Goal: Task Accomplishment & Management: Manage account settings

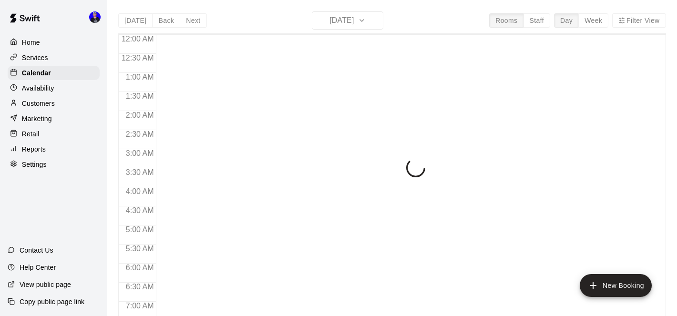
scroll to position [406, 0]
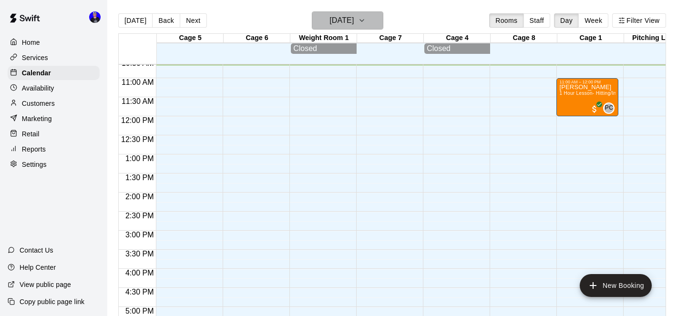
click at [369, 26] on button "[DATE]" at bounding box center [348, 20] width 72 height 18
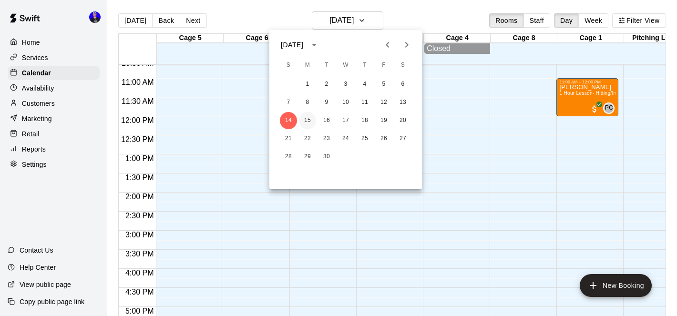
click at [307, 121] on button "15" at bounding box center [307, 120] width 17 height 17
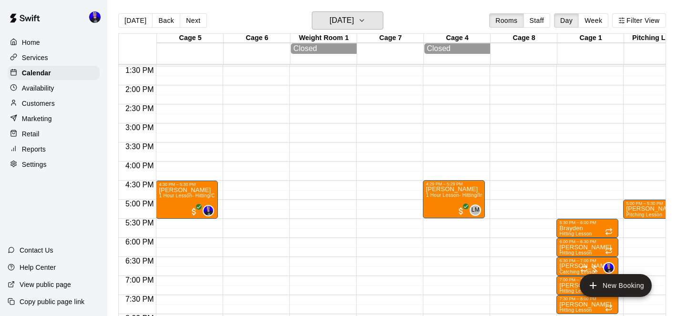
scroll to position [528, 0]
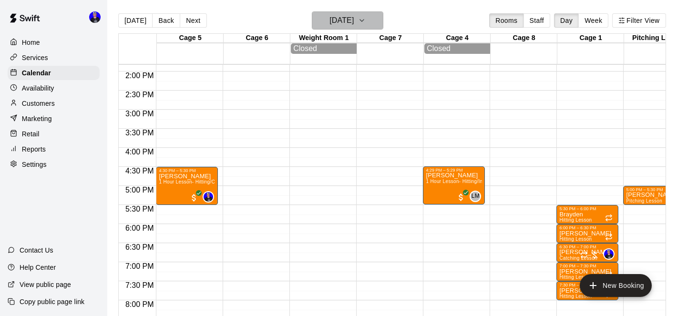
click at [347, 20] on h6 "[DATE]" at bounding box center [342, 20] width 24 height 13
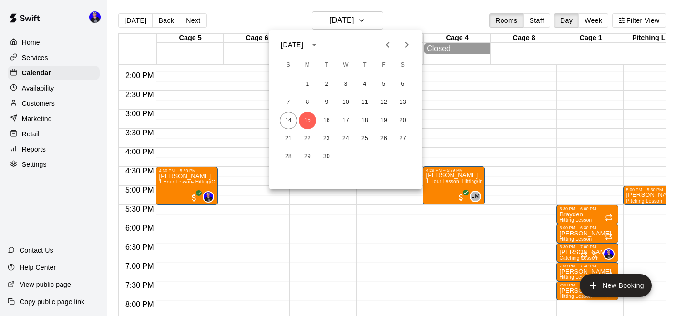
click at [388, 46] on icon "Previous month" at bounding box center [387, 45] width 3 height 6
click at [405, 46] on icon "Next month" at bounding box center [406, 44] width 11 height 11
click at [292, 119] on button "14" at bounding box center [288, 120] width 17 height 17
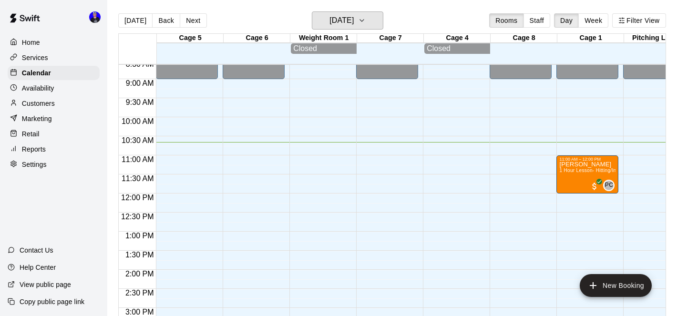
scroll to position [369, 0]
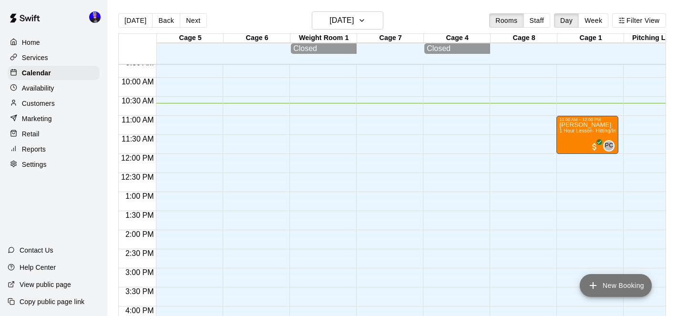
click at [610, 291] on button "New Booking" at bounding box center [616, 285] width 72 height 23
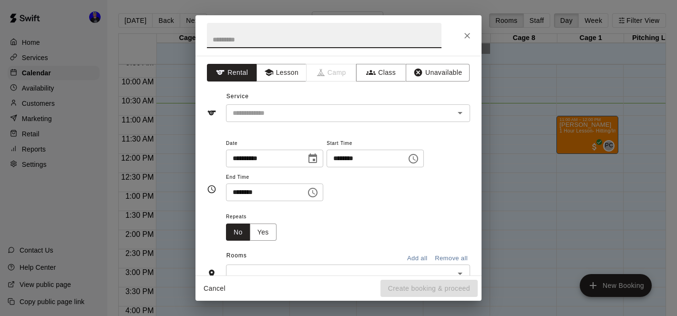
click at [299, 39] on input "text" at bounding box center [324, 35] width 235 height 25
type input "**********"
click at [286, 111] on input "text" at bounding box center [334, 113] width 210 height 12
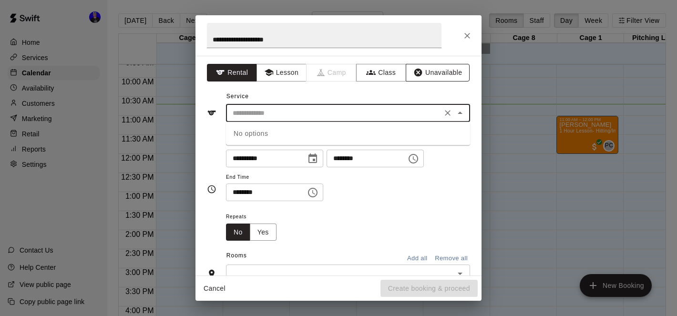
click at [449, 67] on button "Unavailable" at bounding box center [438, 73] width 64 height 18
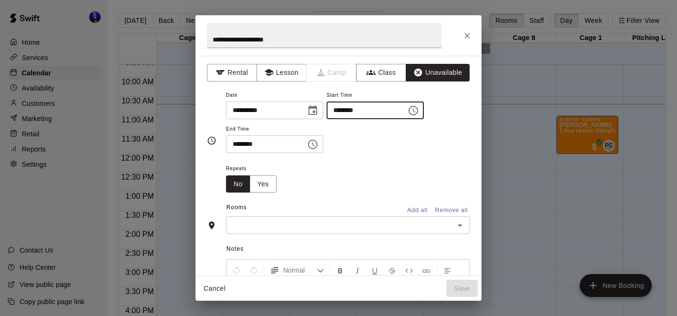
click at [342, 109] on input "********" at bounding box center [363, 111] width 73 height 18
click at [340, 112] on input "********" at bounding box center [363, 111] width 73 height 18
click at [349, 110] on input "********" at bounding box center [363, 111] width 73 height 18
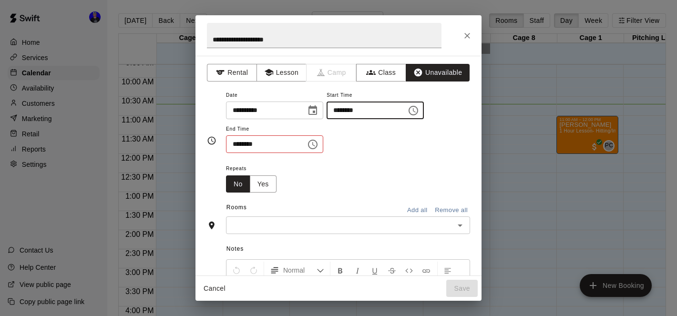
type input "********"
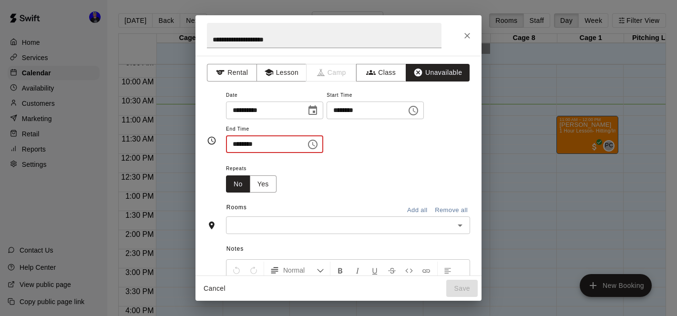
click at [240, 144] on input "********" at bounding box center [262, 144] width 73 height 18
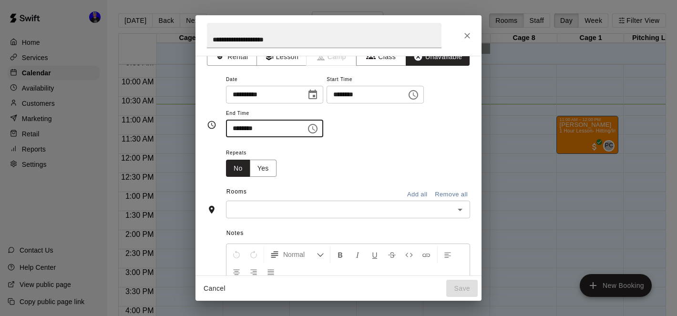
scroll to position [29, 0]
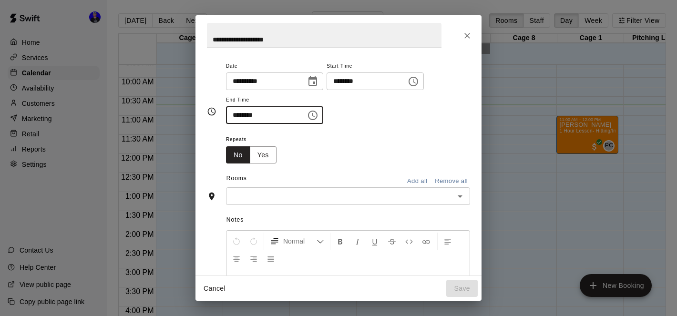
type input "********"
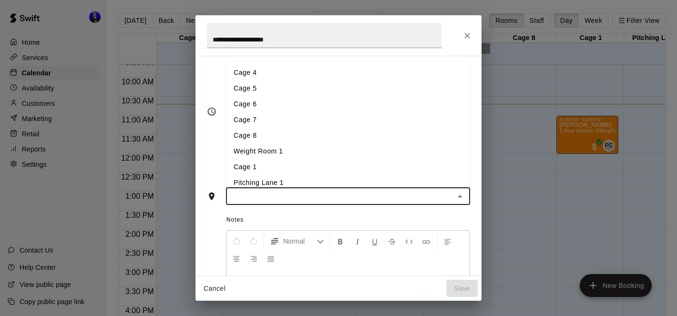
click at [323, 197] on input "text" at bounding box center [340, 196] width 223 height 12
click at [281, 76] on li "Cage 4" at bounding box center [348, 73] width 244 height 16
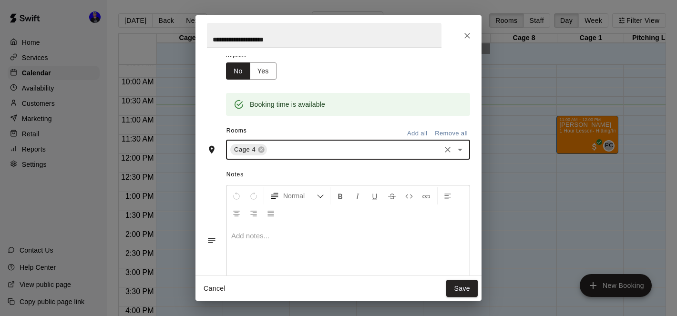
scroll to position [151, 0]
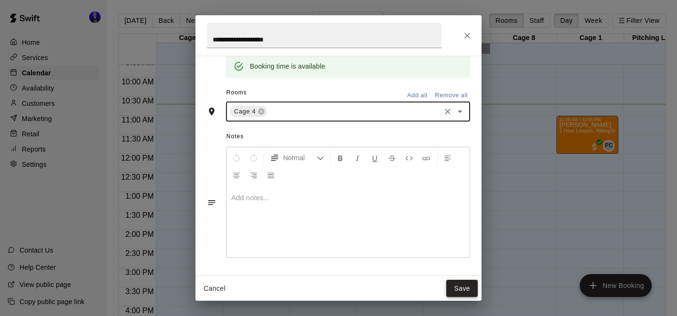
click at [461, 290] on button "Save" at bounding box center [462, 289] width 31 height 18
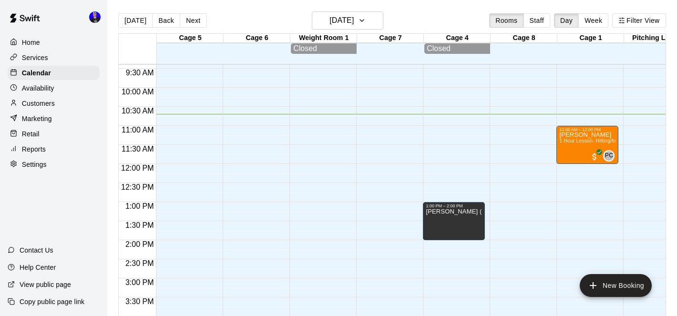
scroll to position [360, 0]
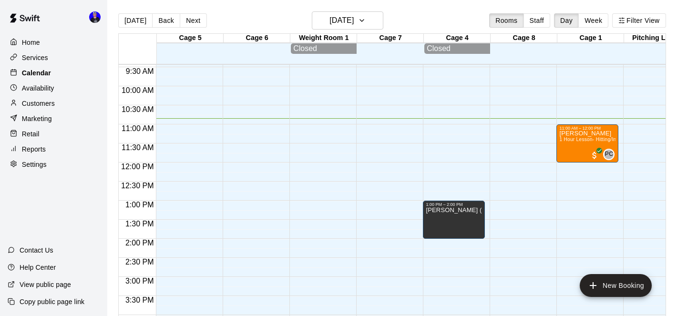
click at [42, 72] on p "Calendar" at bounding box center [36, 73] width 29 height 10
click at [640, 21] on button "Filter View" at bounding box center [639, 20] width 53 height 14
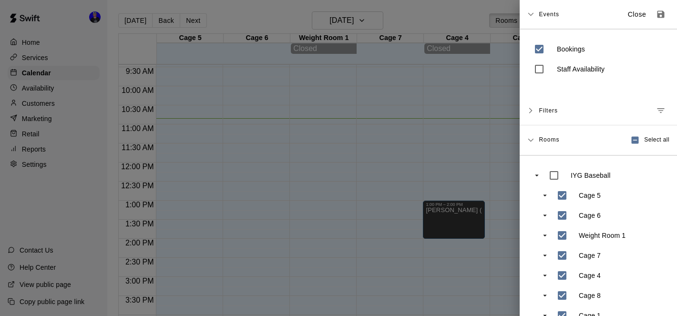
click at [663, 115] on icon "Manage filters" at bounding box center [661, 111] width 10 height 10
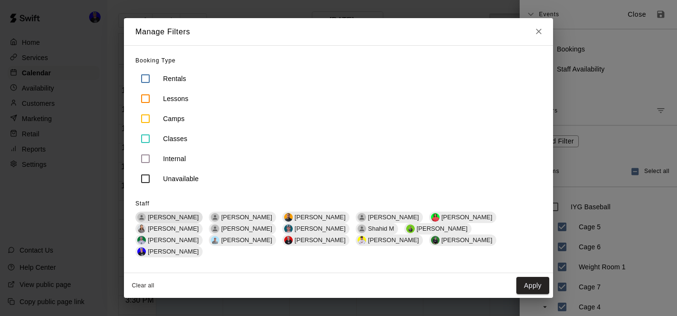
click at [167, 221] on span "[PERSON_NAME]" at bounding box center [173, 217] width 59 height 7
click at [535, 283] on button "Apply" at bounding box center [533, 286] width 33 height 18
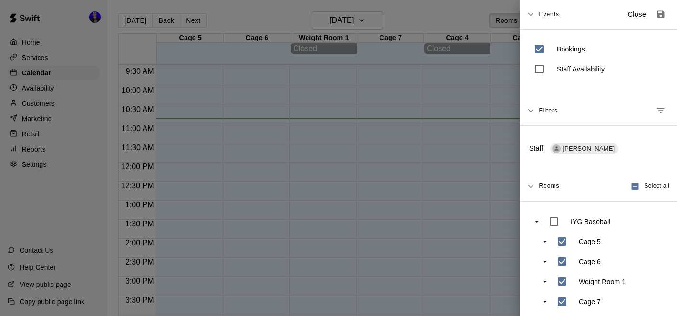
click at [337, 18] on div at bounding box center [338, 158] width 677 height 316
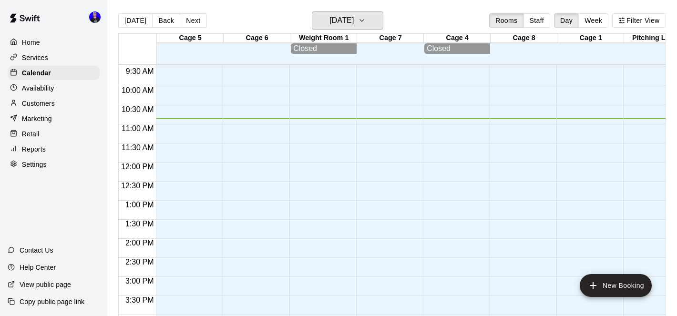
click at [337, 18] on h6 "[DATE]" at bounding box center [342, 20] width 24 height 13
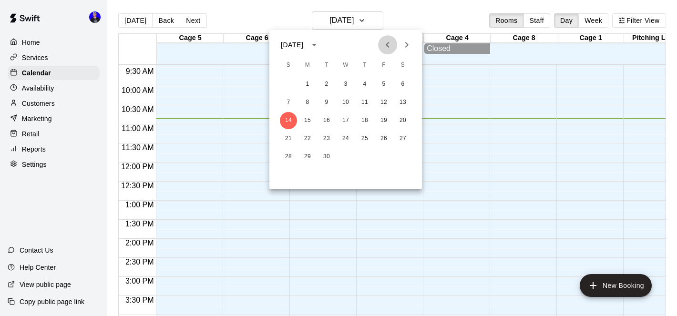
click at [389, 48] on icon "Previous month" at bounding box center [387, 44] width 11 height 11
click at [383, 121] on button "15" at bounding box center [383, 120] width 17 height 17
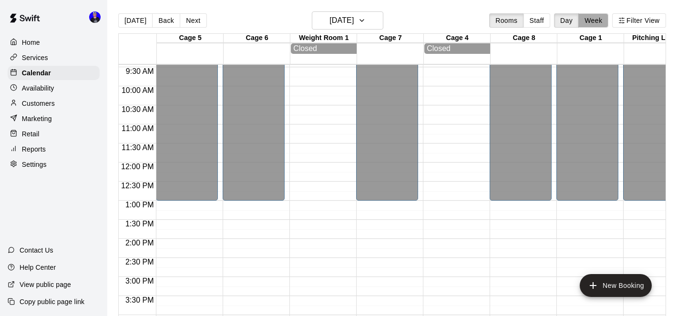
click at [589, 18] on button "Week" at bounding box center [594, 20] width 30 height 14
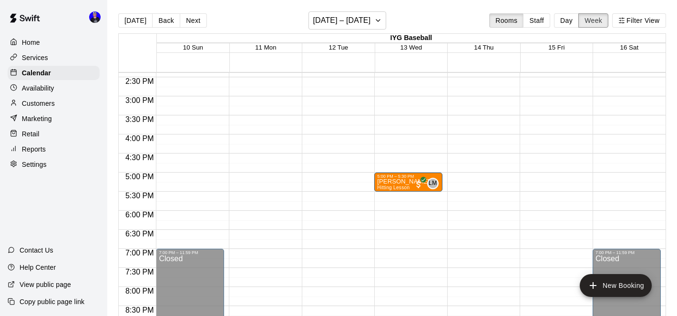
scroll to position [438, 0]
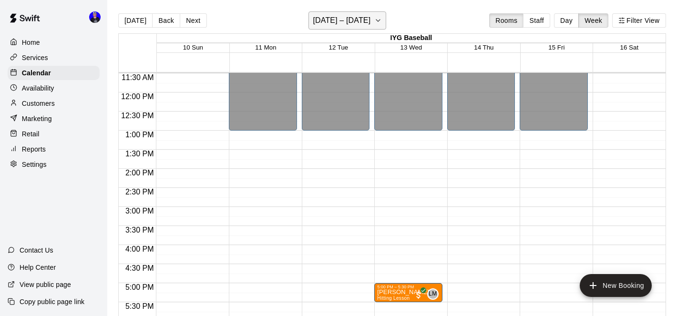
click at [368, 21] on button "[DATE] – [DATE]" at bounding box center [348, 20] width 78 height 18
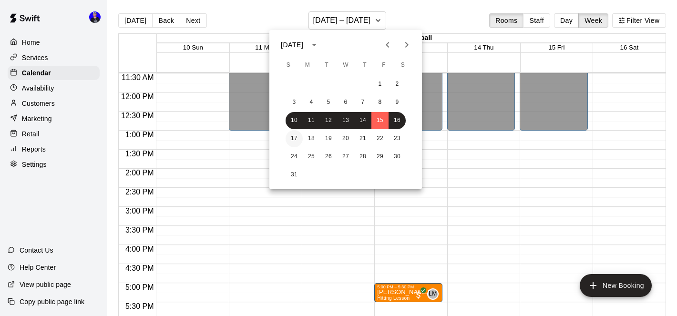
click at [296, 139] on button "17" at bounding box center [294, 138] width 17 height 17
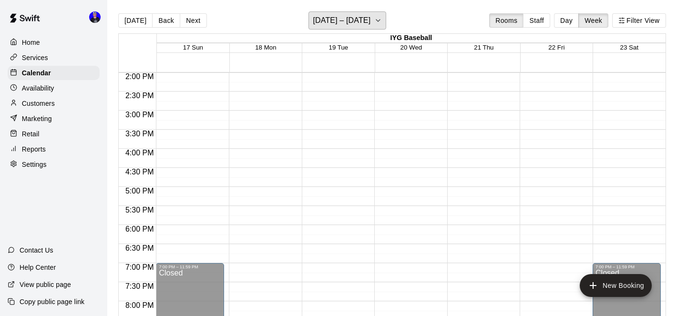
scroll to position [473, 0]
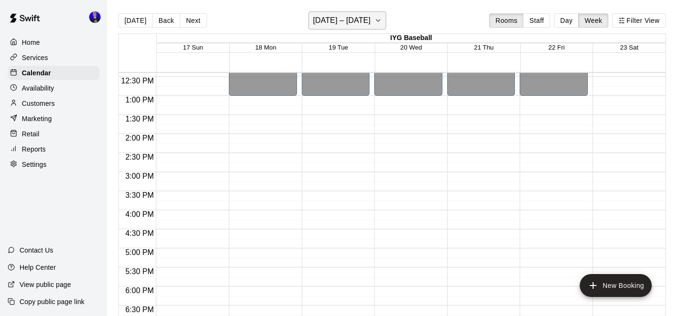
click at [353, 21] on h6 "[DATE] – [DATE]" at bounding box center [342, 20] width 58 height 13
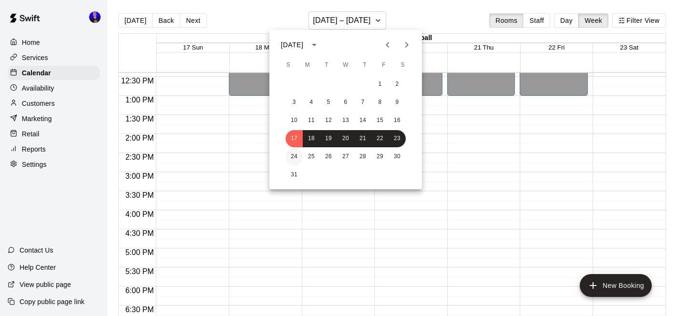
click at [293, 153] on button "24" at bounding box center [294, 156] width 17 height 17
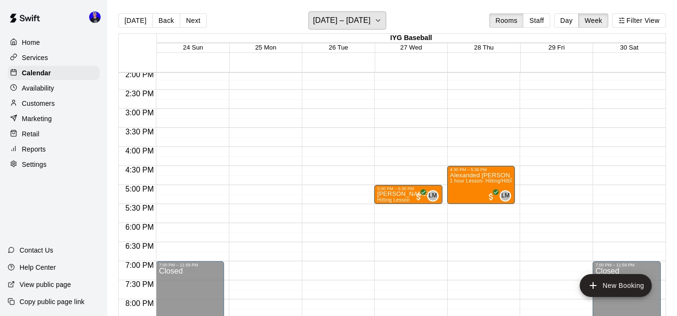
scroll to position [479, 0]
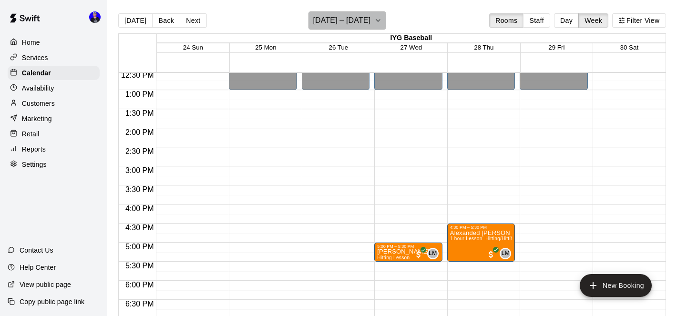
click at [361, 16] on h6 "[DATE] – [DATE]" at bounding box center [342, 20] width 58 height 13
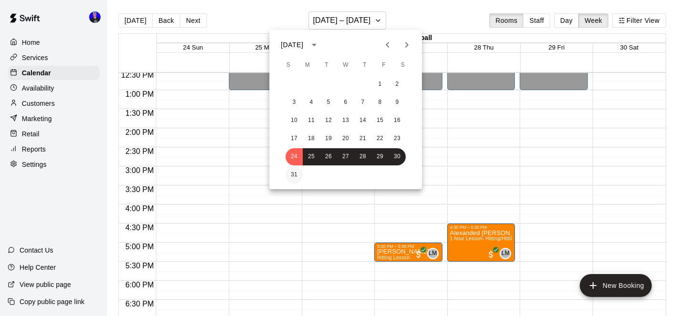
click at [296, 173] on button "31" at bounding box center [294, 175] width 17 height 17
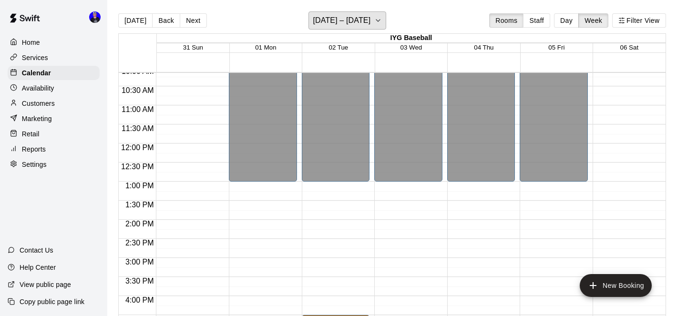
scroll to position [379, 0]
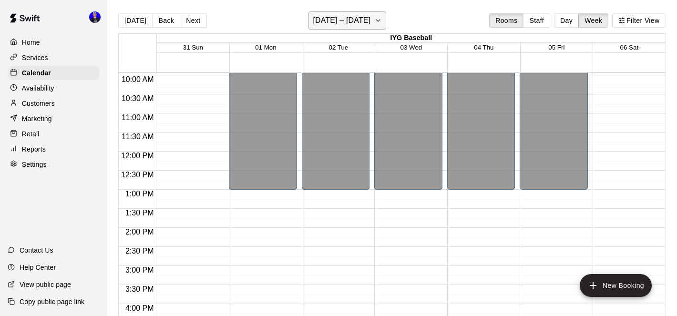
click at [371, 23] on h6 "[DATE] – [DATE]" at bounding box center [342, 20] width 58 height 13
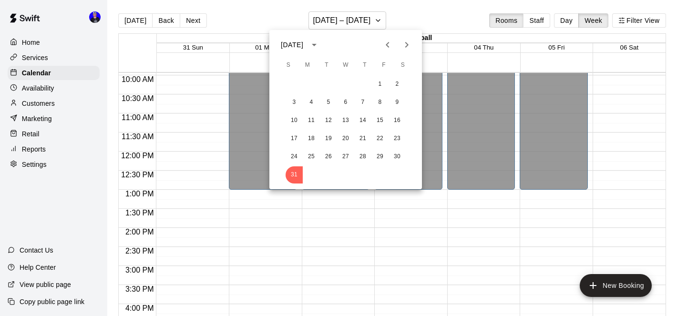
click at [408, 41] on icon "Next month" at bounding box center [406, 44] width 11 height 11
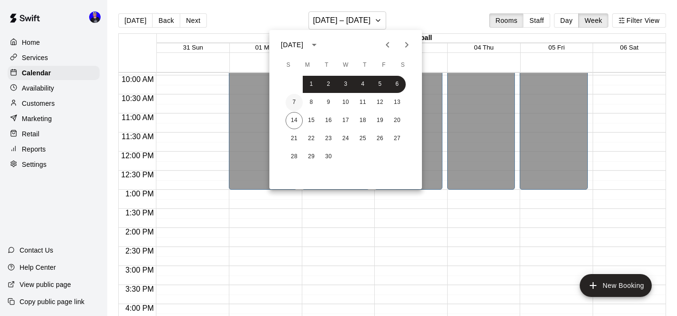
click at [298, 98] on button "7" at bounding box center [294, 102] width 17 height 17
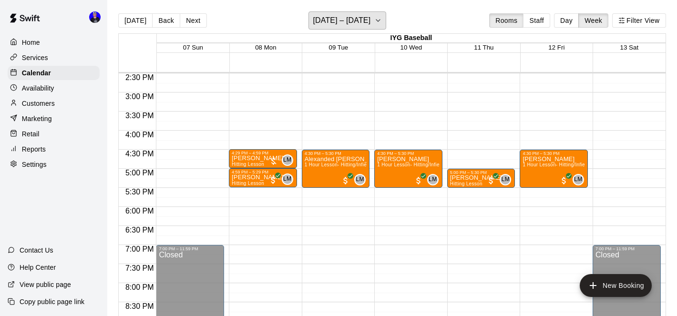
scroll to position [552, 0]
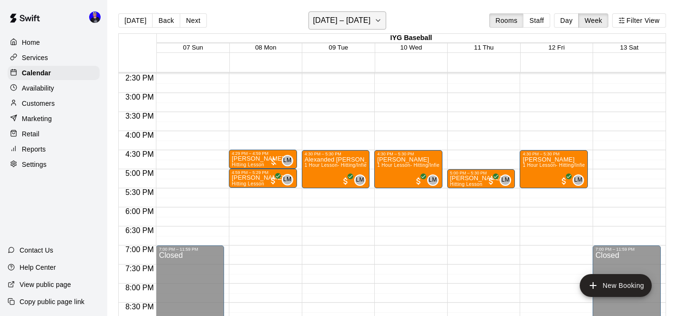
click at [376, 18] on button "[DATE] – [DATE]" at bounding box center [348, 20] width 78 height 18
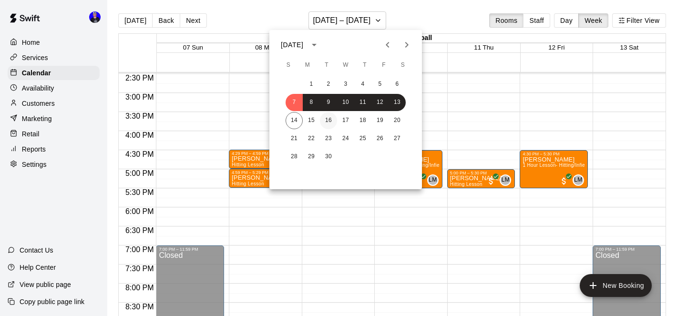
click at [333, 119] on button "16" at bounding box center [328, 120] width 17 height 17
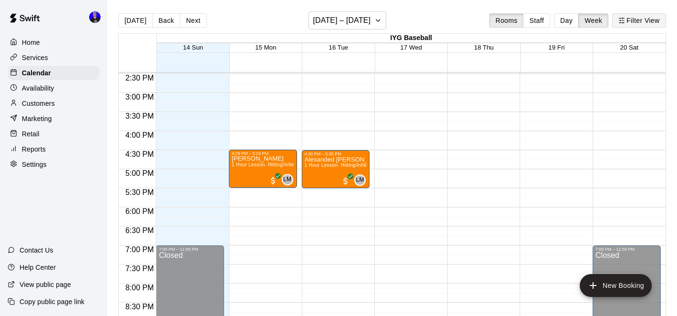
click at [640, 25] on button "Filter View" at bounding box center [639, 20] width 53 height 14
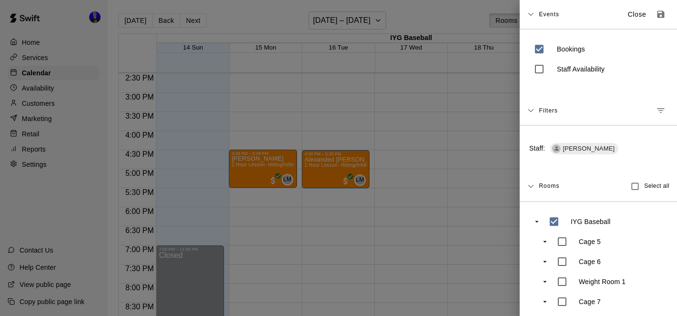
click at [662, 103] on button "Manage filters" at bounding box center [661, 110] width 17 height 17
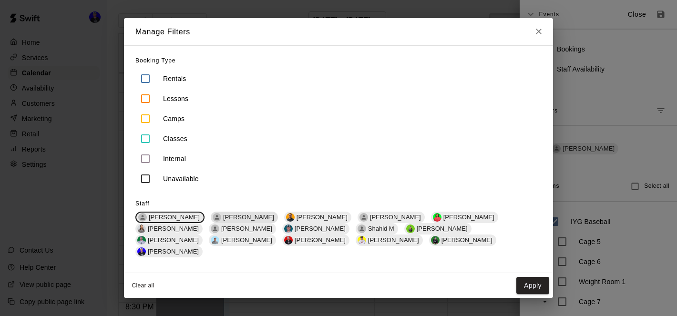
click at [226, 221] on span "[PERSON_NAME]" at bounding box center [248, 217] width 59 height 7
click at [178, 221] on span "[PERSON_NAME]" at bounding box center [174, 217] width 59 height 7
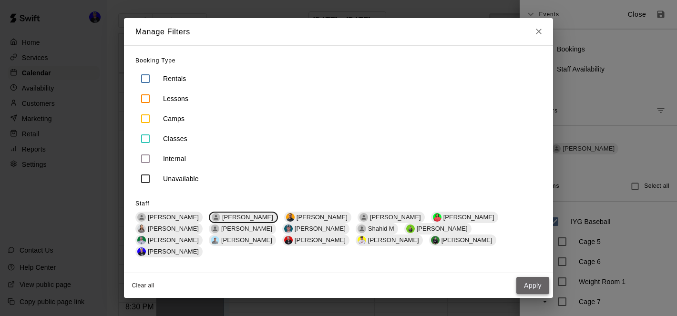
click at [526, 277] on button "Apply" at bounding box center [533, 286] width 33 height 18
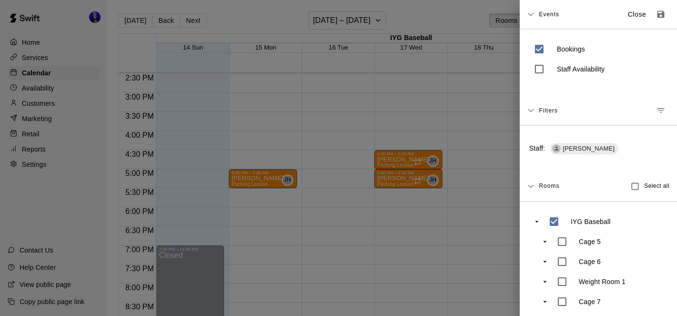
click at [498, 190] on div at bounding box center [338, 158] width 677 height 316
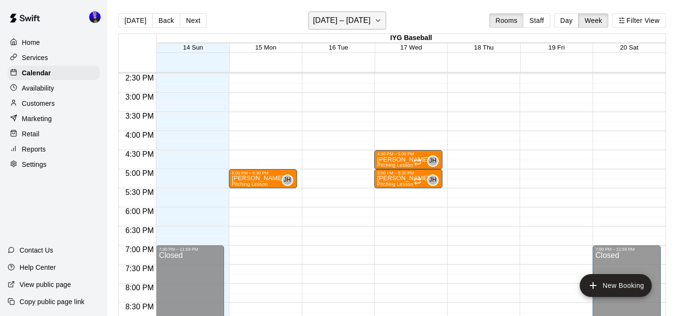
click at [371, 16] on h6 "[DATE] – [DATE]" at bounding box center [342, 20] width 58 height 13
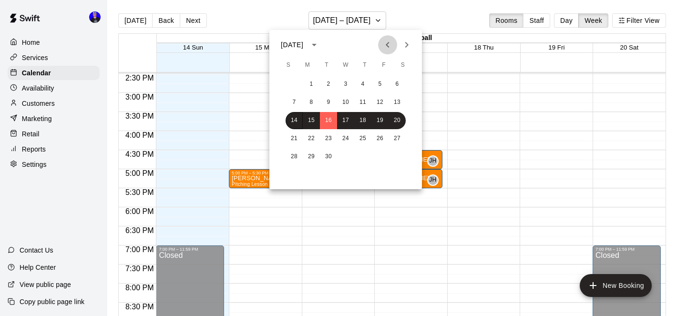
click at [391, 43] on icon "Previous month" at bounding box center [387, 44] width 11 height 11
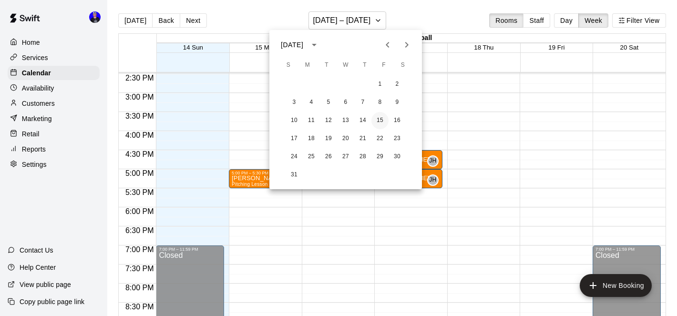
click at [383, 122] on button "15" at bounding box center [380, 120] width 17 height 17
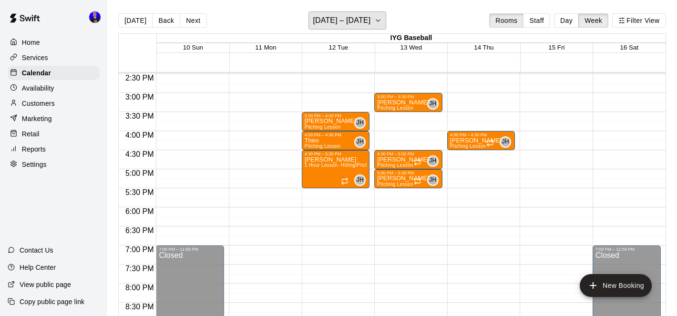
scroll to position [546, 0]
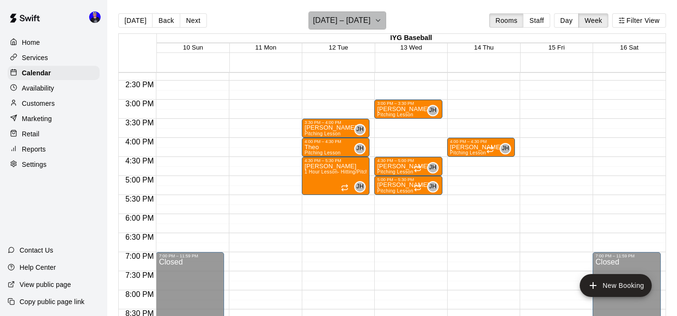
click at [359, 18] on h6 "[DATE] – [DATE]" at bounding box center [342, 20] width 58 height 13
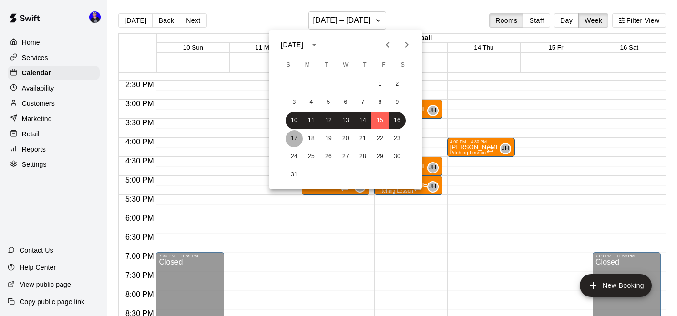
click at [296, 135] on button "17" at bounding box center [294, 138] width 17 height 17
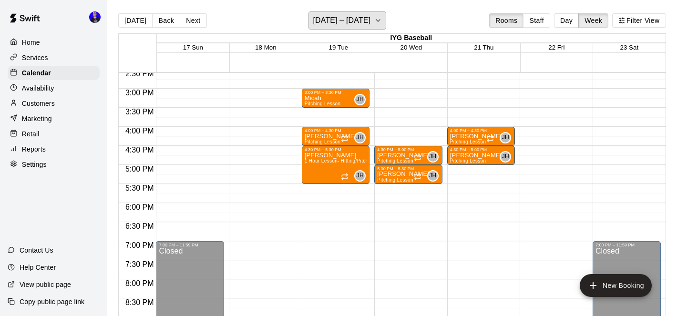
scroll to position [563, 0]
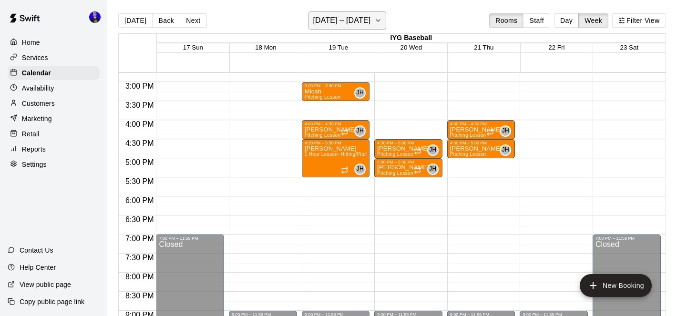
click at [347, 22] on h6 "[DATE] – [DATE]" at bounding box center [342, 20] width 58 height 13
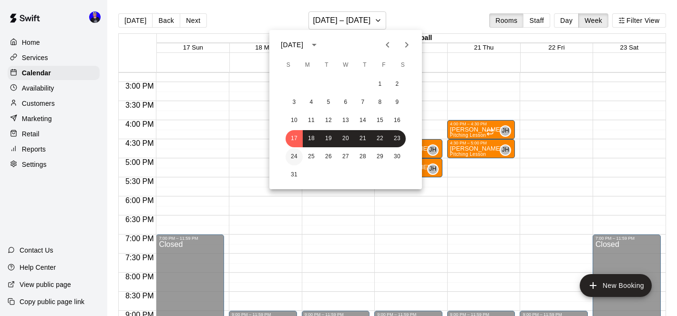
click at [294, 158] on button "24" at bounding box center [294, 156] width 17 height 17
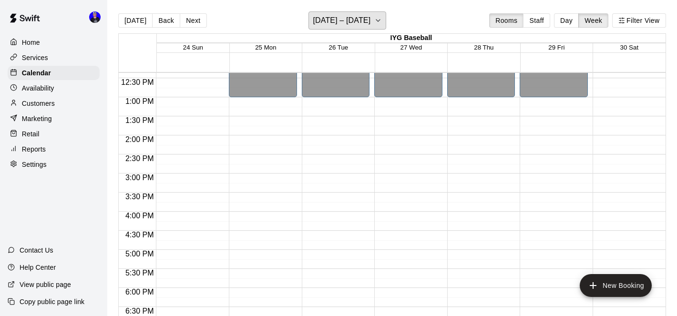
scroll to position [492, 0]
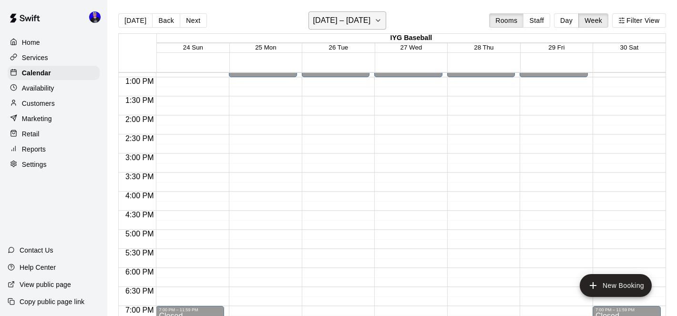
click at [364, 22] on h6 "[DATE] – [DATE]" at bounding box center [342, 20] width 58 height 13
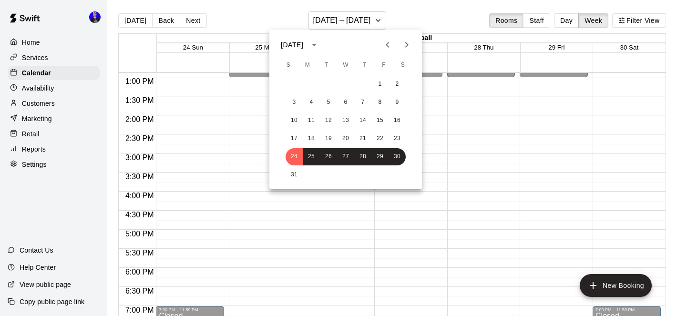
click at [406, 43] on icon "Next month" at bounding box center [406, 44] width 11 height 11
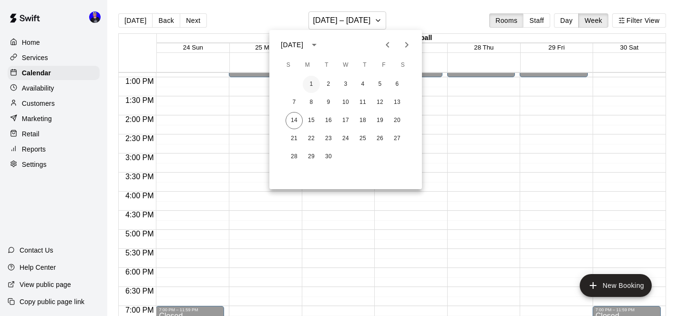
click at [312, 83] on button "1" at bounding box center [311, 84] width 17 height 17
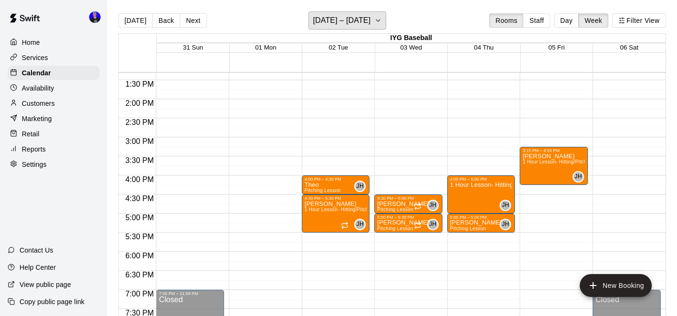
scroll to position [510, 0]
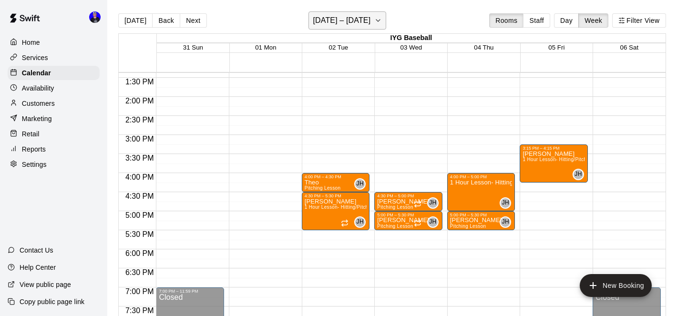
click at [364, 22] on h6 "[DATE] – [DATE]" at bounding box center [342, 20] width 58 height 13
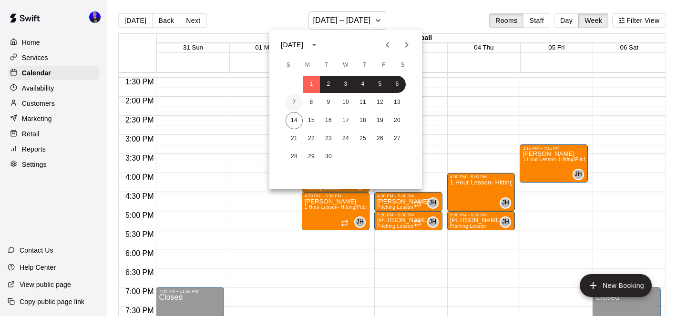
click at [295, 100] on button "7" at bounding box center [294, 102] width 17 height 17
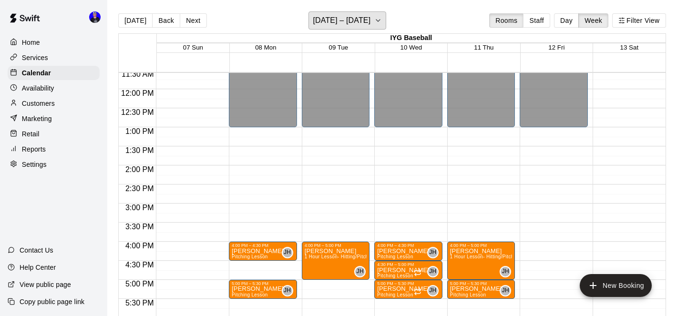
scroll to position [464, 0]
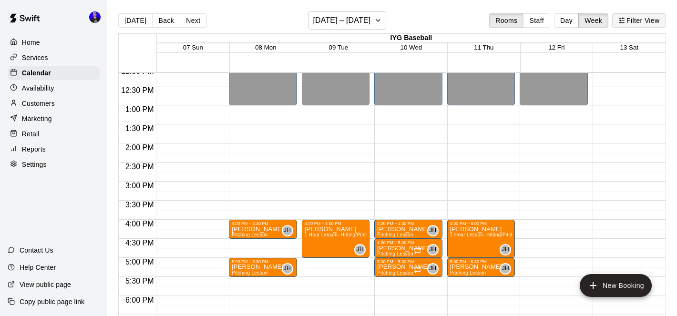
click at [635, 22] on button "Filter View" at bounding box center [639, 20] width 53 height 14
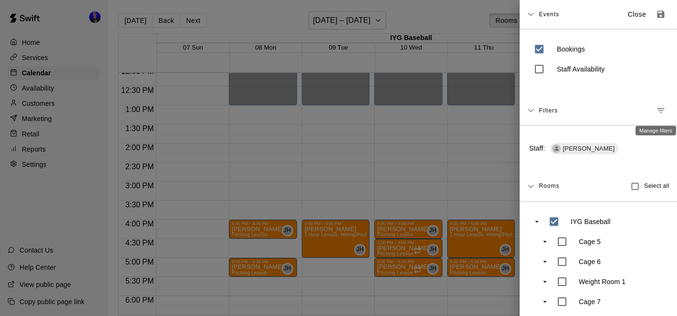
click at [662, 109] on icon "Manage filters" at bounding box center [661, 111] width 10 height 10
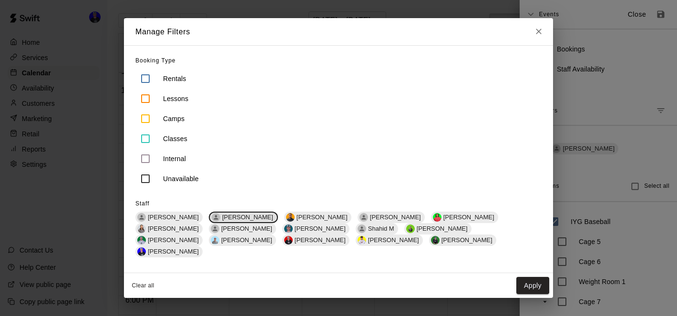
click at [234, 221] on span "[PERSON_NAME]" at bounding box center [248, 217] width 59 height 7
click at [364, 220] on span "[PERSON_NAME]" at bounding box center [393, 217] width 59 height 7
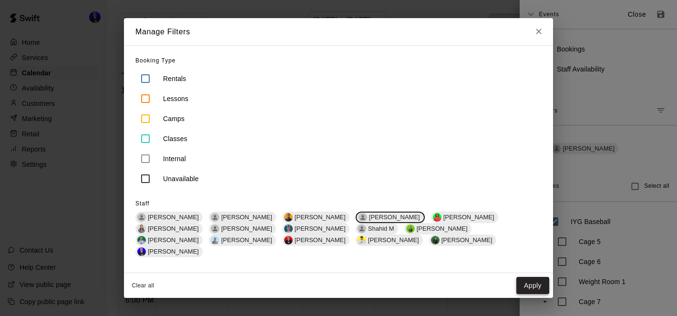
click at [528, 277] on button "Apply" at bounding box center [533, 286] width 33 height 18
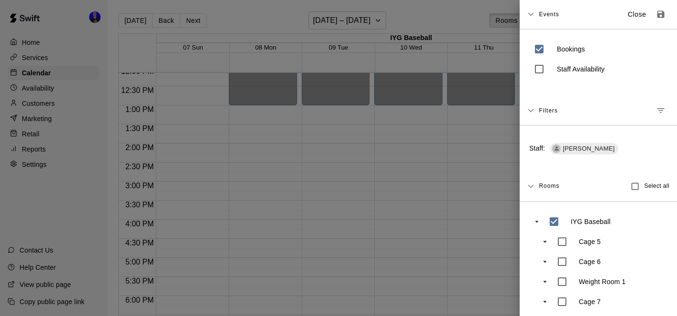
click at [373, 22] on div at bounding box center [338, 158] width 677 height 316
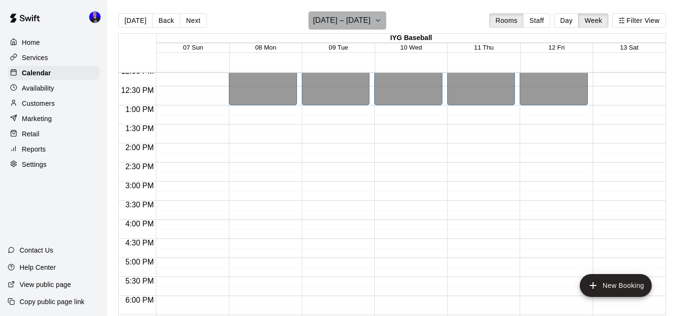
click at [373, 22] on button "[DATE] – [DATE]" at bounding box center [348, 20] width 78 height 18
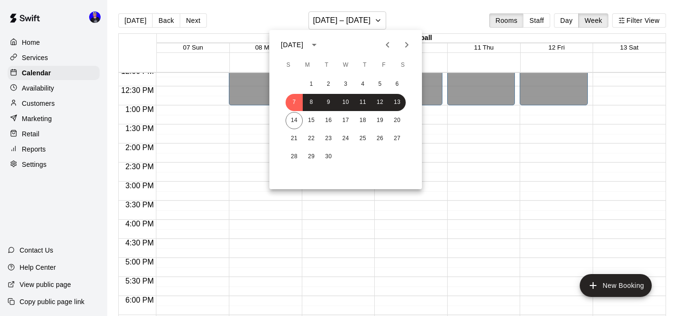
click at [390, 49] on icon "Previous month" at bounding box center [387, 44] width 11 height 11
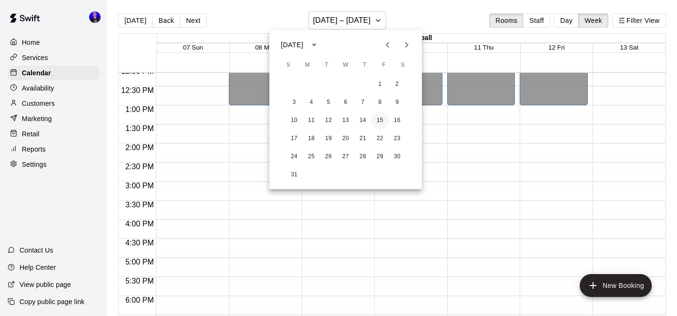
click at [382, 122] on button "15" at bounding box center [380, 120] width 17 height 17
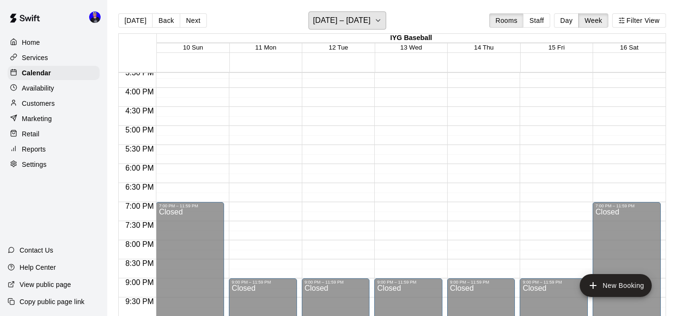
scroll to position [652, 0]
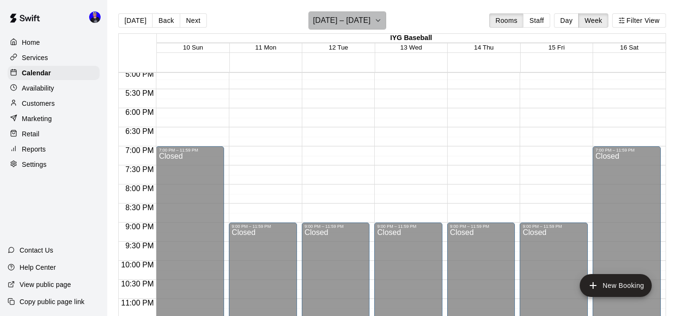
click at [370, 23] on button "[DATE] – [DATE]" at bounding box center [348, 20] width 78 height 18
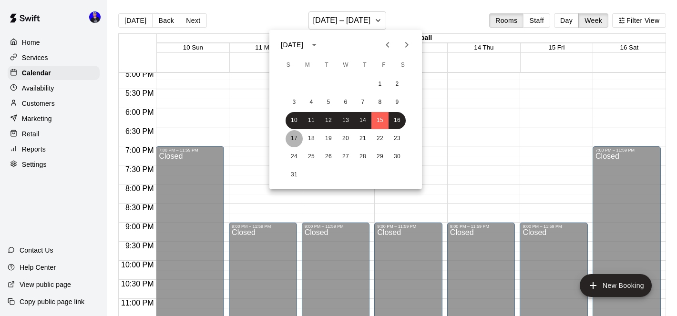
click at [295, 137] on button "17" at bounding box center [294, 138] width 17 height 17
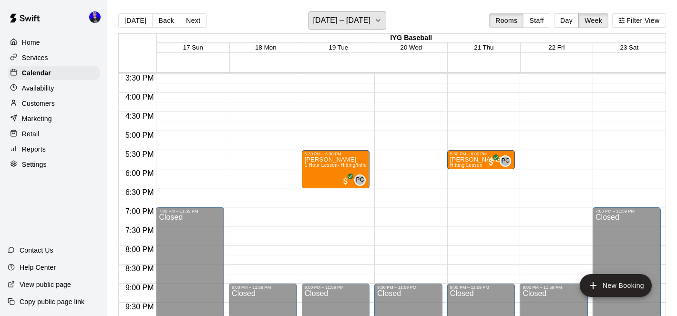
scroll to position [589, 0]
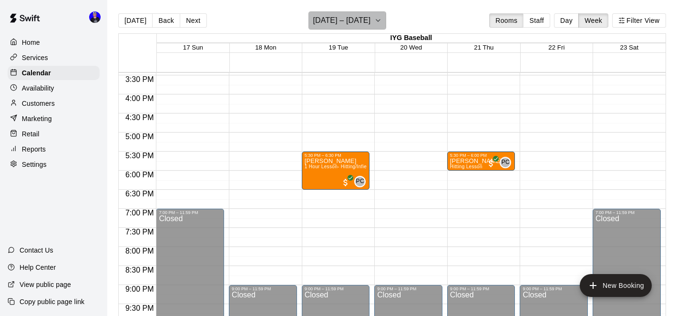
click at [349, 16] on h6 "[DATE] – [DATE]" at bounding box center [342, 20] width 58 height 13
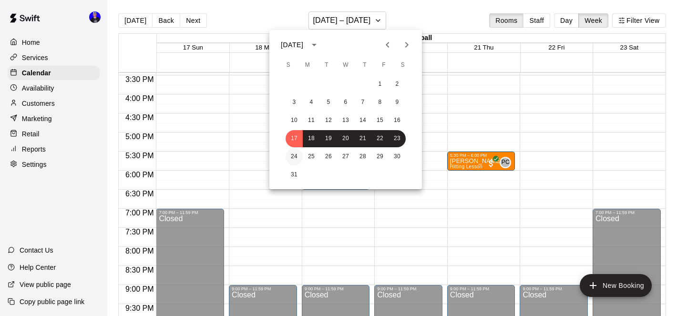
click at [293, 160] on button "24" at bounding box center [294, 156] width 17 height 17
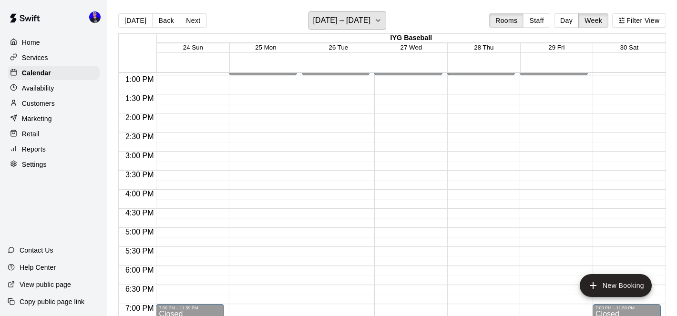
scroll to position [453, 0]
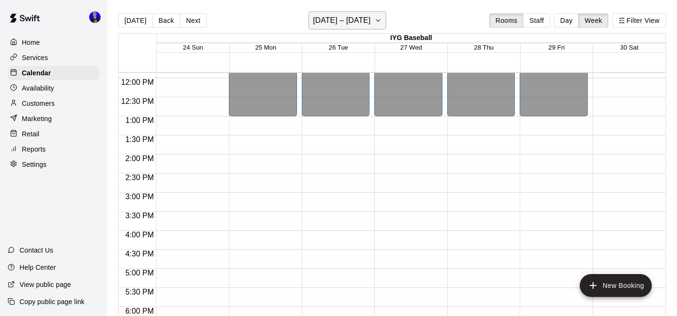
click at [371, 27] on button "[DATE] – [DATE]" at bounding box center [348, 20] width 78 height 18
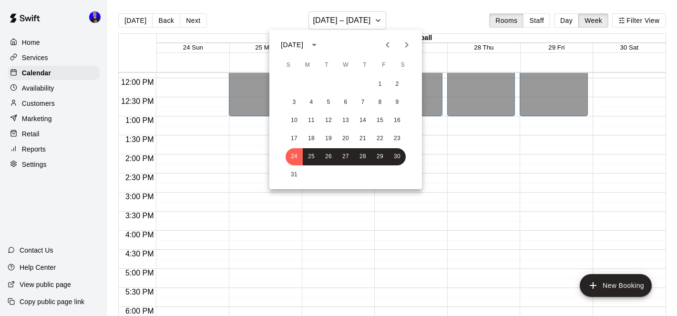
click at [410, 45] on icon "Next month" at bounding box center [406, 44] width 11 height 11
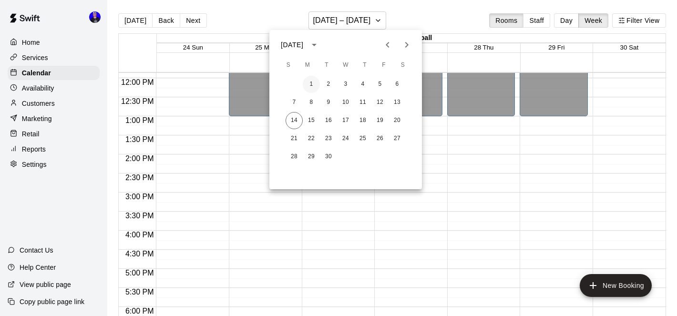
click at [313, 83] on button "1" at bounding box center [311, 84] width 17 height 17
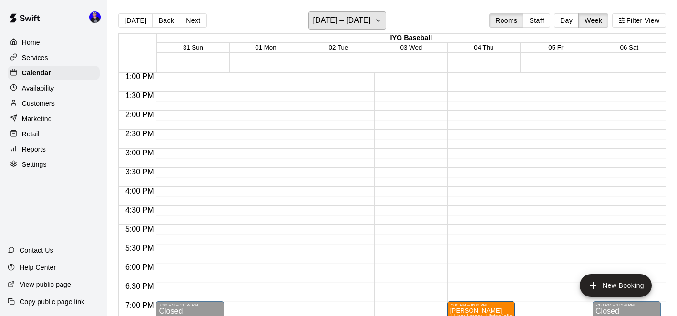
scroll to position [642, 0]
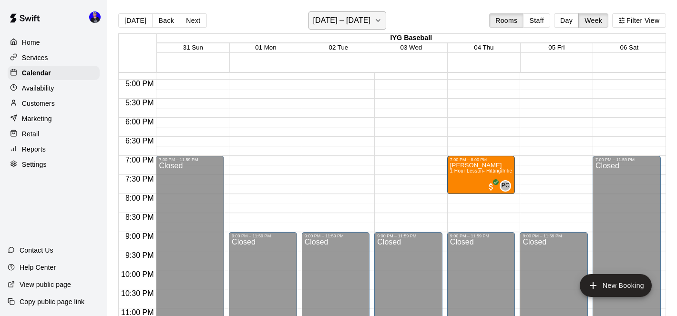
click at [386, 24] on button "[DATE] – [DATE]" at bounding box center [348, 20] width 78 height 18
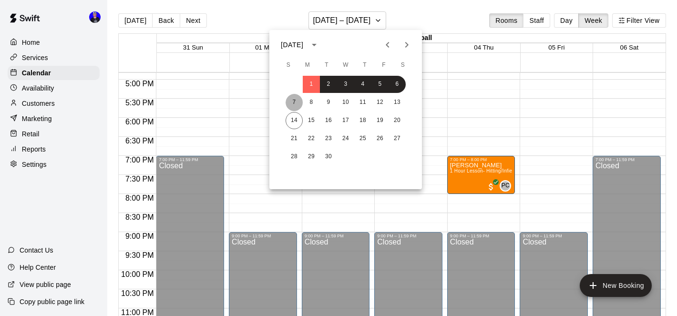
click at [295, 101] on button "7" at bounding box center [294, 102] width 17 height 17
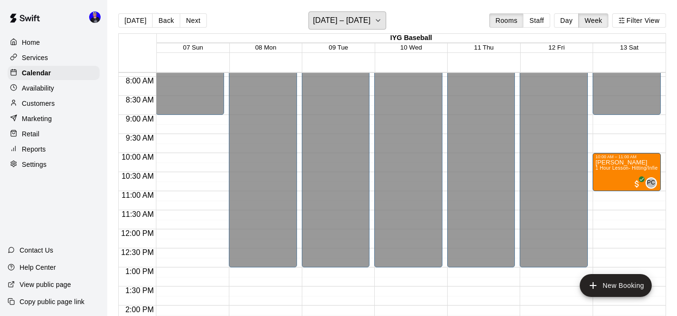
scroll to position [344, 0]
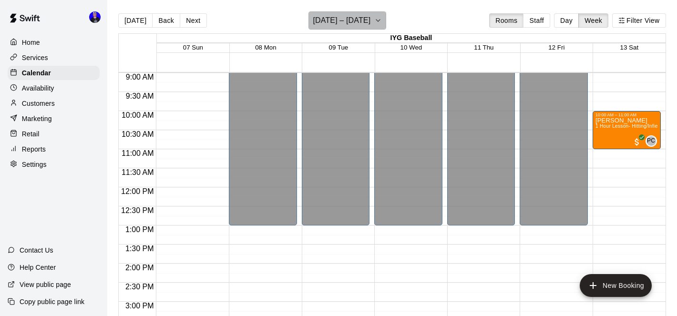
click at [363, 28] on button "[DATE] – [DATE]" at bounding box center [348, 20] width 78 height 18
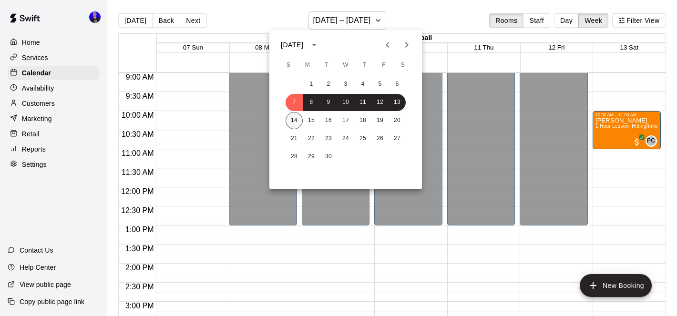
click at [293, 120] on button "14" at bounding box center [294, 120] width 17 height 17
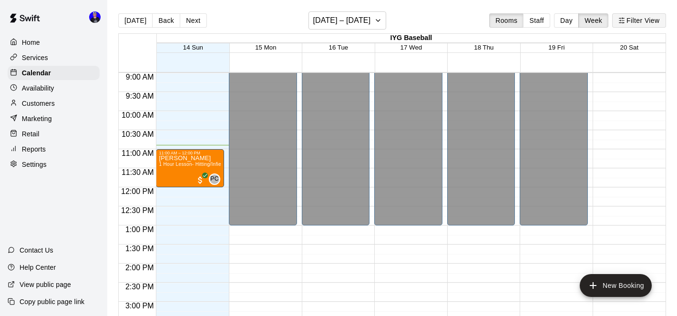
click at [648, 15] on button "Filter View" at bounding box center [639, 20] width 53 height 14
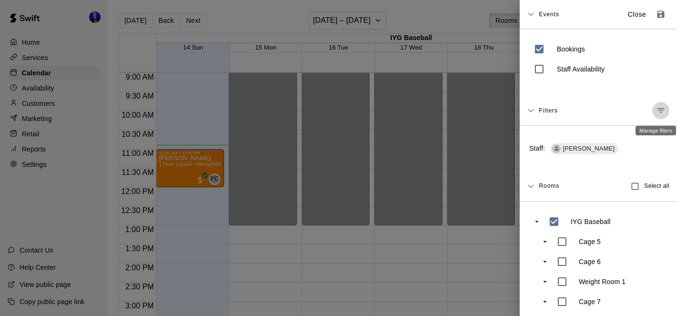
click at [666, 108] on button "Manage filters" at bounding box center [661, 110] width 17 height 17
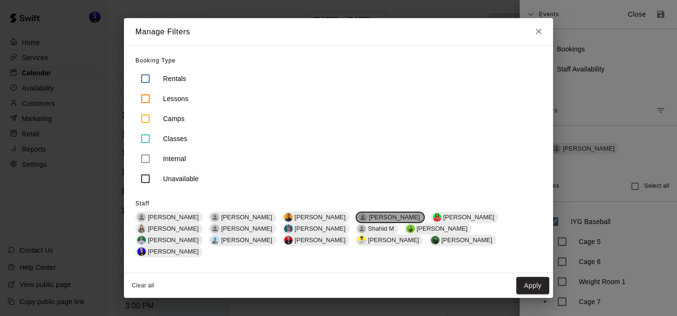
click at [374, 221] on span "[PERSON_NAME]" at bounding box center [394, 217] width 59 height 7
click at [438, 221] on span "[PERSON_NAME]" at bounding box center [467, 217] width 59 height 7
click at [531, 279] on button "Apply" at bounding box center [533, 286] width 33 height 18
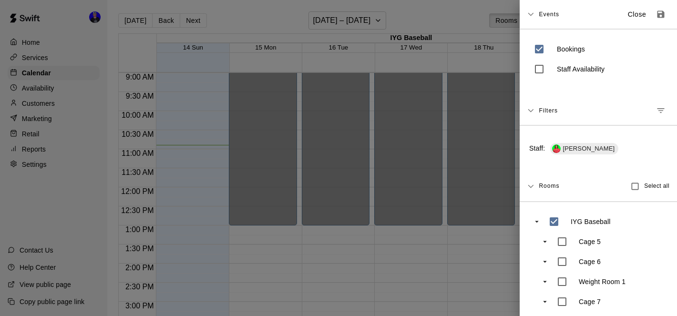
click at [424, 148] on div at bounding box center [338, 158] width 677 height 316
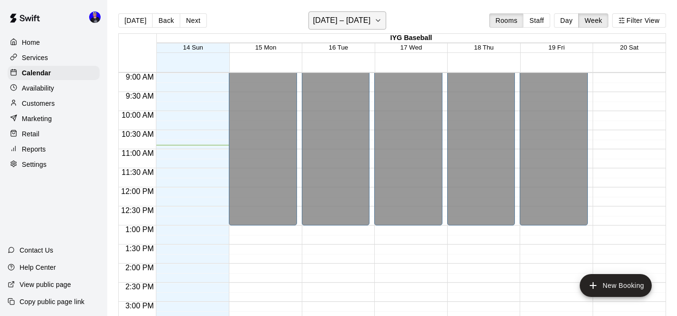
click at [368, 21] on h6 "[DATE] – [DATE]" at bounding box center [342, 20] width 58 height 13
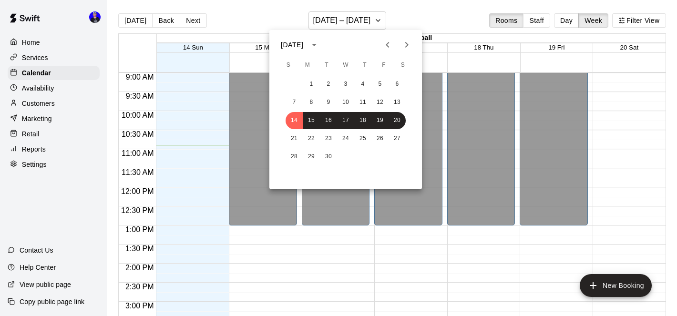
click at [384, 49] on icon "Previous month" at bounding box center [387, 44] width 11 height 11
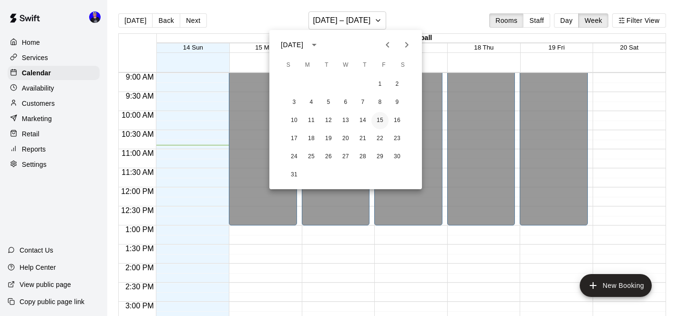
click at [381, 115] on button "15" at bounding box center [380, 120] width 17 height 17
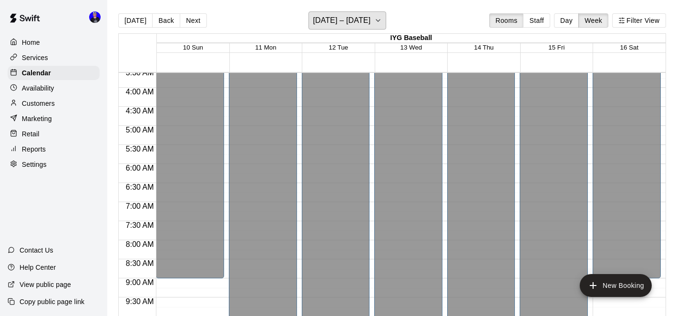
scroll to position [110, 0]
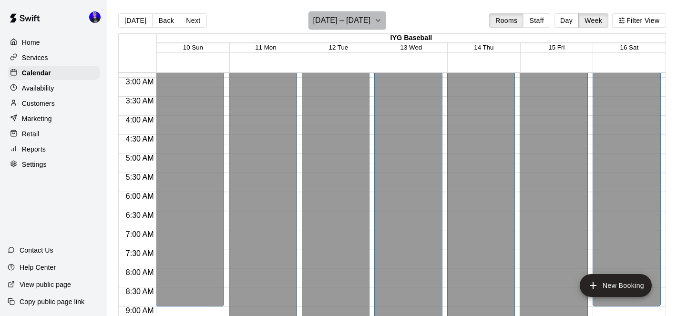
click at [354, 17] on h6 "[DATE] – [DATE]" at bounding box center [342, 20] width 58 height 13
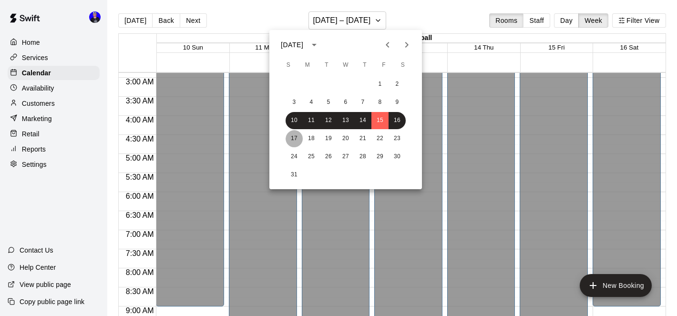
click at [297, 136] on button "17" at bounding box center [294, 138] width 17 height 17
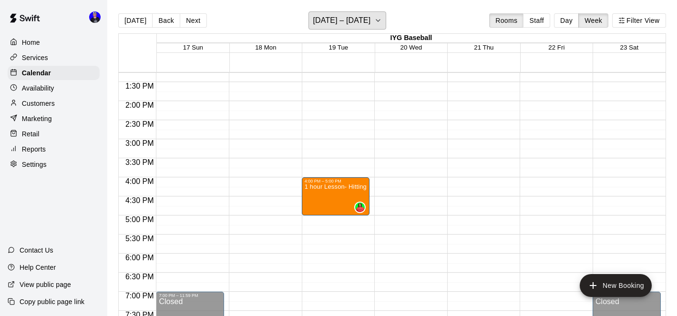
scroll to position [516, 0]
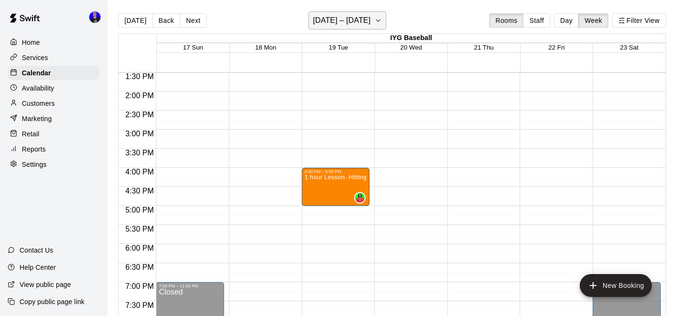
click at [375, 22] on icon "button" at bounding box center [379, 20] width 8 height 11
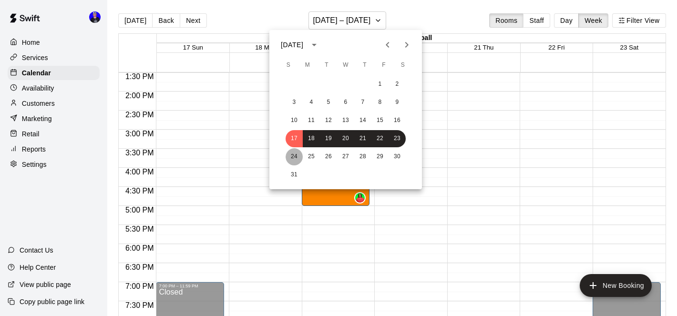
click at [295, 152] on button "24" at bounding box center [294, 156] width 17 height 17
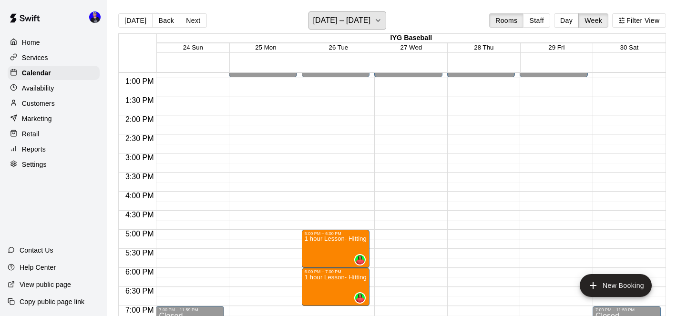
scroll to position [439, 0]
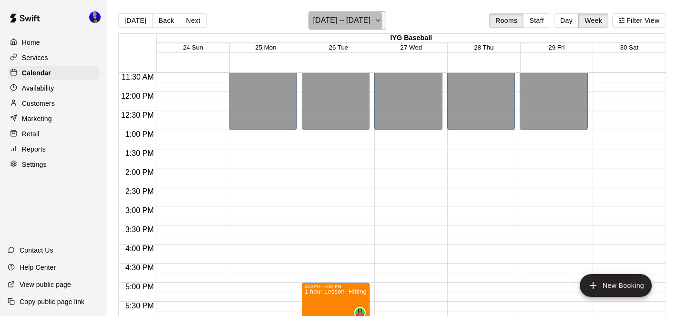
click at [345, 21] on h6 "[DATE] – [DATE]" at bounding box center [342, 20] width 58 height 13
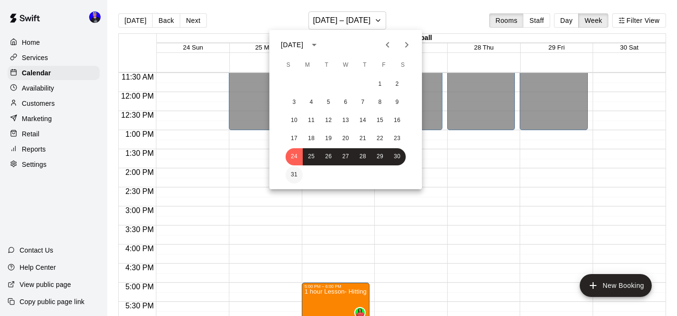
click at [293, 174] on button "31" at bounding box center [294, 175] width 17 height 17
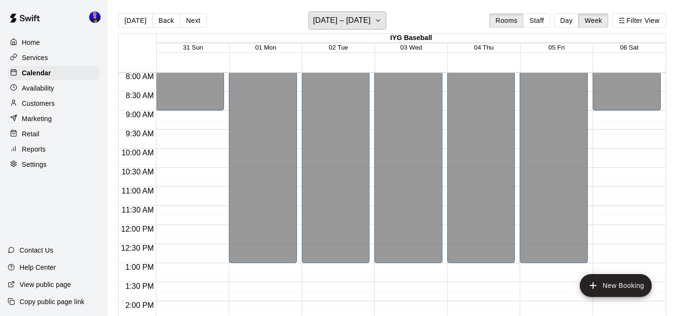
scroll to position [281, 0]
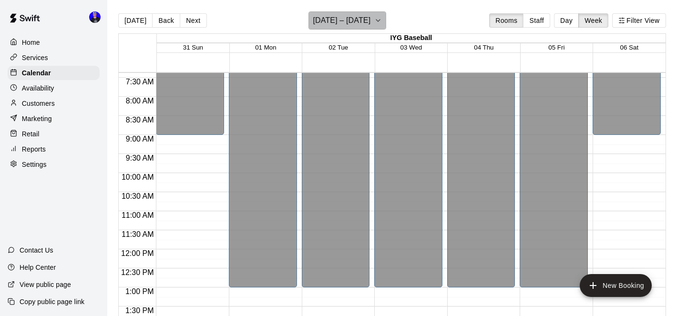
click at [371, 24] on h6 "[DATE] – [DATE]" at bounding box center [342, 20] width 58 height 13
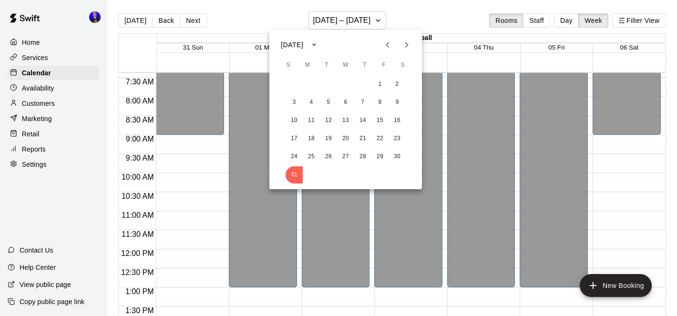
click at [408, 45] on icon "Next month" at bounding box center [406, 44] width 11 height 11
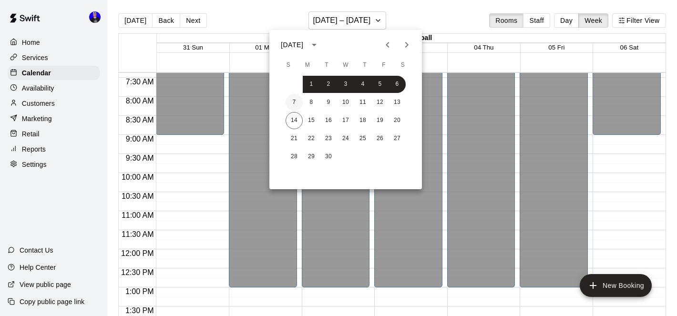
click at [295, 102] on button "7" at bounding box center [294, 102] width 17 height 17
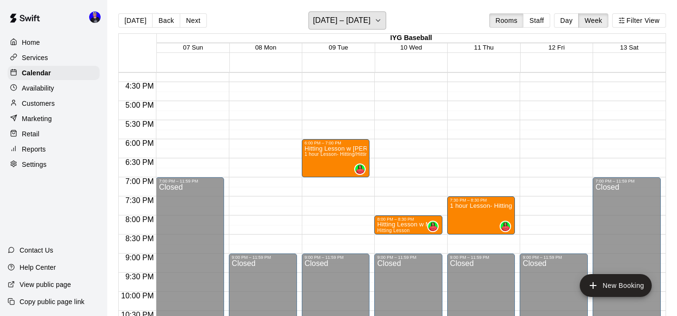
scroll to position [615, 0]
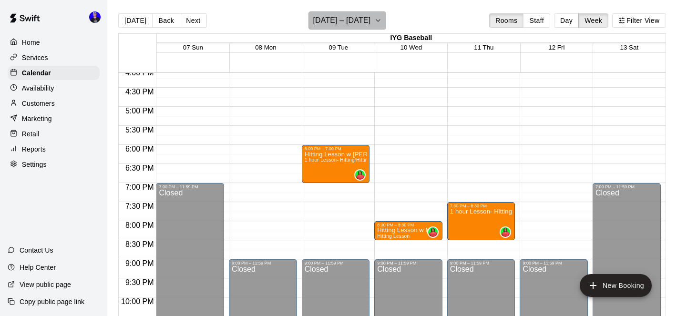
click at [372, 27] on button "[DATE] – [DATE]" at bounding box center [348, 20] width 78 height 18
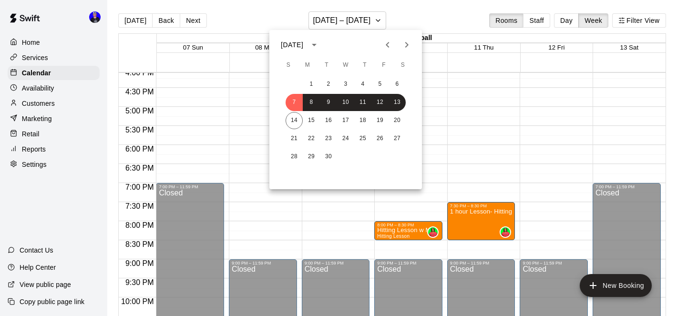
click at [635, 19] on div at bounding box center [338, 158] width 677 height 316
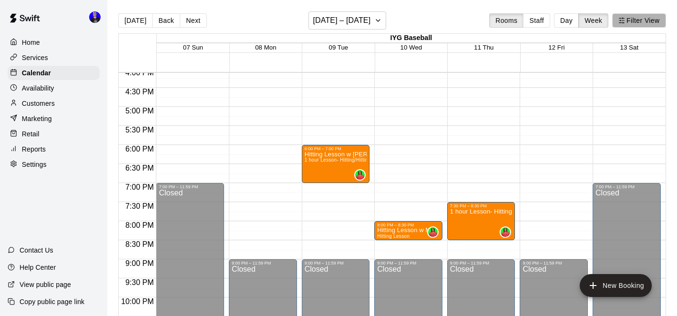
click at [635, 19] on button "Filter View" at bounding box center [639, 20] width 53 height 14
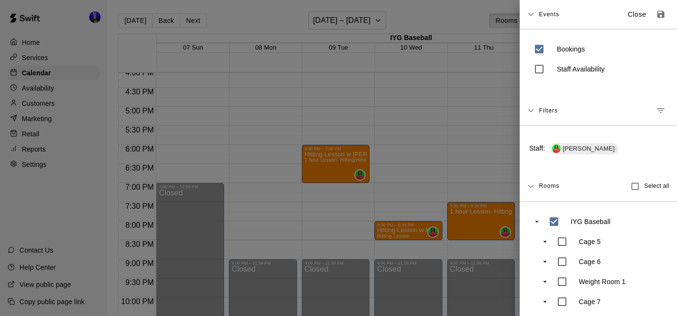
click at [658, 108] on icon "Manage filters" at bounding box center [661, 110] width 7 height 5
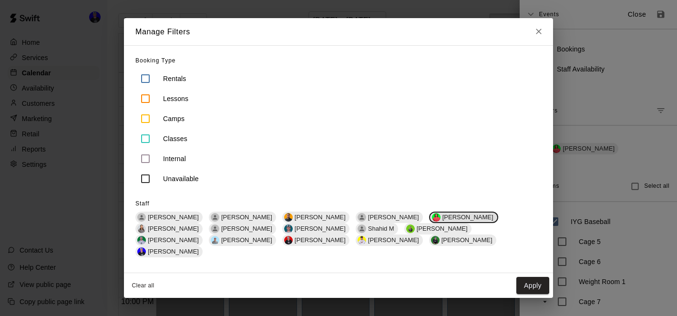
click at [439, 221] on span "[PERSON_NAME]" at bounding box center [468, 217] width 59 height 7
click at [203, 237] on span "[PERSON_NAME]" at bounding box center [173, 240] width 59 height 7
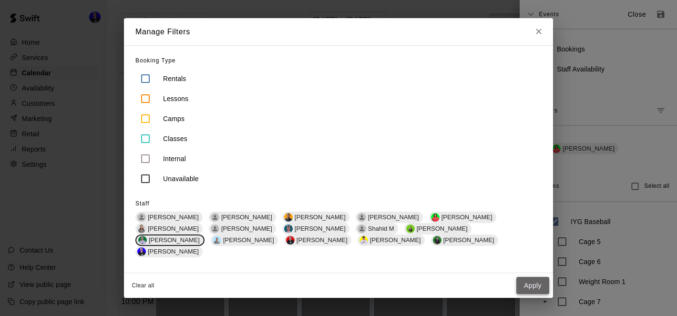
click at [529, 279] on button "Apply" at bounding box center [533, 286] width 33 height 18
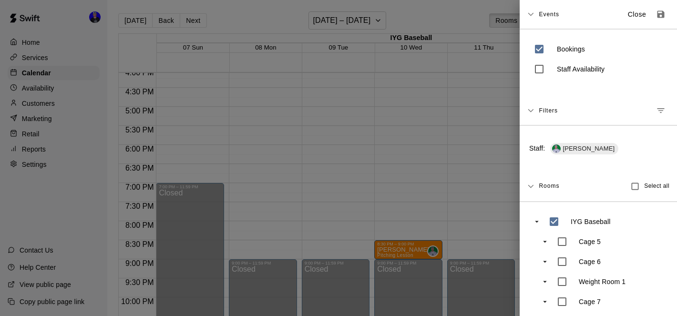
click at [414, 121] on div at bounding box center [338, 158] width 677 height 316
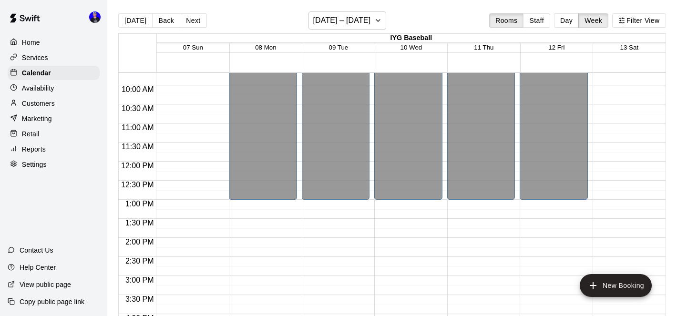
scroll to position [358, 0]
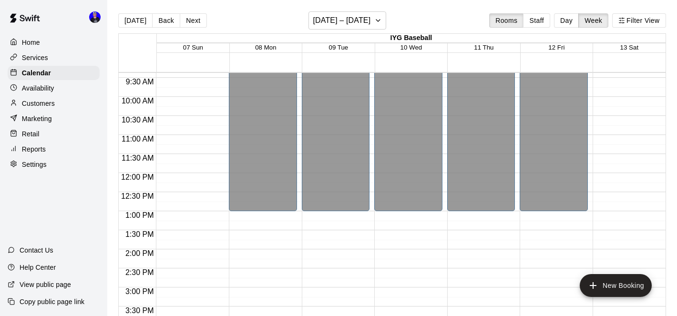
click at [349, 10] on main "[DATE] Back Next [DATE] – [DATE] Rooms Staff Day Week Filter View IYG Baseball …" at bounding box center [392, 166] width 570 height 332
click at [352, 19] on h6 "[DATE] – [DATE]" at bounding box center [342, 20] width 58 height 13
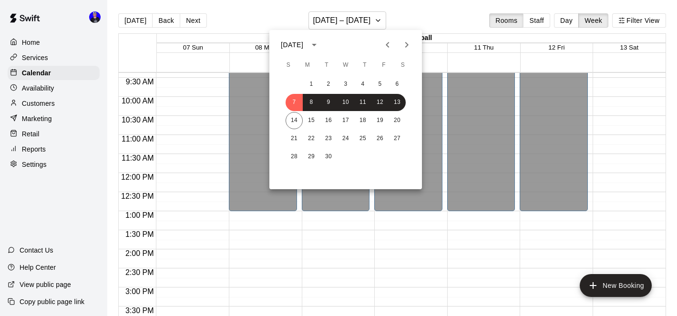
click at [389, 51] on button "Previous month" at bounding box center [387, 44] width 19 height 19
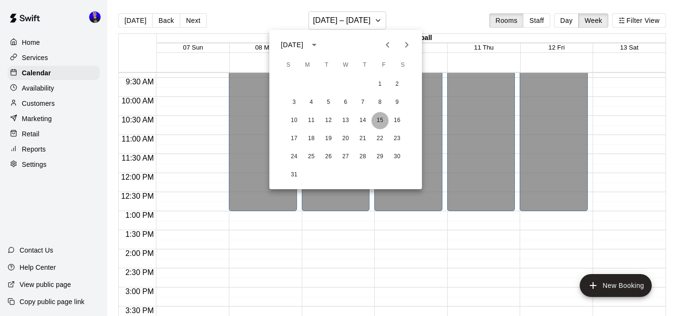
click at [383, 123] on button "15" at bounding box center [380, 120] width 17 height 17
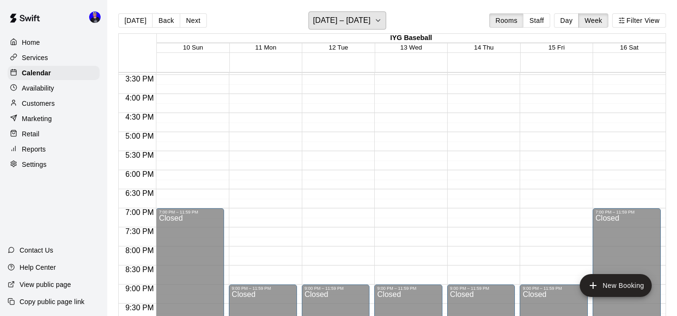
scroll to position [495, 0]
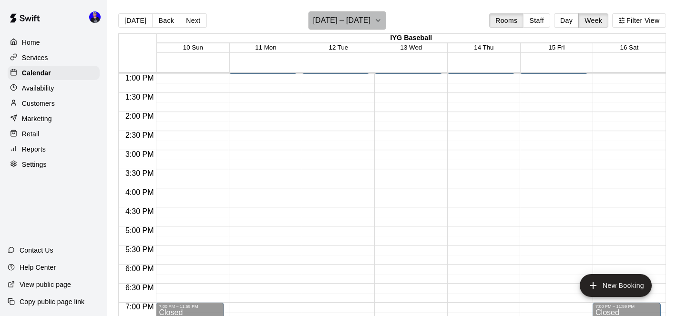
click at [357, 18] on h6 "[DATE] – [DATE]" at bounding box center [342, 20] width 58 height 13
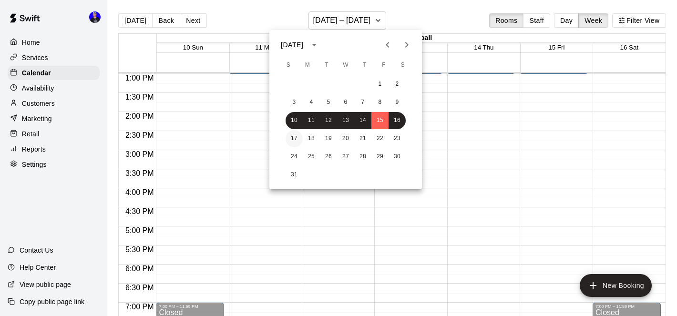
click at [292, 138] on button "17" at bounding box center [294, 138] width 17 height 17
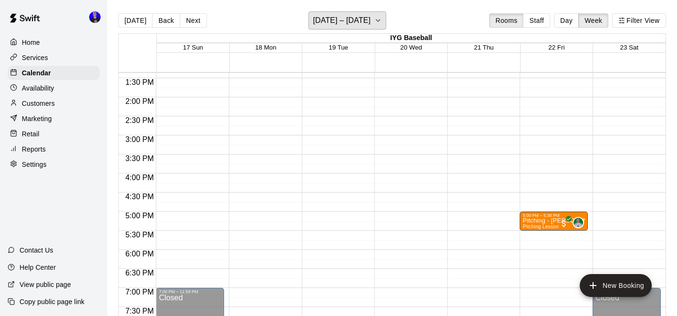
scroll to position [505, 0]
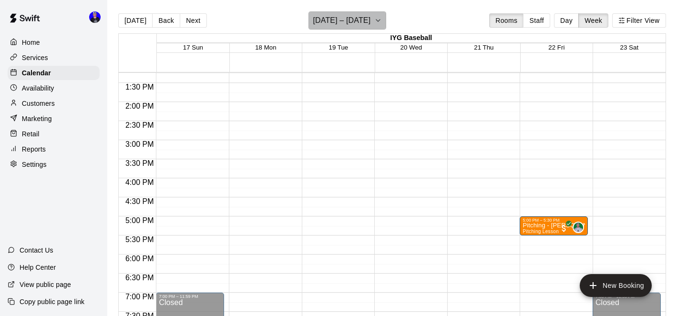
click at [356, 26] on h6 "[DATE] – [DATE]" at bounding box center [342, 20] width 58 height 13
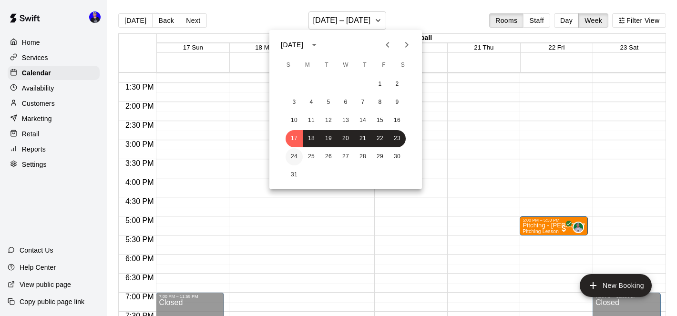
click at [291, 158] on button "24" at bounding box center [294, 156] width 17 height 17
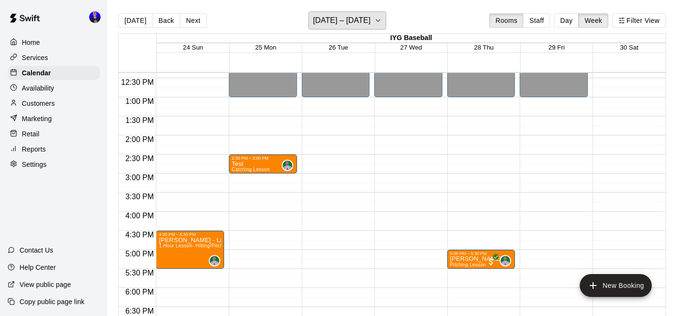
scroll to position [472, 0]
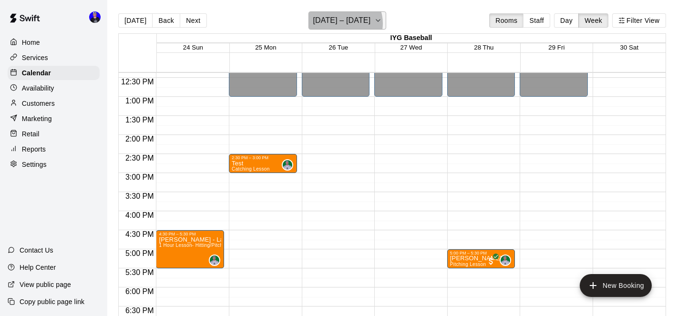
click at [344, 23] on h6 "[DATE] – [DATE]" at bounding box center [342, 20] width 58 height 13
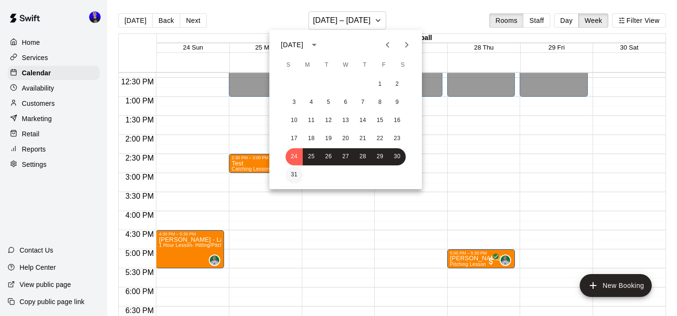
click at [291, 176] on button "31" at bounding box center [294, 175] width 17 height 17
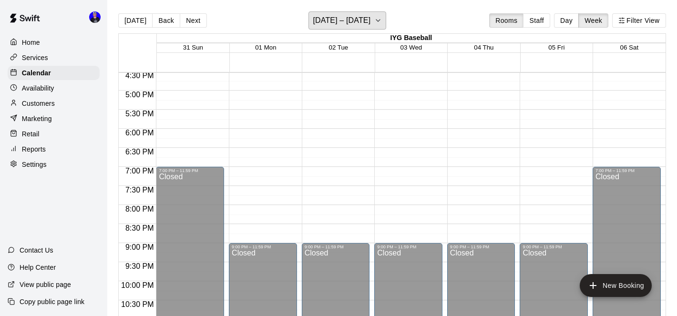
scroll to position [662, 0]
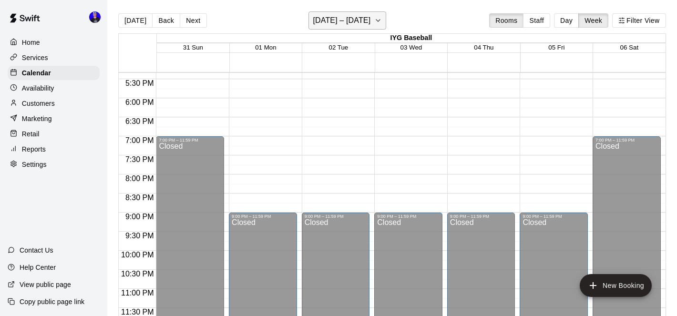
click at [371, 17] on h6 "[DATE] – [DATE]" at bounding box center [342, 20] width 58 height 13
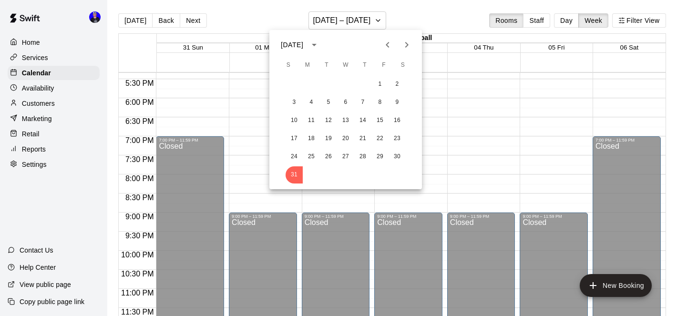
click at [410, 44] on icon "Next month" at bounding box center [406, 44] width 11 height 11
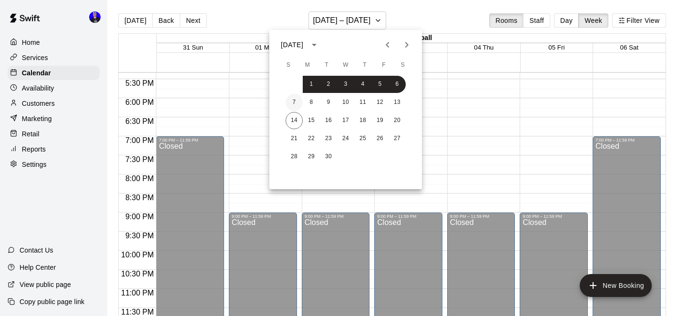
click at [297, 100] on button "7" at bounding box center [294, 102] width 17 height 17
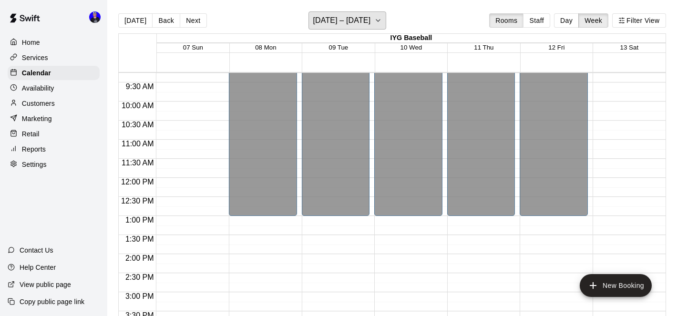
scroll to position [331, 0]
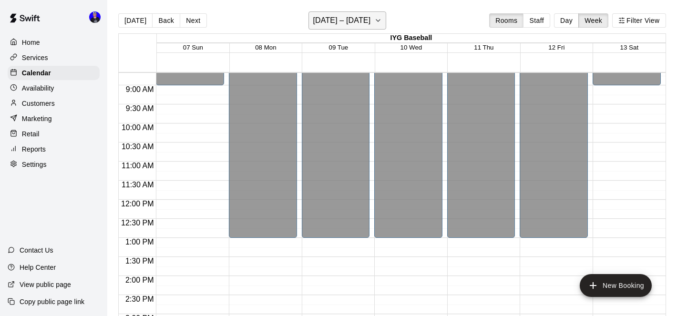
click at [367, 25] on h6 "[DATE] – [DATE]" at bounding box center [342, 20] width 58 height 13
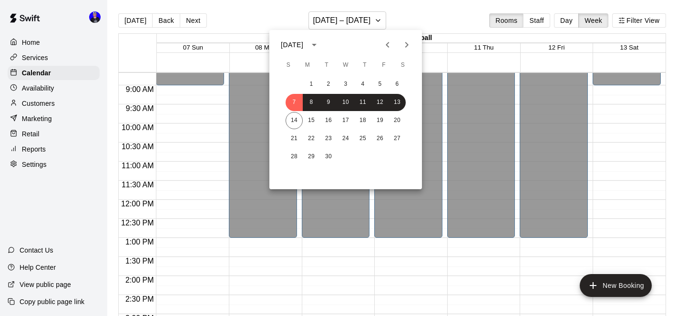
click at [389, 46] on icon "Previous month" at bounding box center [387, 44] width 11 height 11
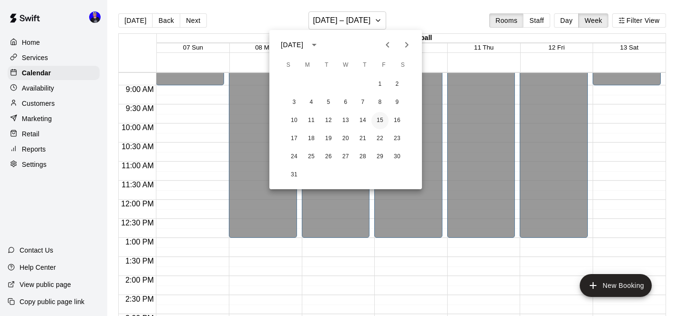
click at [378, 119] on button "15" at bounding box center [380, 120] width 17 height 17
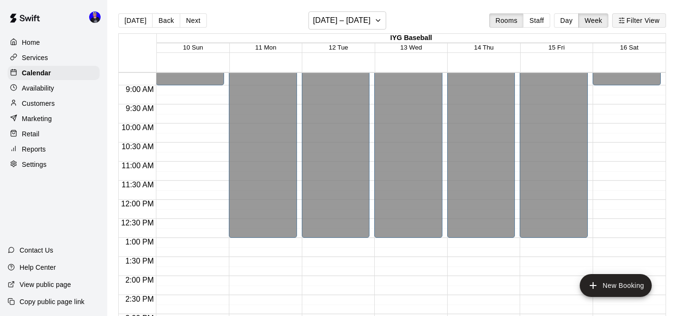
click at [637, 19] on button "Filter View" at bounding box center [639, 20] width 53 height 14
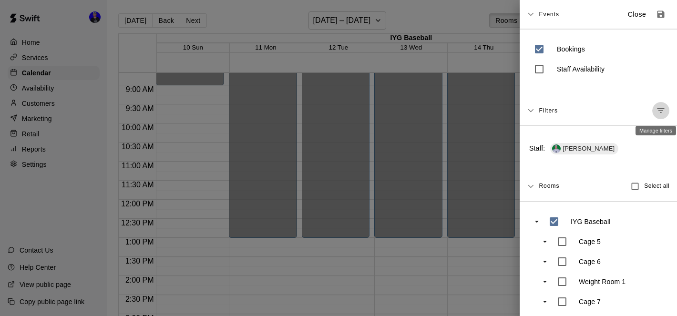
click at [661, 114] on icon "Manage filters" at bounding box center [661, 111] width 10 height 10
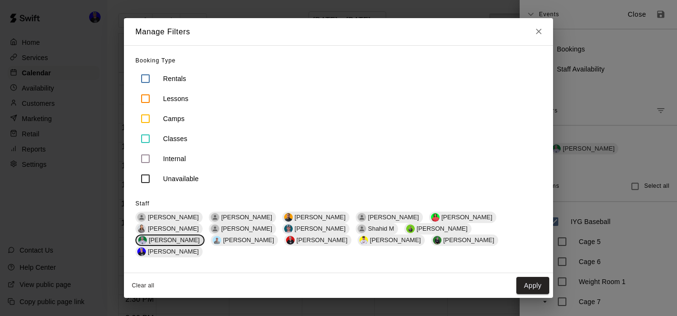
click at [204, 237] on span "[PERSON_NAME]" at bounding box center [174, 240] width 59 height 7
click at [350, 237] on span "[PERSON_NAME]" at bounding box center [320, 240] width 59 height 7
click at [538, 277] on button "Apply" at bounding box center [533, 286] width 33 height 18
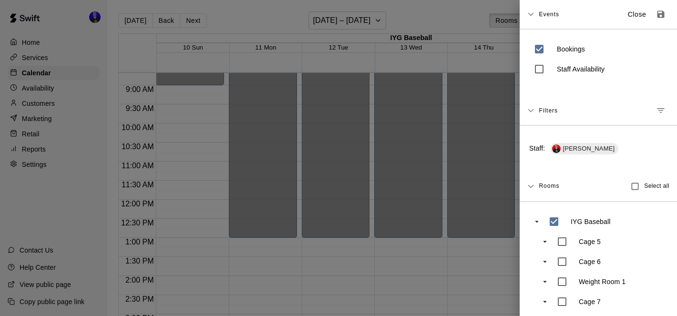
click at [442, 207] on div at bounding box center [338, 158] width 677 height 316
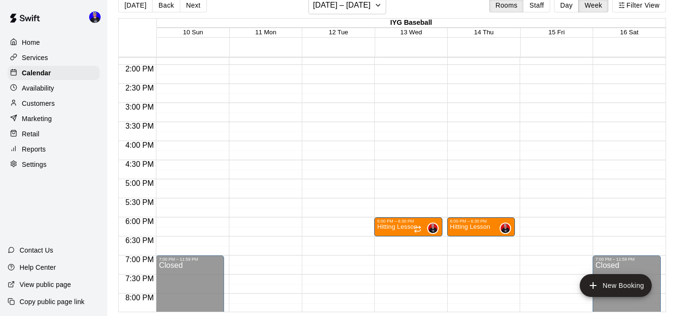
scroll to position [460, 0]
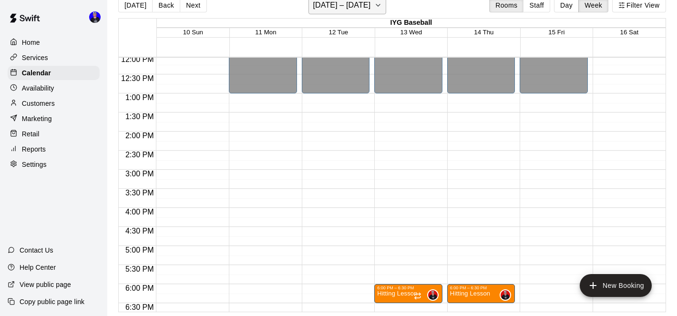
click at [354, 3] on h6 "[DATE] – [DATE]" at bounding box center [342, 5] width 58 height 13
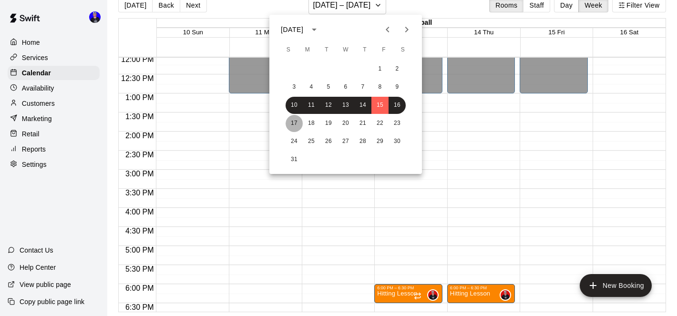
click at [296, 126] on button "17" at bounding box center [294, 123] width 17 height 17
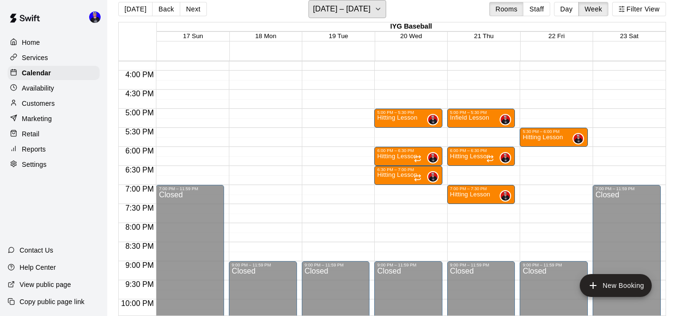
scroll to position [622, 0]
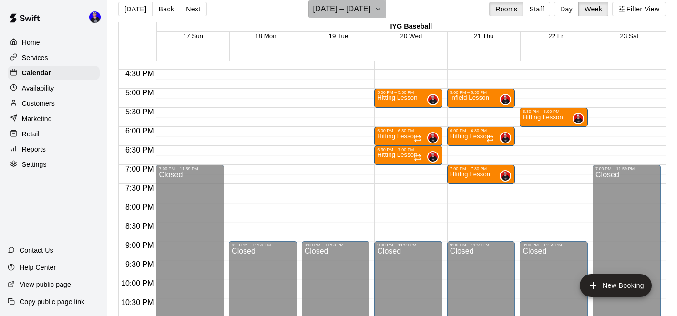
click at [353, 7] on h6 "[DATE] – [DATE]" at bounding box center [342, 8] width 58 height 13
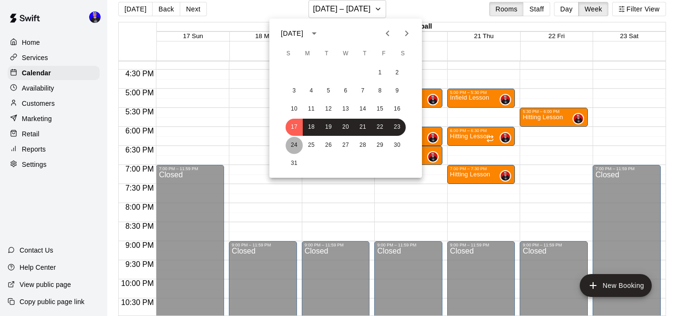
click at [296, 142] on button "24" at bounding box center [294, 145] width 17 height 17
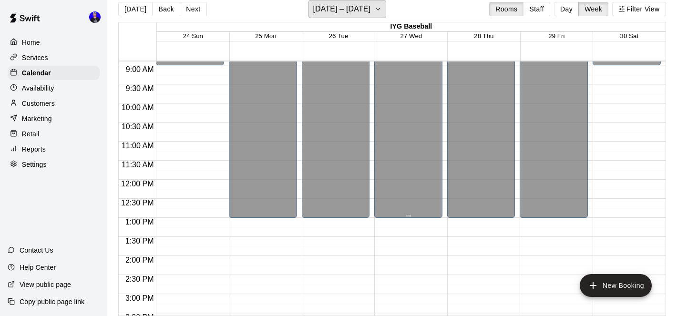
scroll to position [335, 0]
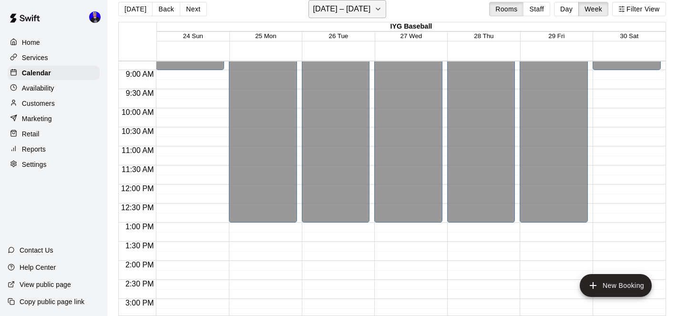
click at [362, 8] on h6 "[DATE] – [DATE]" at bounding box center [342, 8] width 58 height 13
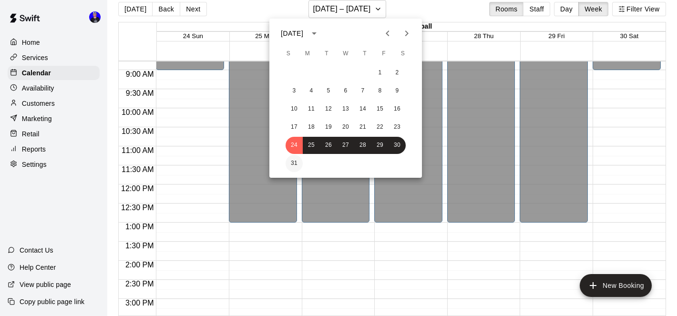
click at [294, 160] on button "31" at bounding box center [294, 163] width 17 height 17
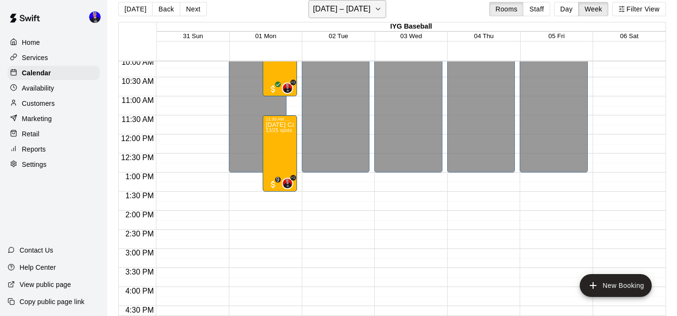
scroll to position [364, 0]
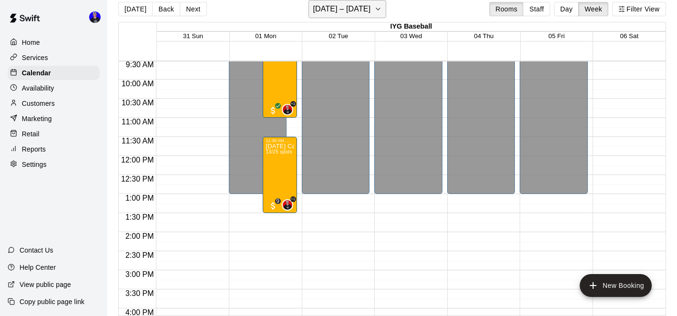
click at [370, 4] on h6 "[DATE] – [DATE]" at bounding box center [342, 8] width 58 height 13
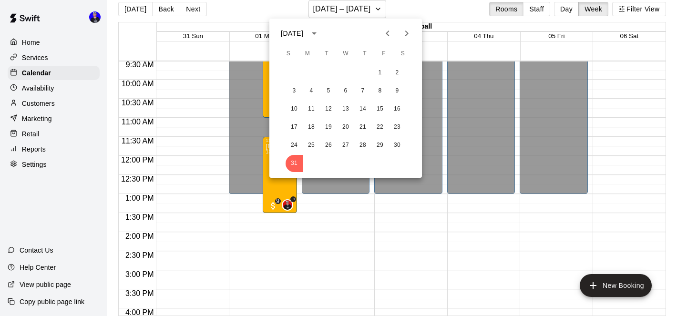
click at [405, 36] on icon "Next month" at bounding box center [406, 33] width 11 height 11
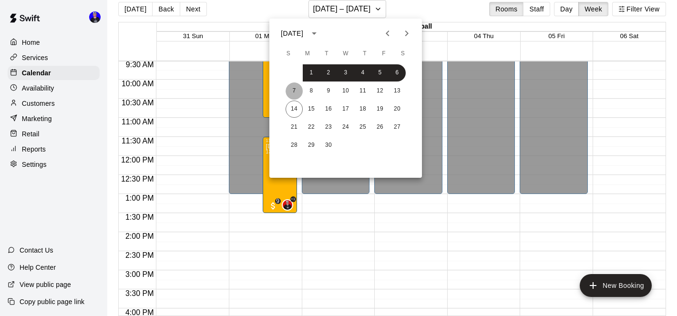
click at [294, 93] on button "7" at bounding box center [294, 91] width 17 height 17
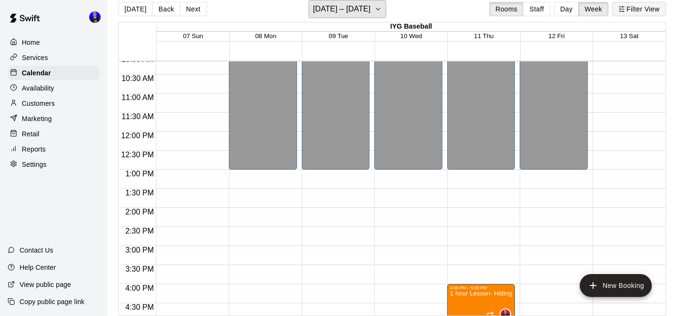
scroll to position [372, 0]
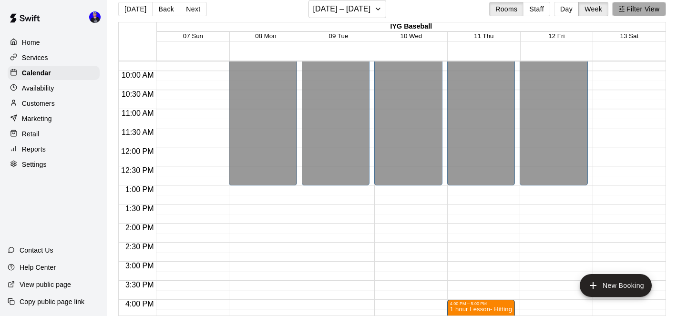
click at [640, 10] on button "Filter View" at bounding box center [639, 9] width 53 height 14
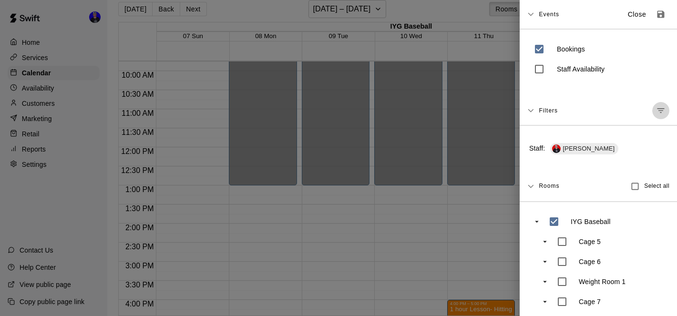
click at [658, 110] on icon "Manage filters" at bounding box center [661, 111] width 10 height 10
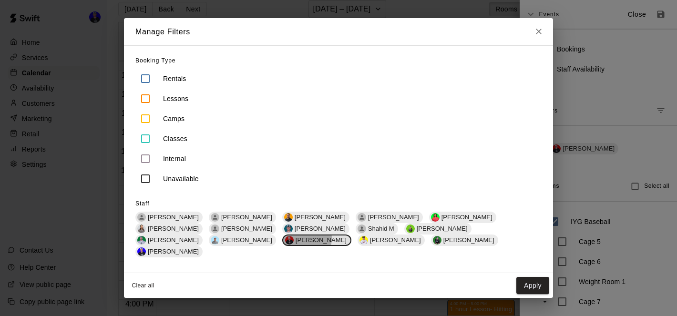
click at [351, 237] on span "[PERSON_NAME]" at bounding box center [321, 240] width 59 height 7
click at [364, 244] on span "[PERSON_NAME]" at bounding box center [393, 240] width 59 height 7
click at [526, 278] on button "Apply" at bounding box center [533, 286] width 33 height 18
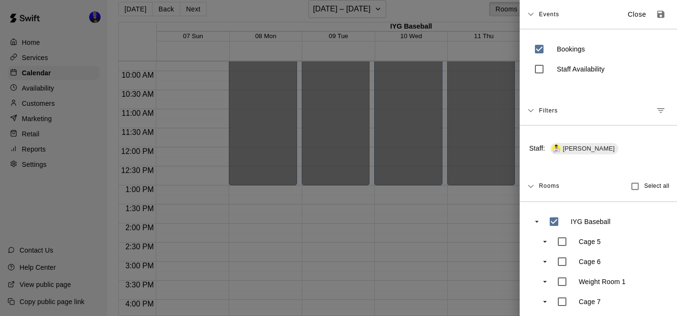
click at [356, 203] on div at bounding box center [338, 158] width 677 height 316
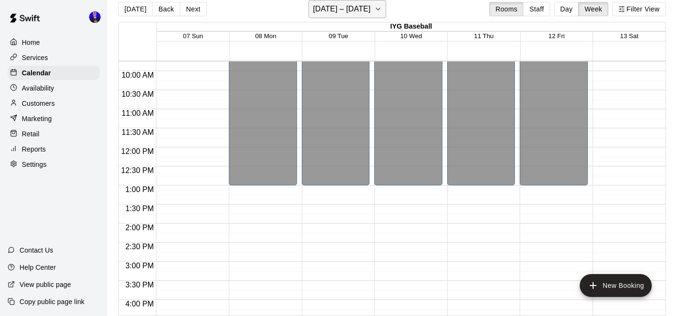
click at [351, 9] on h6 "[DATE] – [DATE]" at bounding box center [342, 8] width 58 height 13
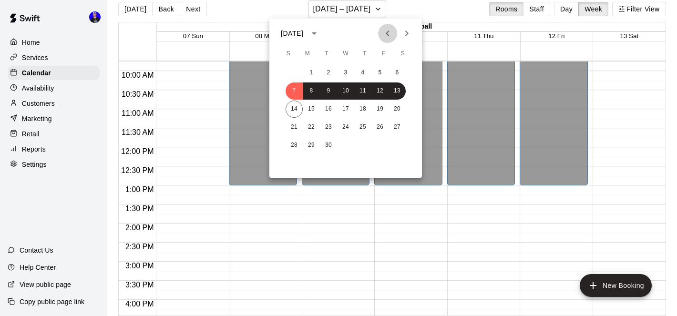
click at [389, 40] on button "Previous month" at bounding box center [387, 33] width 19 height 19
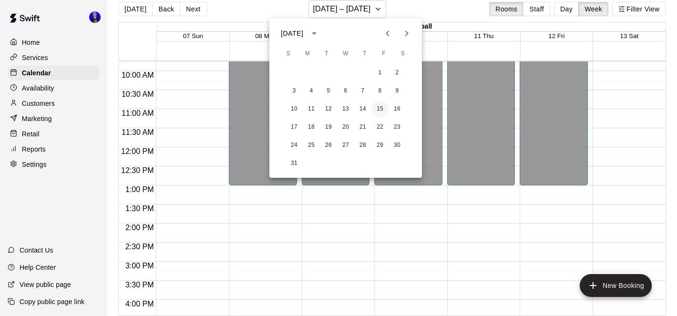
click at [383, 108] on button "15" at bounding box center [380, 109] width 17 height 17
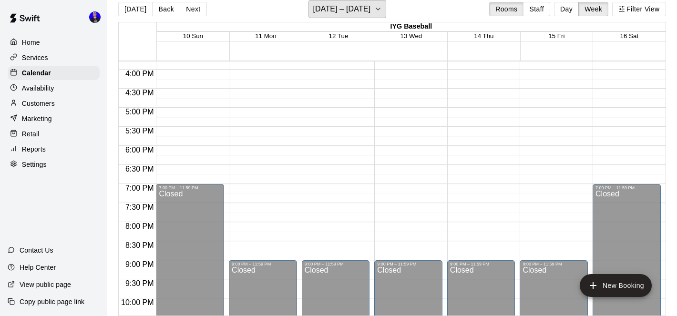
scroll to position [471, 0]
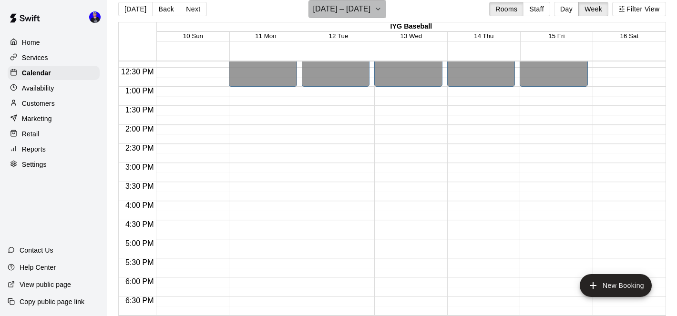
click at [358, 13] on h6 "[DATE] – [DATE]" at bounding box center [342, 8] width 58 height 13
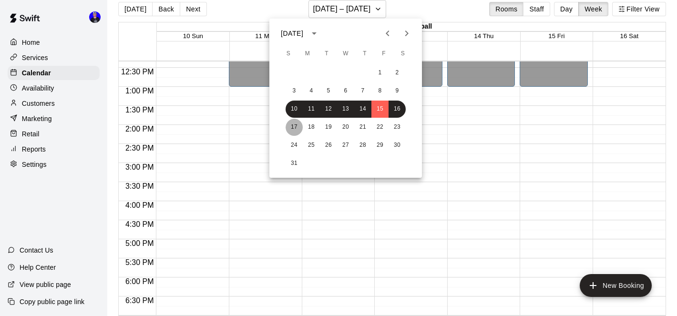
click at [293, 131] on button "17" at bounding box center [294, 127] width 17 height 17
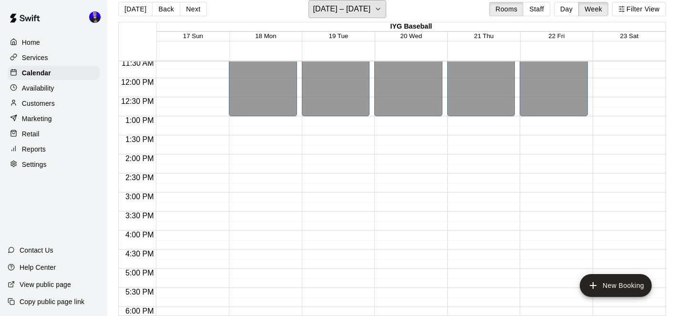
scroll to position [333, 0]
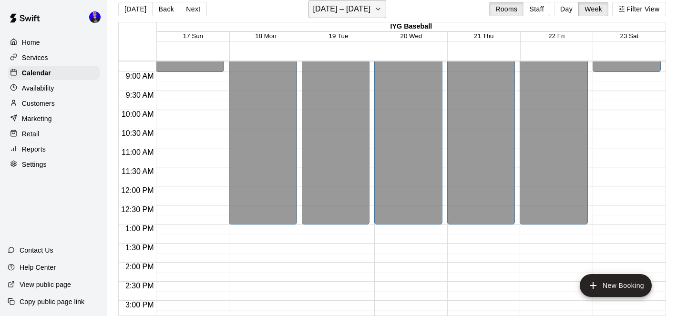
click at [363, 9] on h6 "[DATE] – [DATE]" at bounding box center [342, 8] width 58 height 13
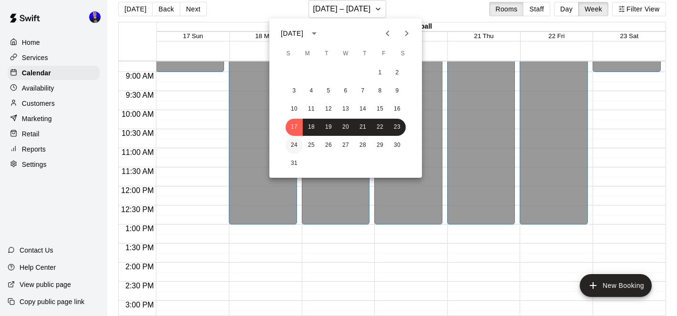
click at [297, 146] on button "24" at bounding box center [294, 145] width 17 height 17
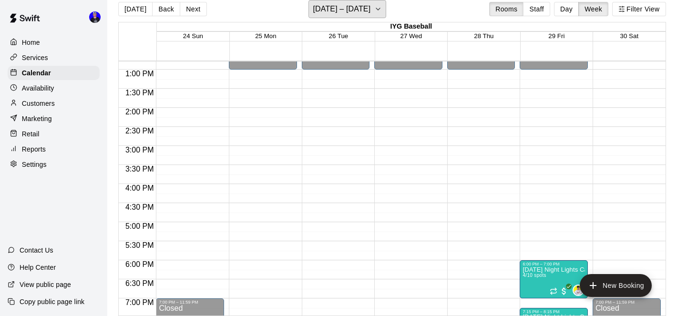
scroll to position [633, 0]
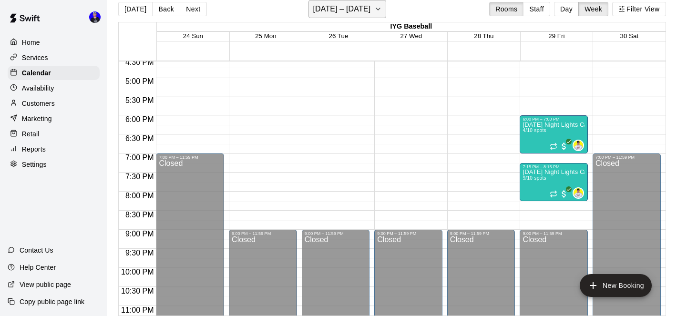
click at [363, 15] on h6 "[DATE] – [DATE]" at bounding box center [342, 8] width 58 height 13
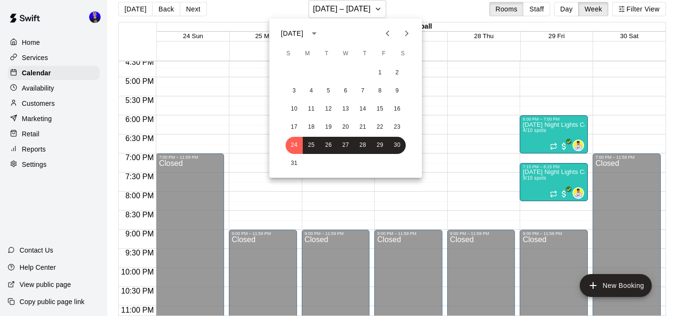
click at [406, 37] on icon "Next month" at bounding box center [406, 33] width 11 height 11
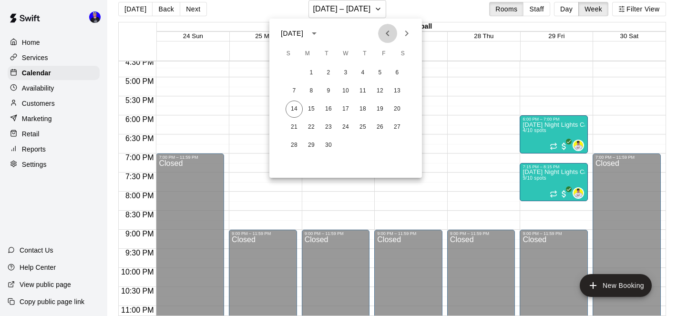
click at [390, 33] on icon "Previous month" at bounding box center [387, 33] width 11 height 11
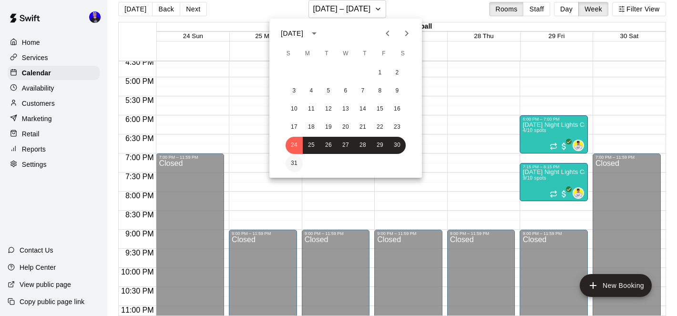
click at [293, 161] on button "31" at bounding box center [294, 163] width 17 height 17
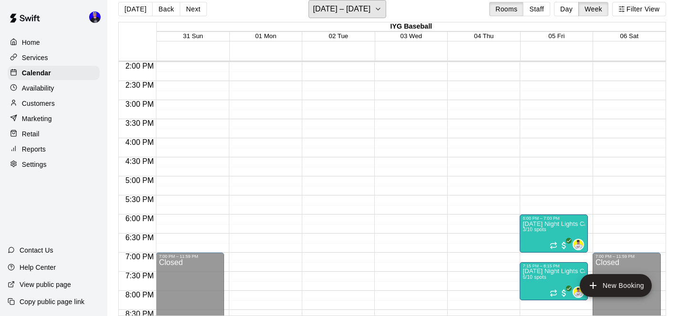
scroll to position [555, 0]
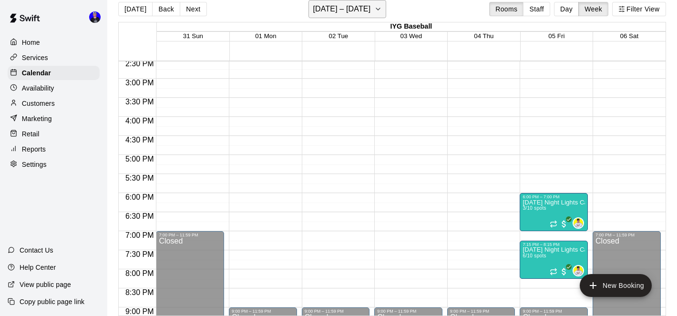
click at [371, 9] on h6 "[DATE] – [DATE]" at bounding box center [342, 8] width 58 height 13
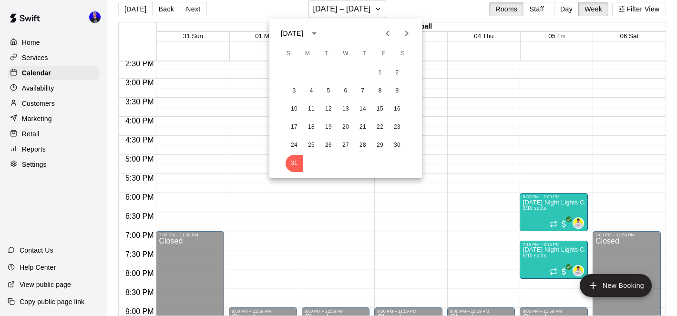
click at [387, 36] on icon "Previous month" at bounding box center [387, 33] width 11 height 11
click at [353, 128] on button "23" at bounding box center [345, 127] width 17 height 17
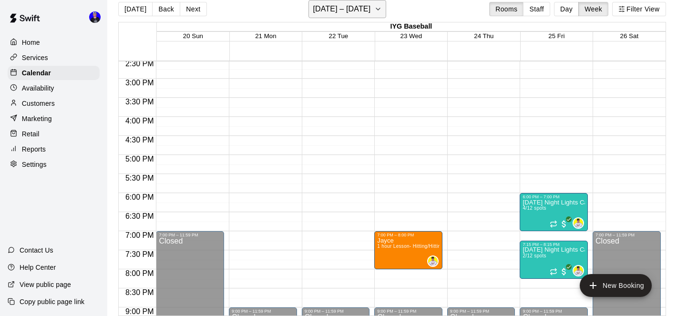
click at [359, 10] on h6 "[DATE] – [DATE]" at bounding box center [342, 8] width 58 height 13
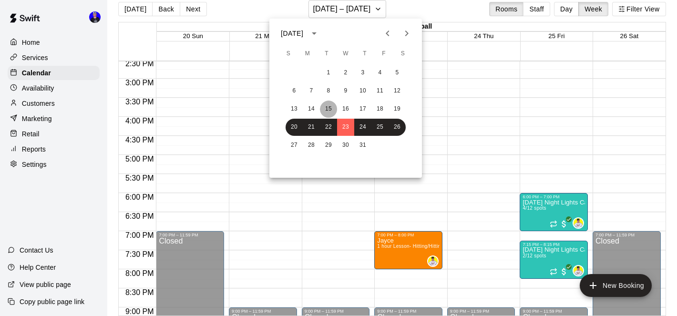
click at [335, 110] on button "15" at bounding box center [328, 109] width 17 height 17
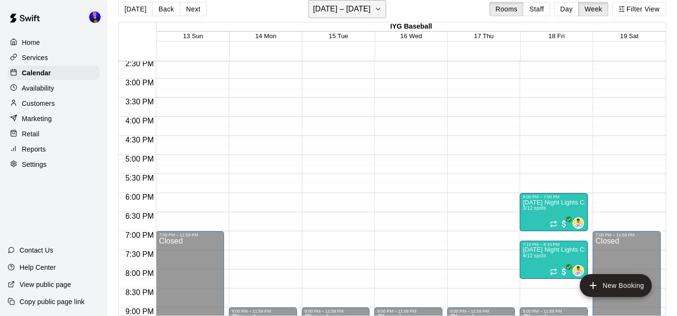
click at [360, 12] on h6 "[DATE] – [DATE]" at bounding box center [342, 8] width 58 height 13
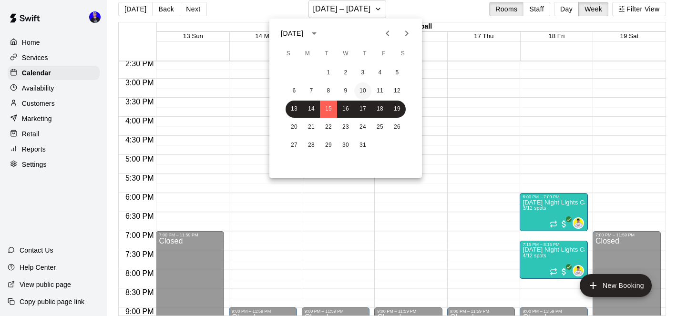
click at [360, 92] on button "10" at bounding box center [362, 91] width 17 height 17
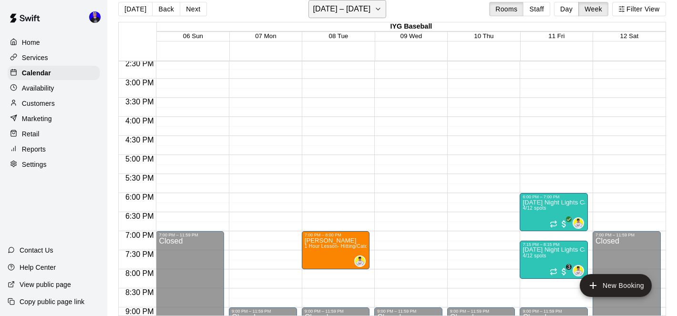
click at [350, 7] on h6 "[DATE] – [DATE]" at bounding box center [342, 8] width 58 height 13
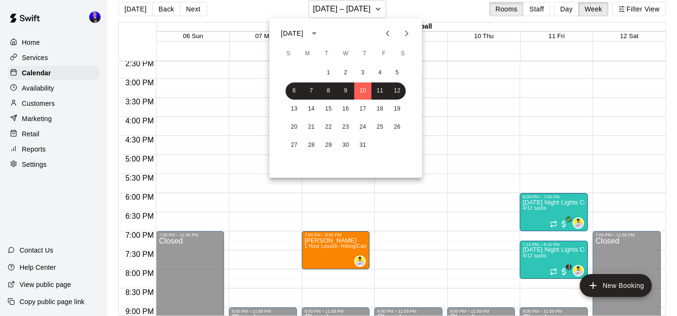
click at [406, 36] on icon "Next month" at bounding box center [406, 33] width 11 height 11
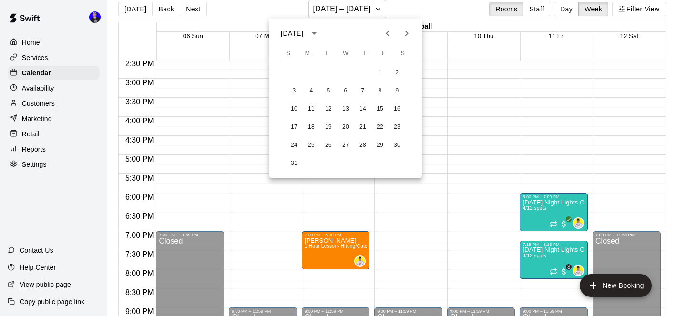
click at [386, 35] on icon "Previous month" at bounding box center [387, 33] width 11 height 11
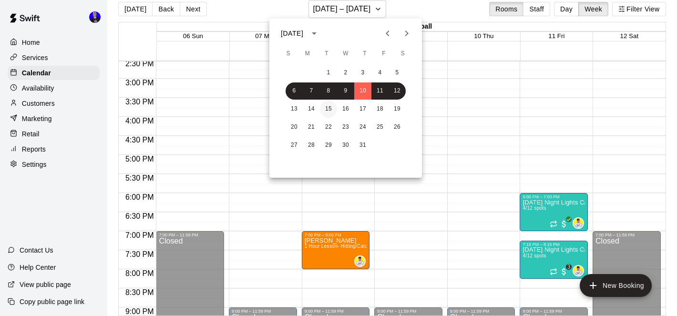
click at [331, 108] on button "15" at bounding box center [328, 109] width 17 height 17
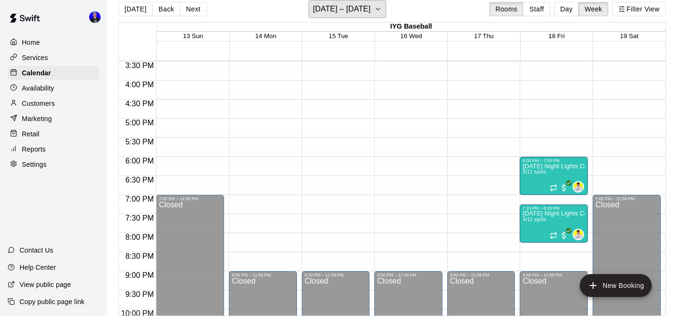
scroll to position [594, 0]
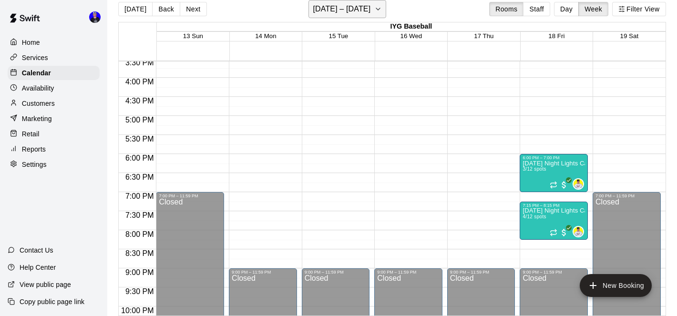
click at [375, 10] on icon "button" at bounding box center [379, 8] width 8 height 11
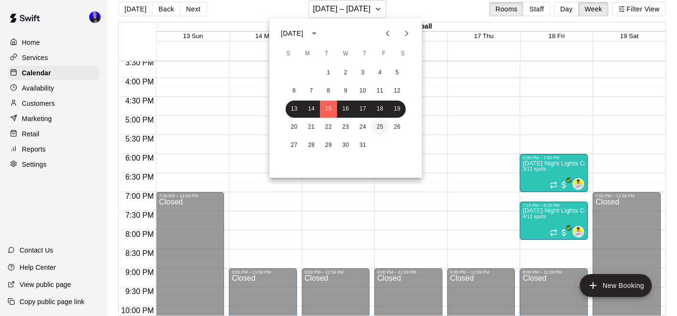
click at [377, 130] on button "25" at bounding box center [380, 127] width 17 height 17
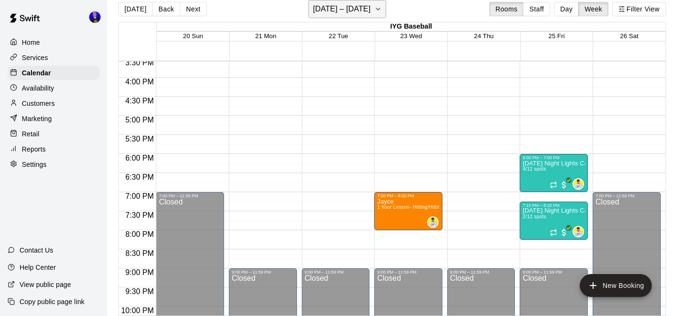
click at [364, 10] on button "[DATE] – [DATE]" at bounding box center [348, 9] width 78 height 18
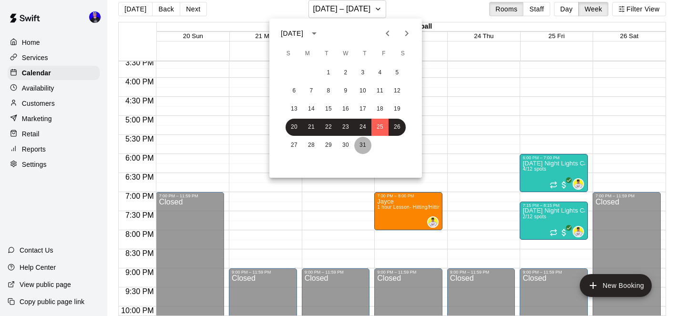
click at [369, 142] on button "31" at bounding box center [362, 145] width 17 height 17
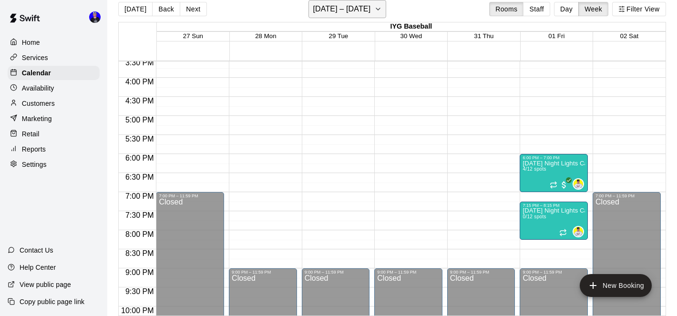
click at [365, 15] on h6 "[DATE] – [DATE]" at bounding box center [342, 8] width 58 height 13
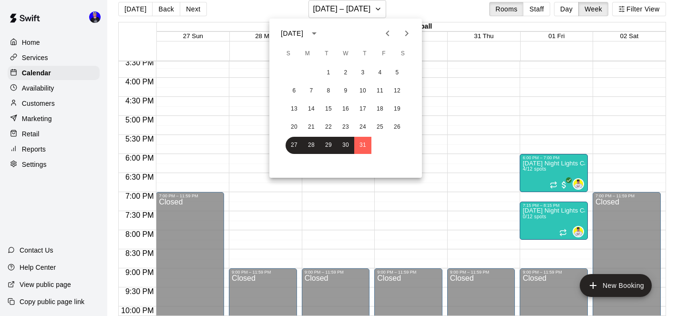
click at [409, 35] on icon "Next month" at bounding box center [406, 33] width 11 height 11
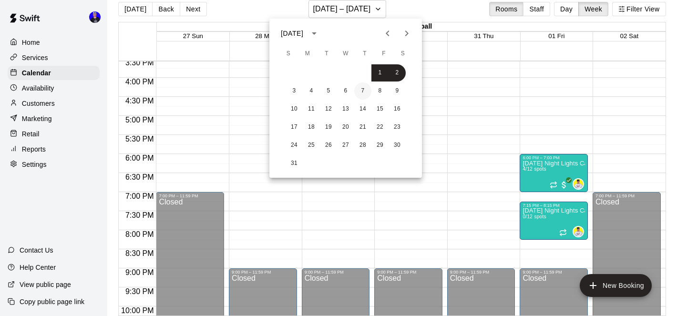
click at [368, 89] on button "7" at bounding box center [362, 91] width 17 height 17
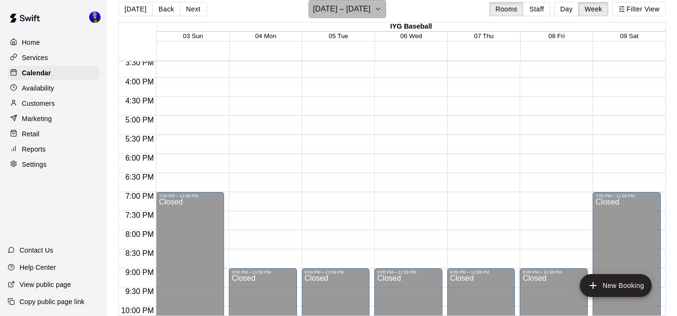
click at [365, 13] on h6 "[DATE] – [DATE]" at bounding box center [342, 8] width 58 height 13
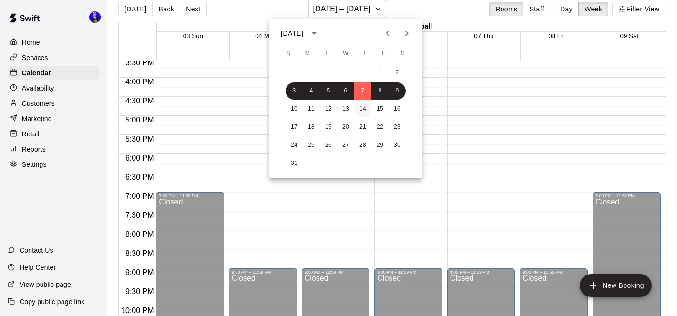
click at [360, 112] on button "14" at bounding box center [362, 109] width 17 height 17
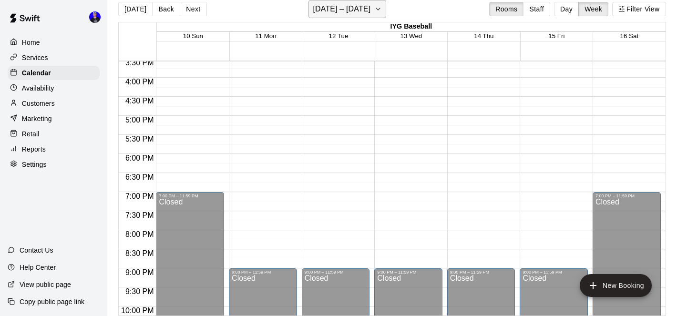
click at [369, 14] on button "[DATE] – [DATE]" at bounding box center [348, 9] width 78 height 18
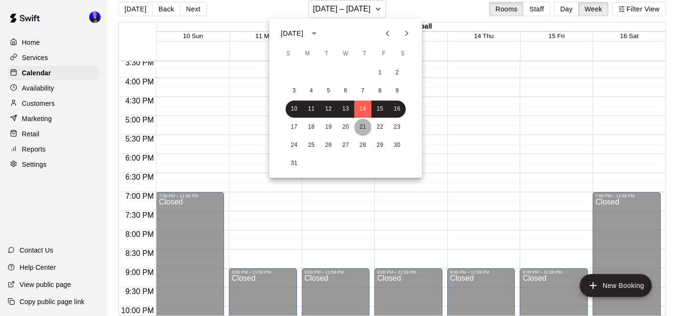
click at [364, 129] on button "21" at bounding box center [362, 127] width 17 height 17
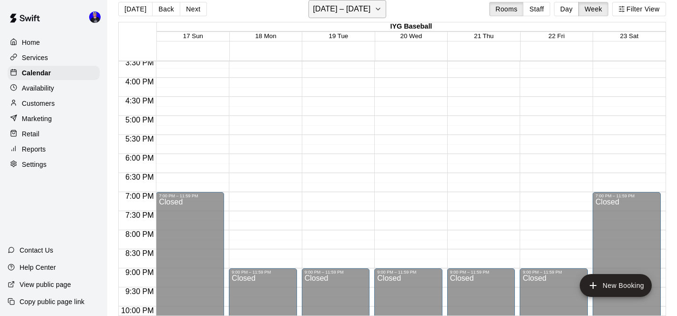
click at [358, 10] on h6 "[DATE] – [DATE]" at bounding box center [342, 8] width 58 height 13
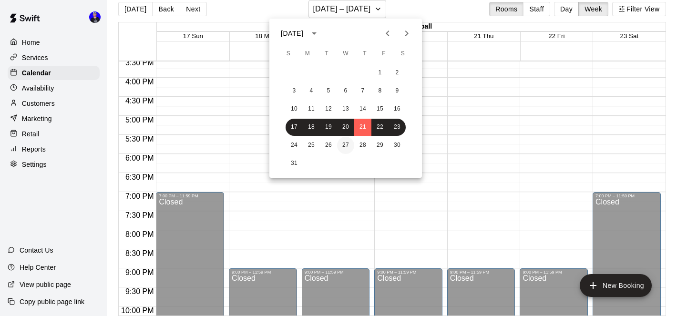
click at [354, 145] on button "27" at bounding box center [345, 145] width 17 height 17
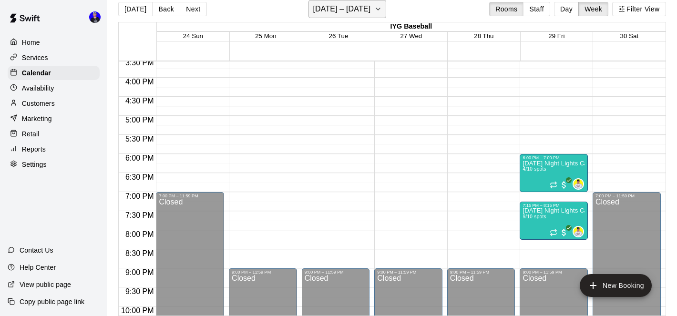
click at [356, 8] on h6 "[DATE] – [DATE]" at bounding box center [342, 8] width 58 height 13
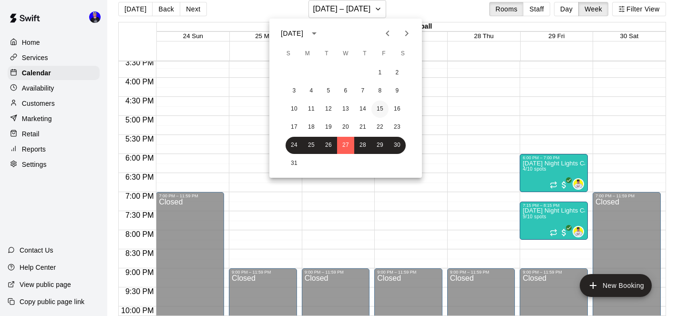
click at [383, 108] on button "15" at bounding box center [380, 109] width 17 height 17
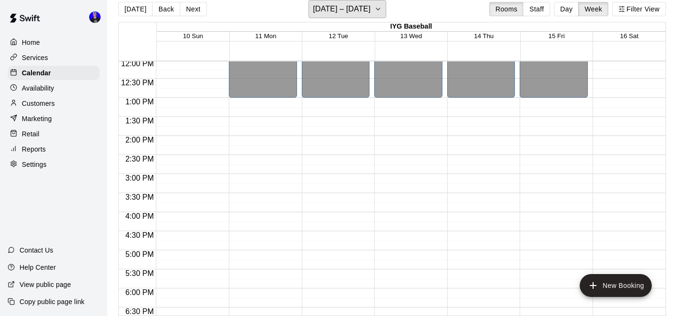
scroll to position [471, 0]
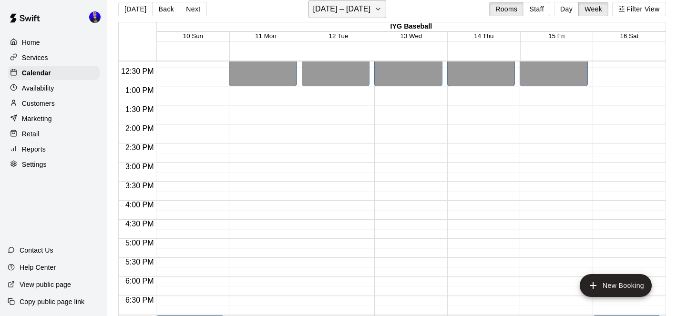
click at [358, 6] on h6 "[DATE] – [DATE]" at bounding box center [342, 8] width 58 height 13
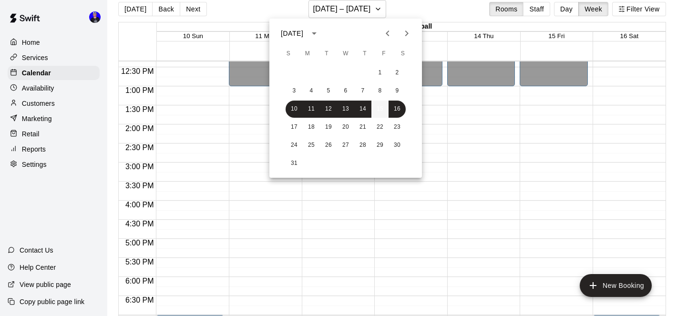
click at [381, 109] on button "15" at bounding box center [380, 109] width 17 height 17
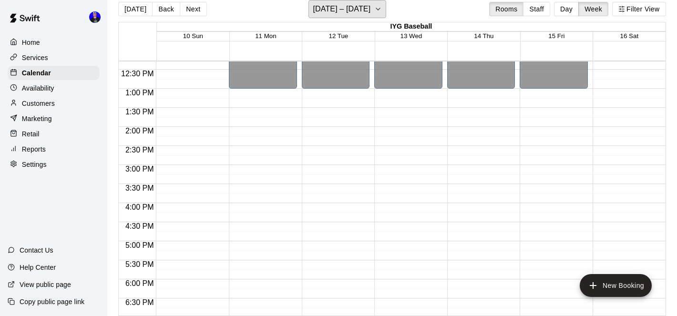
scroll to position [435, 0]
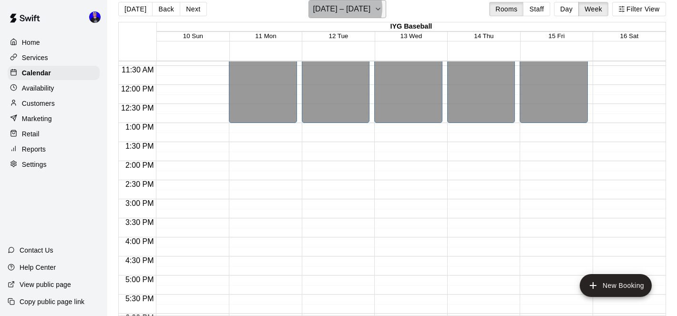
click at [346, 8] on h6 "[DATE] – [DATE]" at bounding box center [342, 8] width 58 height 13
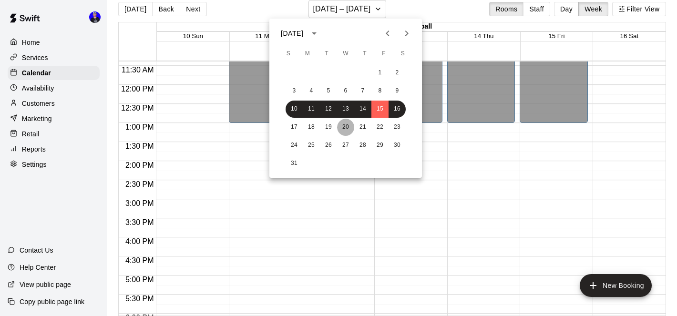
click at [344, 121] on button "20" at bounding box center [345, 127] width 17 height 17
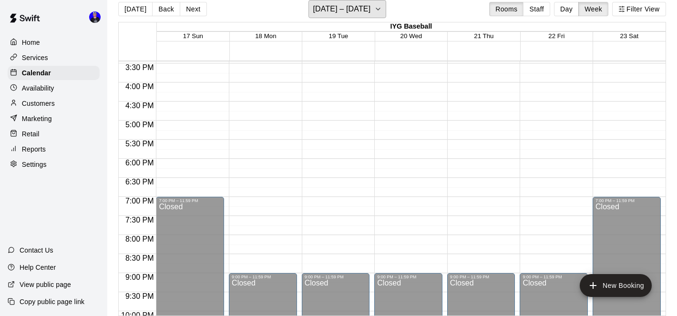
scroll to position [585, 0]
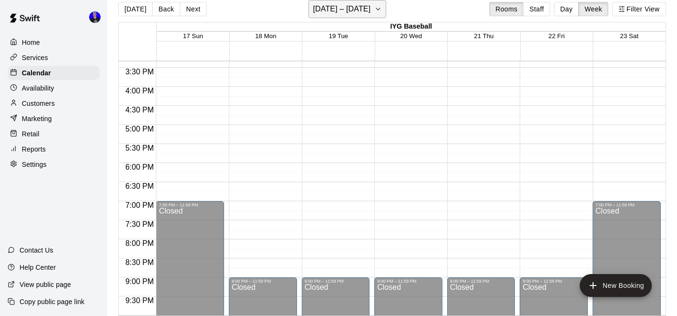
click at [354, 12] on h6 "[DATE] – [DATE]" at bounding box center [342, 8] width 58 height 13
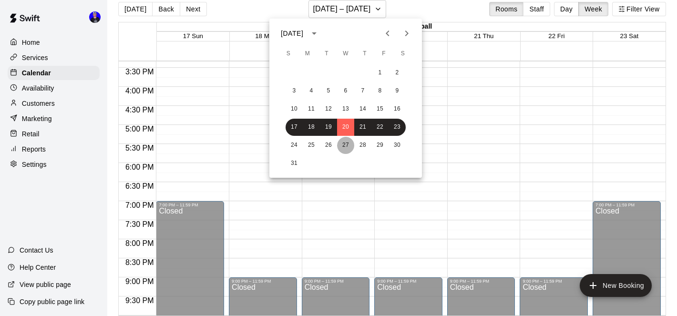
click at [354, 146] on button "27" at bounding box center [345, 145] width 17 height 17
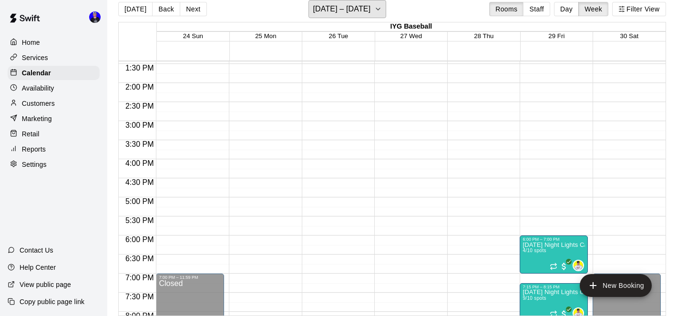
scroll to position [514, 0]
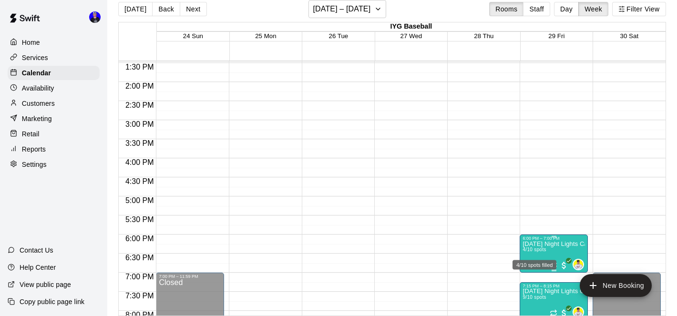
click at [545, 250] on span "4/10 spots" at bounding box center [534, 249] width 23 height 5
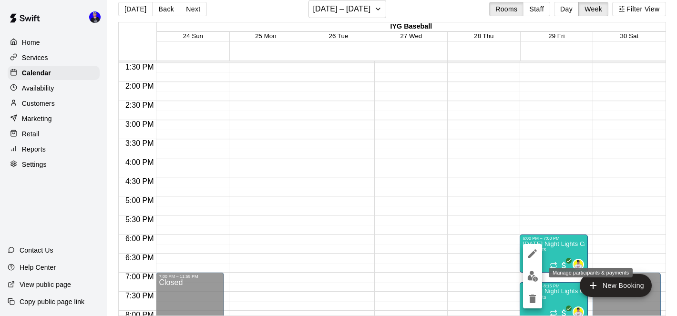
click at [532, 273] on img "edit" at bounding box center [533, 276] width 11 height 11
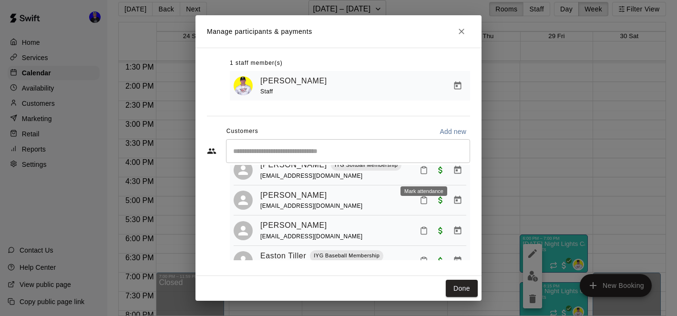
scroll to position [54, 0]
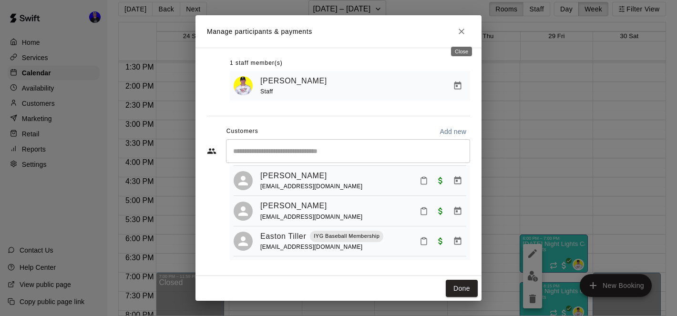
click at [462, 33] on icon "Close" at bounding box center [462, 32] width 10 height 10
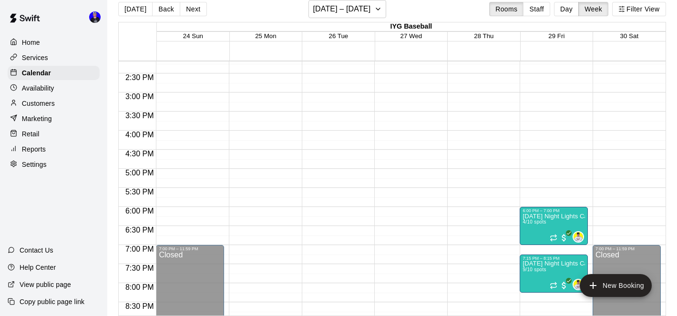
scroll to position [556, 0]
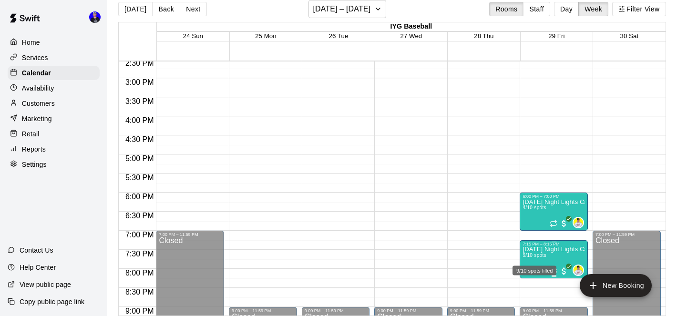
click at [536, 257] on span "9/10 spots" at bounding box center [534, 255] width 23 height 5
click at [532, 272] on img "edit" at bounding box center [533, 276] width 11 height 11
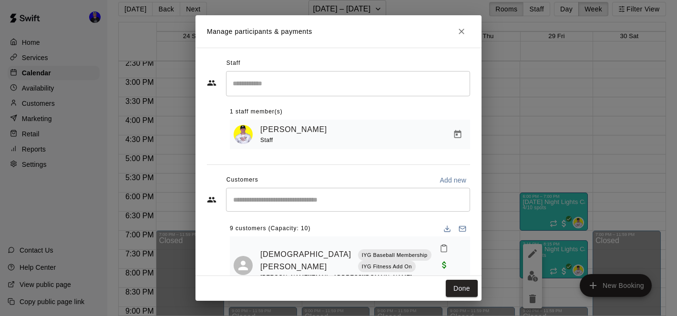
scroll to position [50, 0]
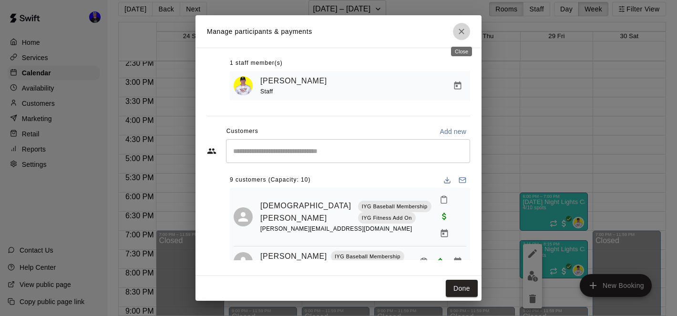
click at [462, 34] on icon "Close" at bounding box center [462, 32] width 10 height 10
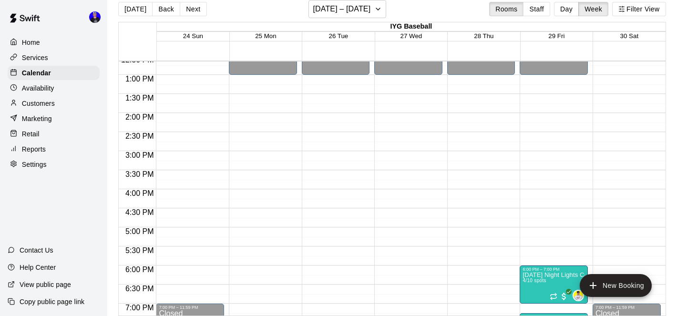
scroll to position [446, 0]
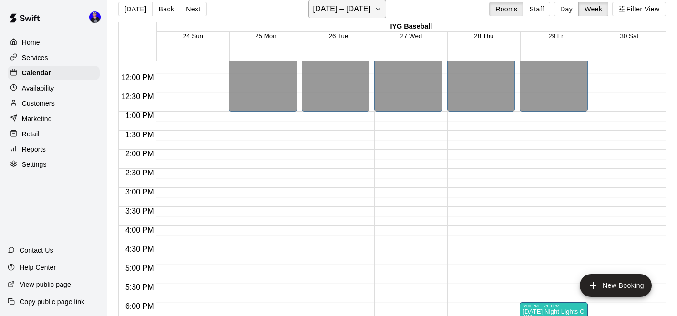
click at [364, 9] on h6 "[DATE] – [DATE]" at bounding box center [342, 8] width 58 height 13
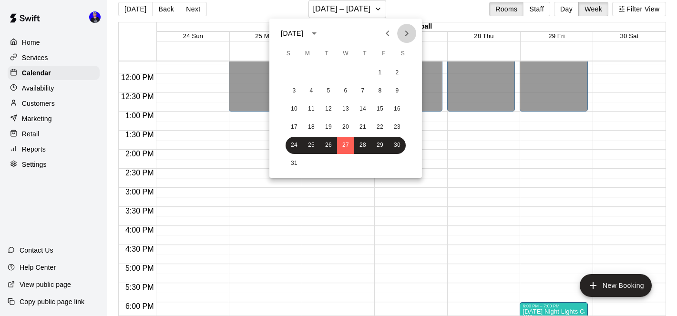
click at [406, 34] on icon "Next month" at bounding box center [407, 34] width 3 height 6
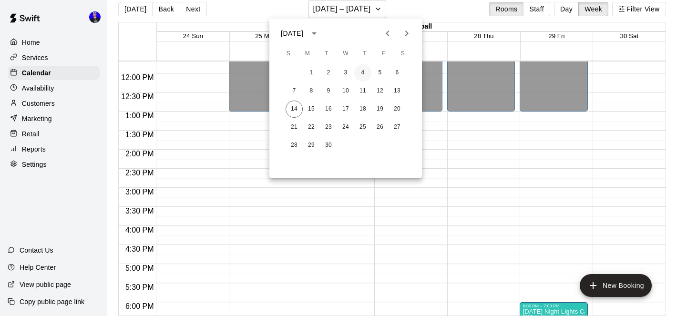
click at [364, 70] on button "4" at bounding box center [362, 72] width 17 height 17
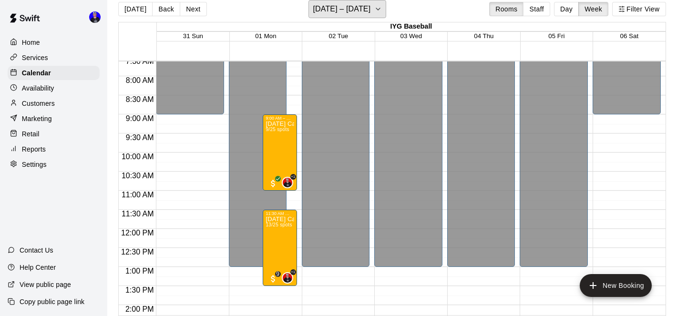
scroll to position [302, 0]
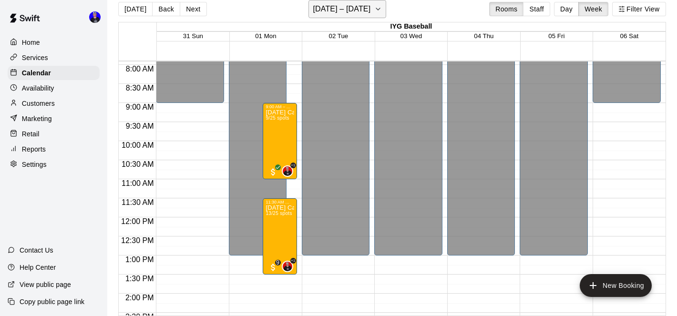
click at [371, 10] on h6 "[DATE] – [DATE]" at bounding box center [342, 8] width 58 height 13
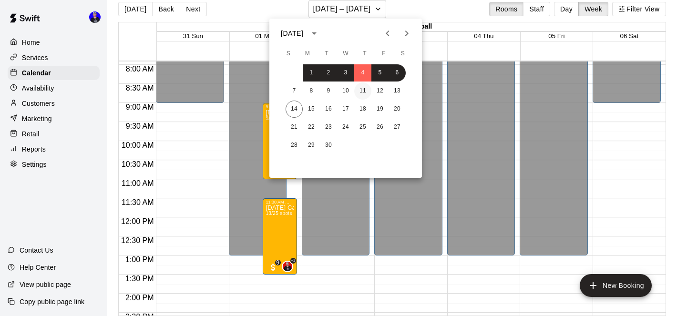
click at [356, 94] on button "11" at bounding box center [362, 91] width 17 height 17
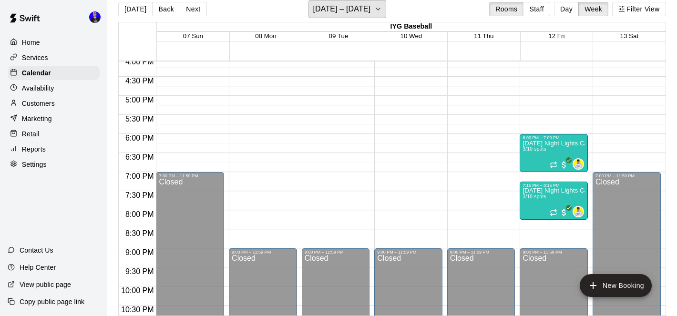
scroll to position [635, 0]
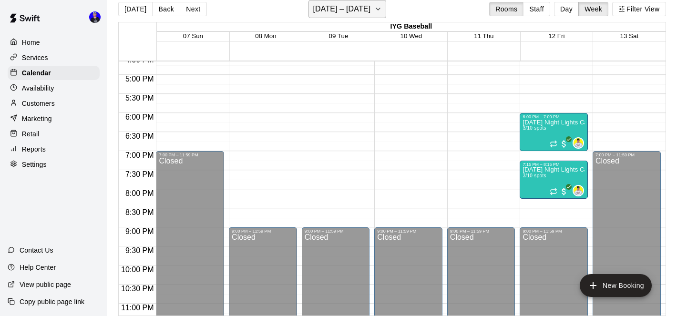
click at [358, 15] on h6 "[DATE] – [DATE]" at bounding box center [342, 8] width 58 height 13
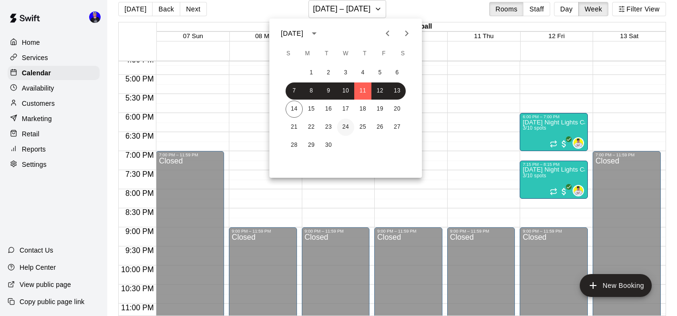
click at [353, 122] on button "24" at bounding box center [345, 127] width 17 height 17
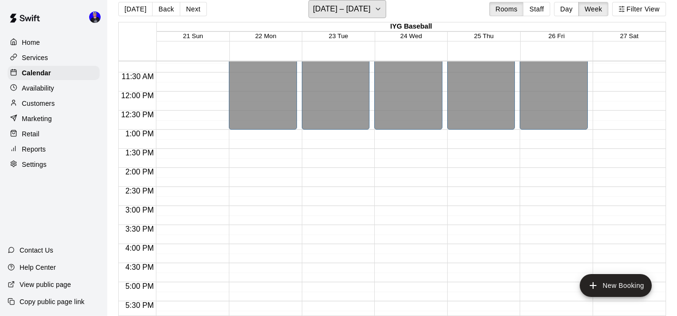
scroll to position [519, 0]
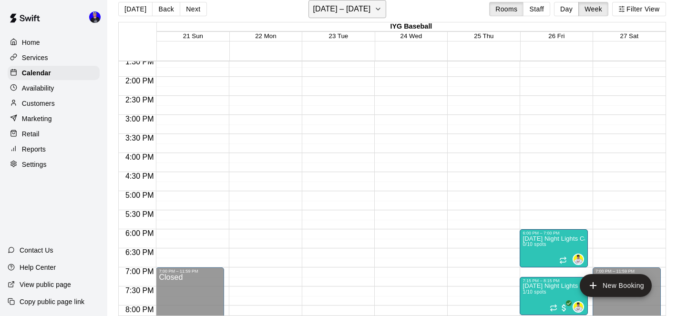
click at [351, 15] on h6 "[DATE] – [DATE]" at bounding box center [342, 8] width 58 height 13
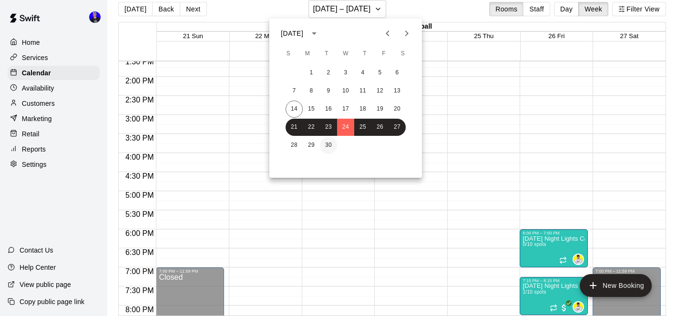
click at [330, 147] on button "30" at bounding box center [328, 145] width 17 height 17
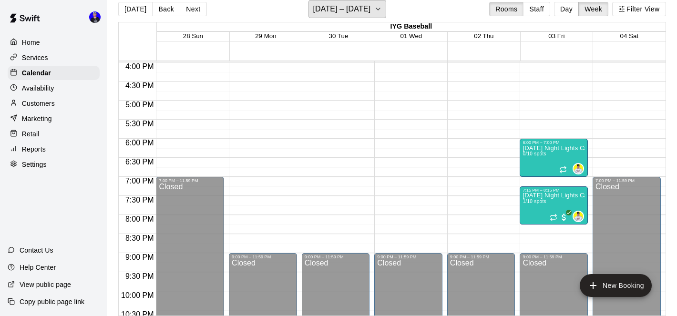
scroll to position [451, 0]
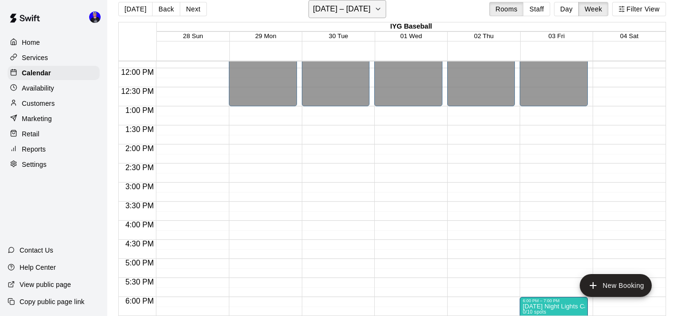
click at [371, 10] on h6 "[DATE] – [DATE]" at bounding box center [342, 8] width 58 height 13
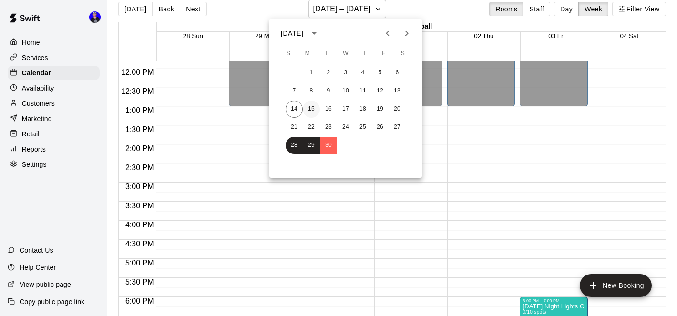
click at [310, 109] on button "15" at bounding box center [311, 109] width 17 height 17
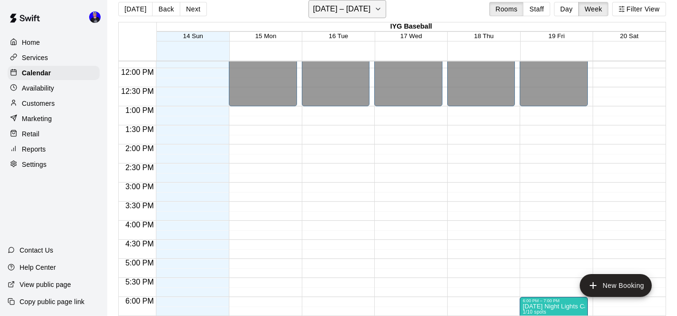
click at [365, 12] on h6 "[DATE] – [DATE]" at bounding box center [342, 8] width 58 height 13
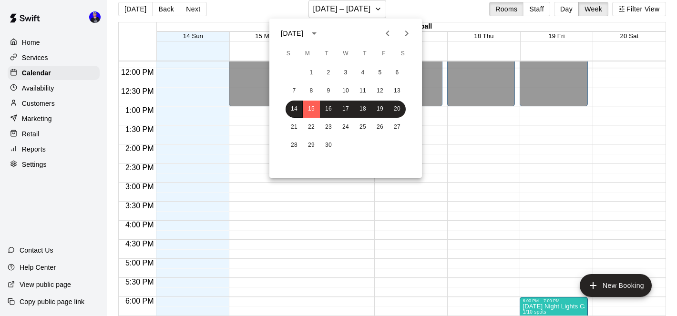
click at [387, 35] on icon "Previous month" at bounding box center [387, 34] width 3 height 6
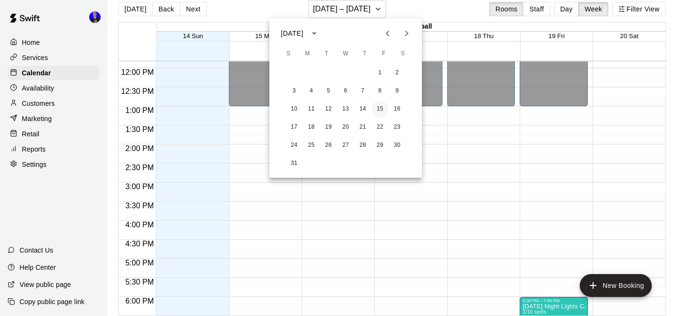
click at [382, 110] on button "15" at bounding box center [380, 109] width 17 height 17
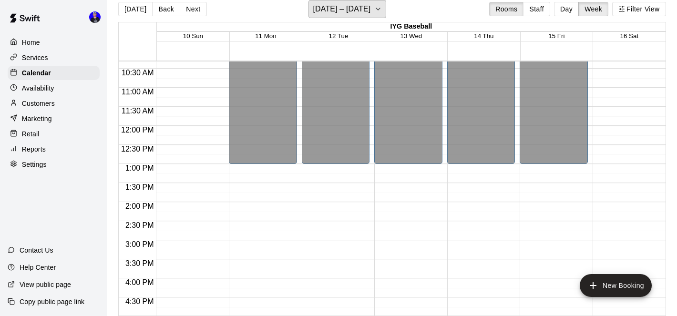
scroll to position [387, 0]
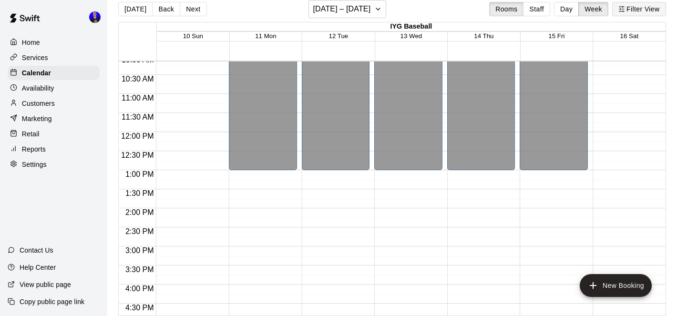
click at [637, 10] on button "Filter View" at bounding box center [639, 9] width 53 height 14
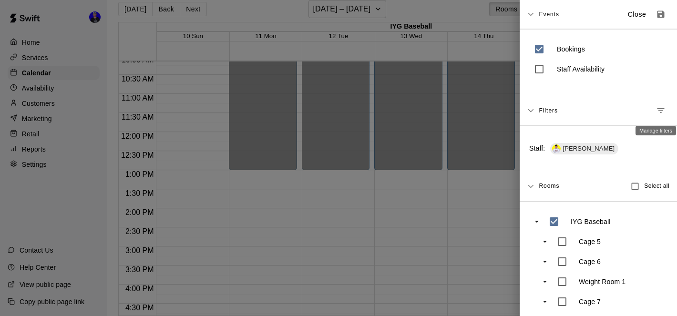
click at [662, 107] on icon "Manage filters" at bounding box center [661, 111] width 10 height 10
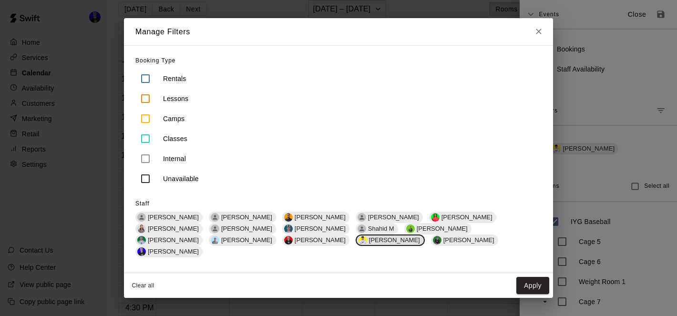
click at [365, 244] on span "[PERSON_NAME]" at bounding box center [394, 240] width 59 height 7
click at [203, 248] on span "[PERSON_NAME]" at bounding box center [173, 251] width 59 height 7
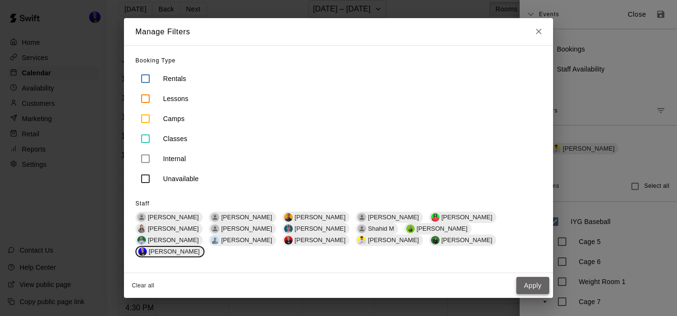
click at [535, 281] on button "Apply" at bounding box center [533, 286] width 33 height 18
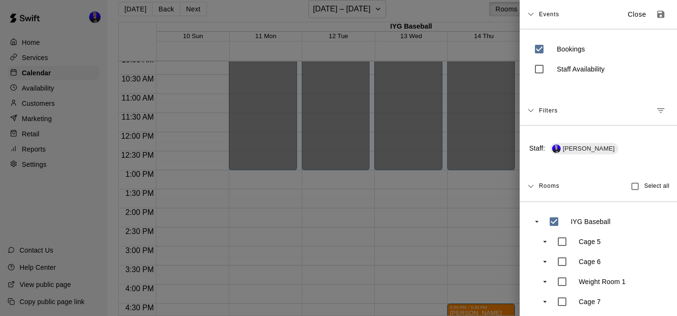
click at [396, 197] on div at bounding box center [338, 158] width 677 height 316
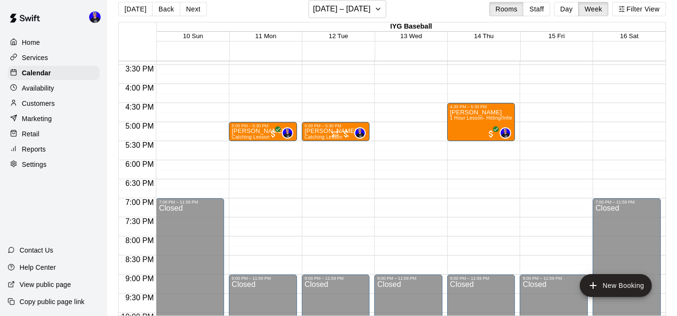
scroll to position [571, 0]
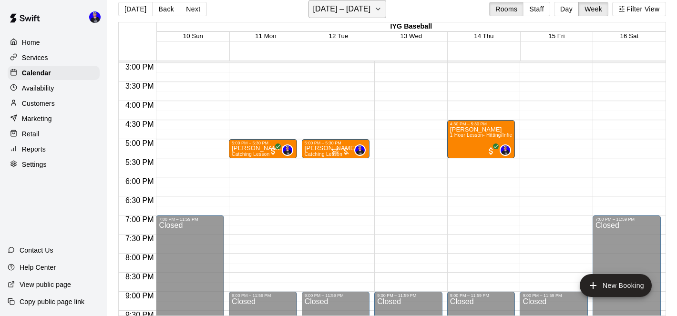
click at [347, 14] on h6 "[DATE] – [DATE]" at bounding box center [342, 8] width 58 height 13
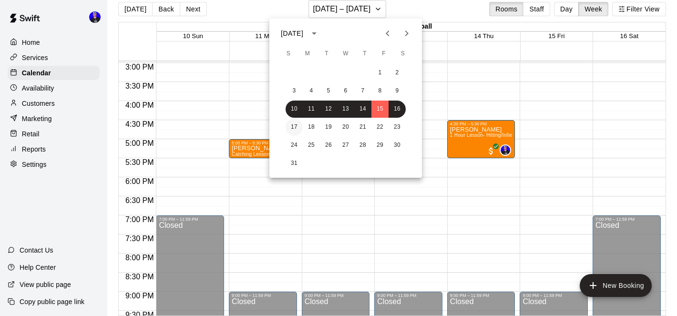
click at [295, 128] on button "17" at bounding box center [294, 127] width 17 height 17
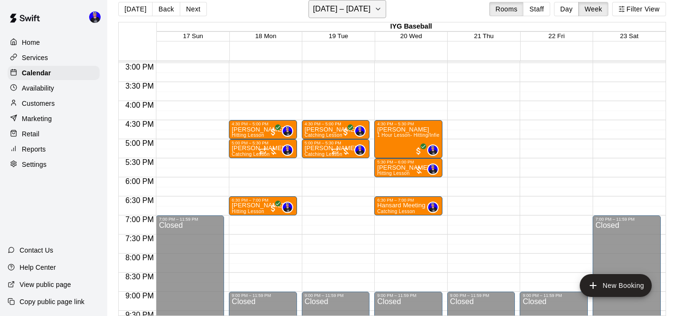
click at [367, 9] on button "[DATE] – [DATE]" at bounding box center [348, 9] width 78 height 18
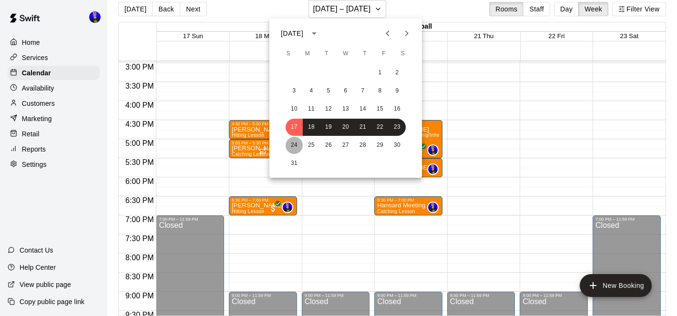
click at [294, 147] on button "24" at bounding box center [294, 145] width 17 height 17
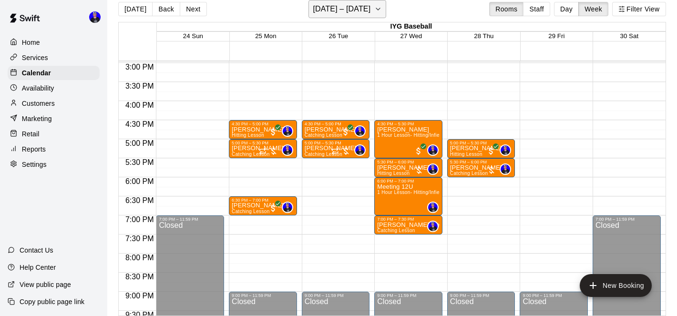
click at [359, 11] on h6 "[DATE] – [DATE]" at bounding box center [342, 8] width 58 height 13
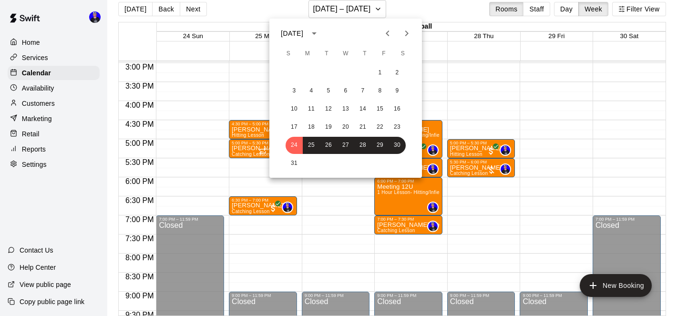
click at [405, 35] on icon "Next month" at bounding box center [406, 33] width 11 height 11
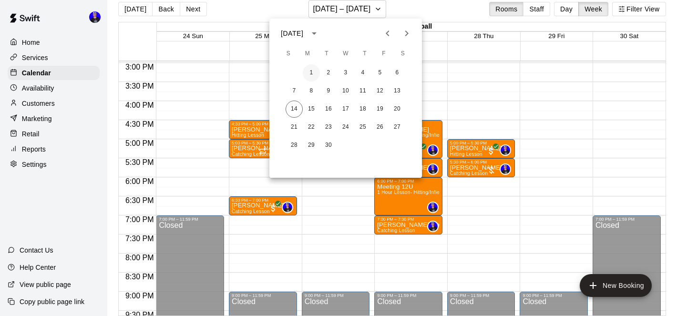
click at [313, 71] on button "1" at bounding box center [311, 72] width 17 height 17
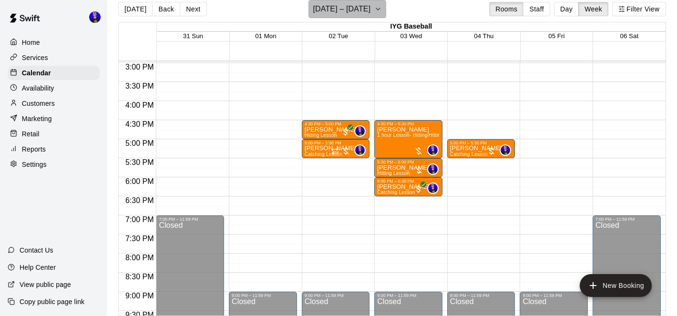
click at [359, 11] on h6 "[DATE] – [DATE]" at bounding box center [342, 8] width 58 height 13
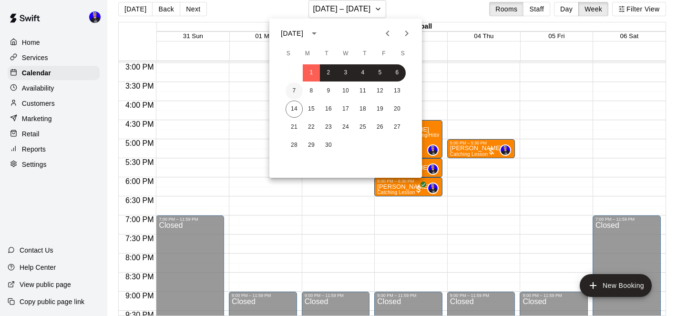
click at [297, 91] on button "7" at bounding box center [294, 91] width 17 height 17
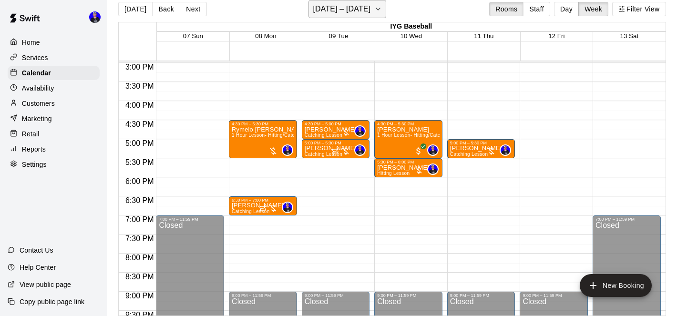
click at [359, 9] on h6 "[DATE] – [DATE]" at bounding box center [342, 8] width 58 height 13
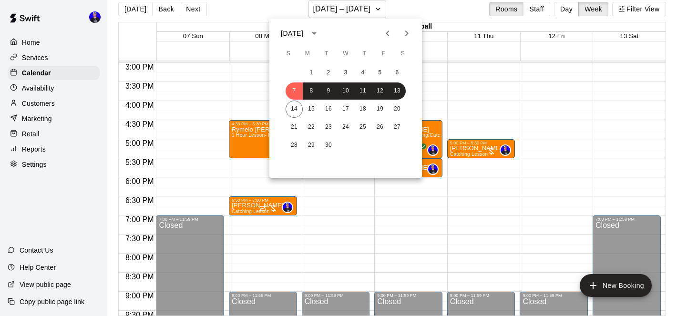
click at [410, 37] on icon "Next month" at bounding box center [406, 33] width 11 height 11
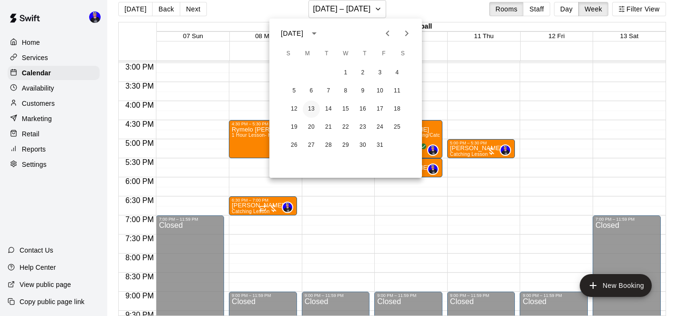
click at [313, 107] on button "13" at bounding box center [311, 109] width 17 height 17
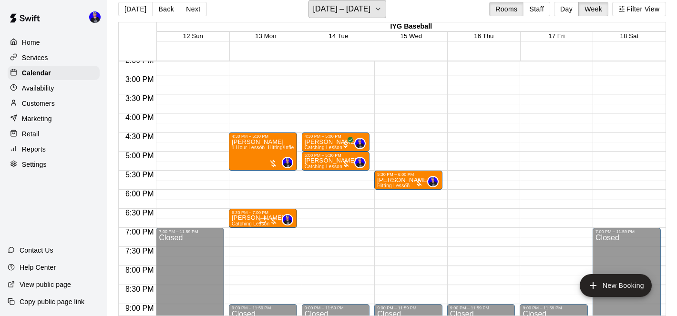
scroll to position [554, 0]
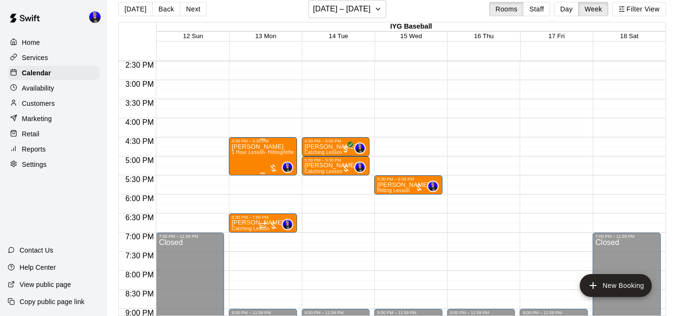
click at [251, 151] on span "1 Hour Lesson- Hitting/Infield" at bounding box center [265, 152] width 66 height 5
click at [241, 205] on icon "delete" at bounding box center [242, 205] width 7 height 9
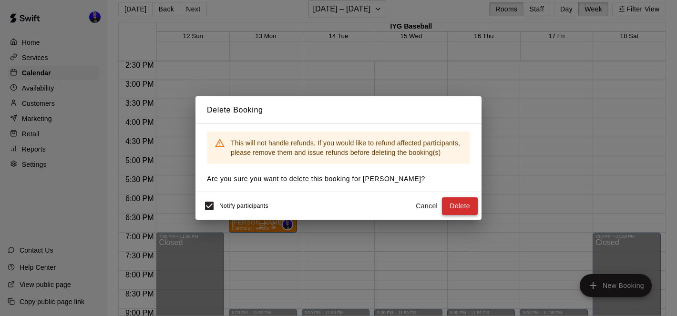
click at [460, 204] on button "Delete" at bounding box center [460, 207] width 36 height 18
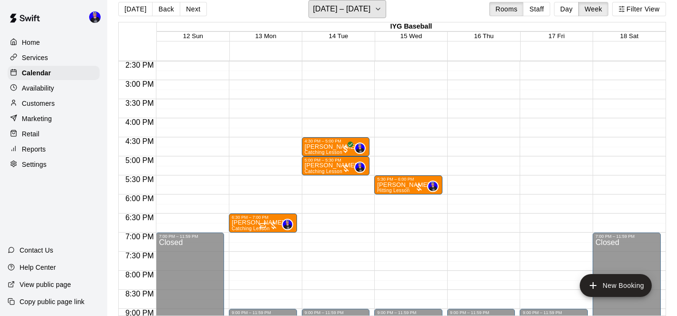
click at [368, 9] on h6 "[DATE] – [DATE]" at bounding box center [342, 8] width 58 height 13
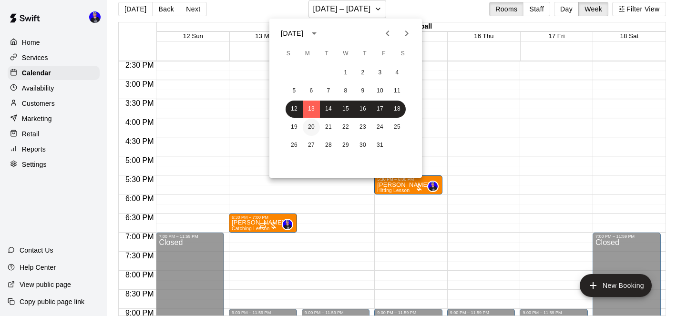
click at [311, 129] on button "20" at bounding box center [311, 127] width 17 height 17
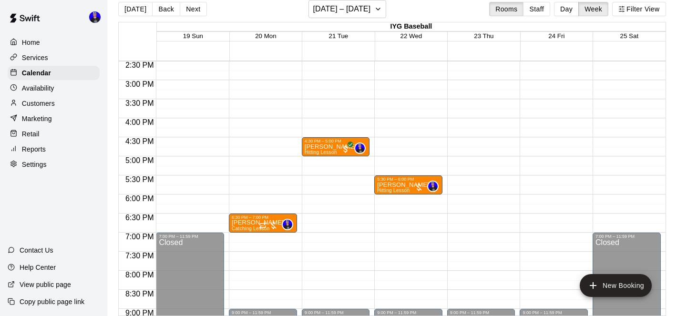
click at [47, 88] on p "Availability" at bounding box center [38, 88] width 32 height 10
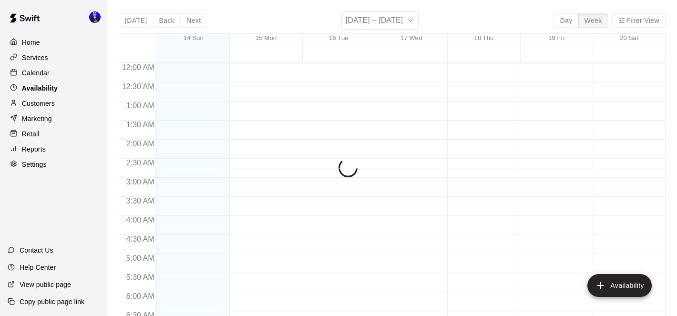
scroll to position [434, 0]
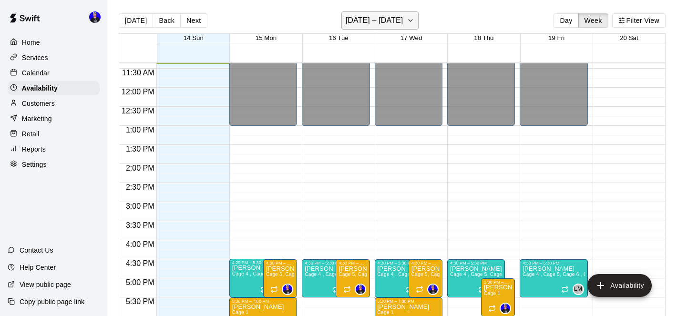
click at [396, 17] on h6 "[DATE] – [DATE]" at bounding box center [375, 20] width 58 height 13
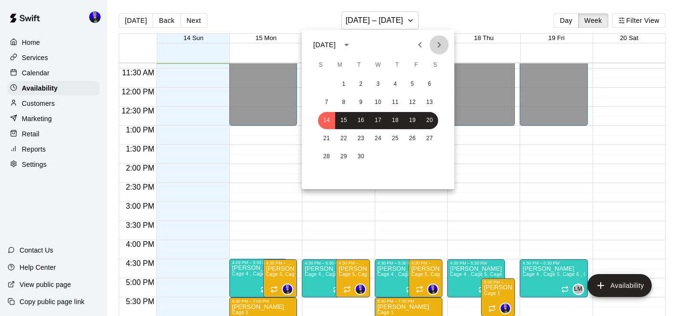
click at [442, 47] on icon "Next month" at bounding box center [439, 44] width 11 height 11
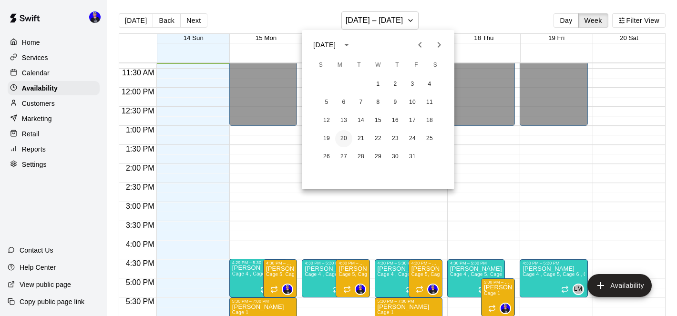
click at [339, 140] on button "20" at bounding box center [343, 138] width 17 height 17
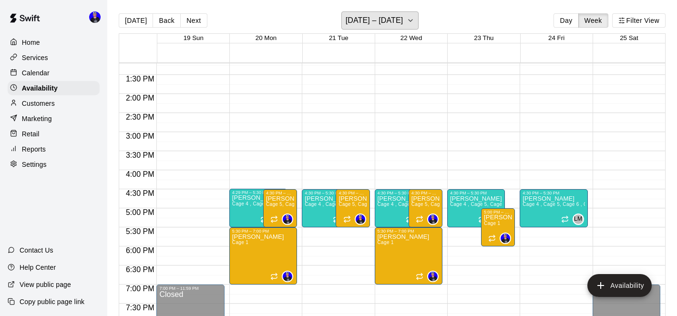
scroll to position [511, 0]
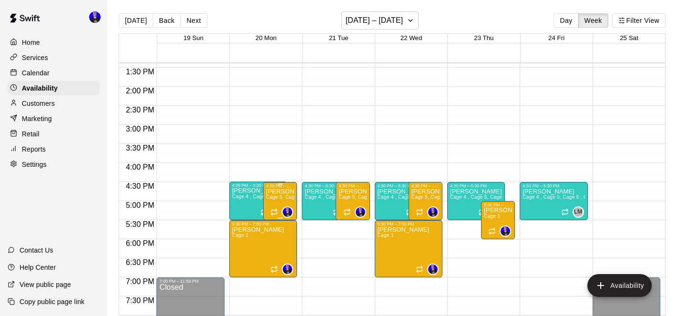
click at [281, 198] on span "Cage 5, Cage 6 , Cage 7 , Cage 8" at bounding box center [304, 197] width 77 height 5
click at [270, 230] on button "delete" at bounding box center [276, 228] width 19 height 19
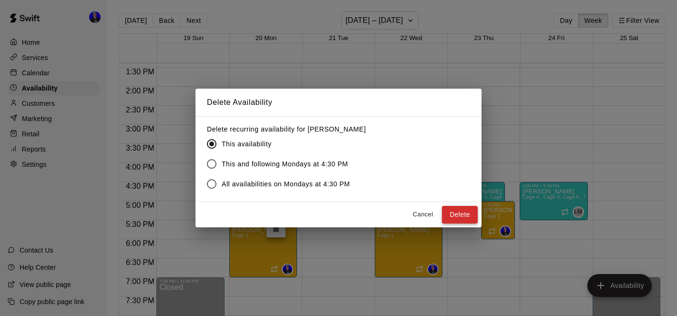
click at [468, 215] on button "Delete" at bounding box center [460, 215] width 36 height 18
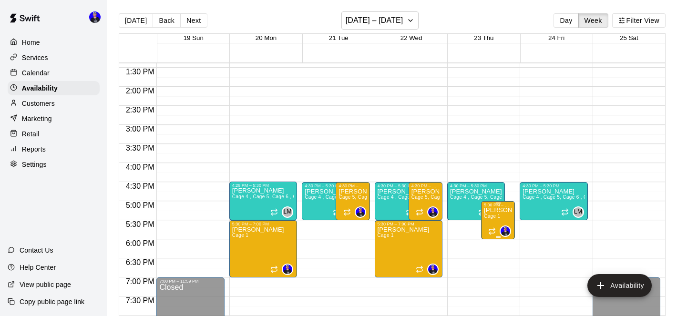
click at [496, 217] on span "Cage 1" at bounding box center [492, 216] width 16 height 5
click at [494, 246] on icon "delete" at bounding box center [493, 247] width 7 height 9
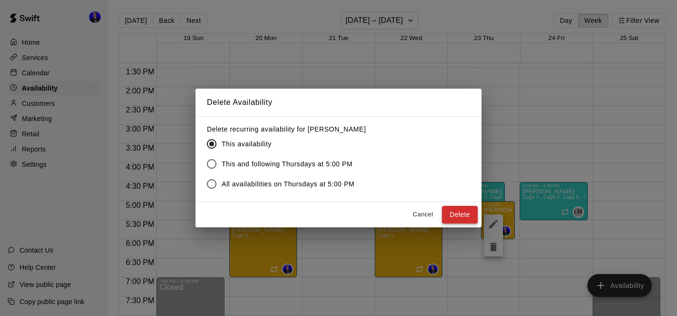
click at [465, 219] on button "Delete" at bounding box center [460, 215] width 36 height 18
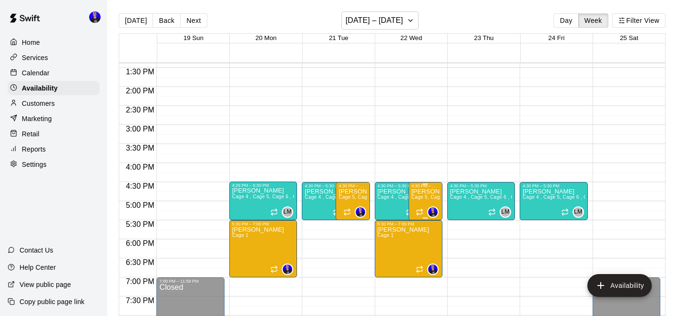
click at [425, 196] on span "Cage 5, Cage 6 , Cage 7 , Cage 8" at bounding box center [450, 197] width 77 height 5
click at [422, 225] on icon "delete" at bounding box center [421, 228] width 7 height 9
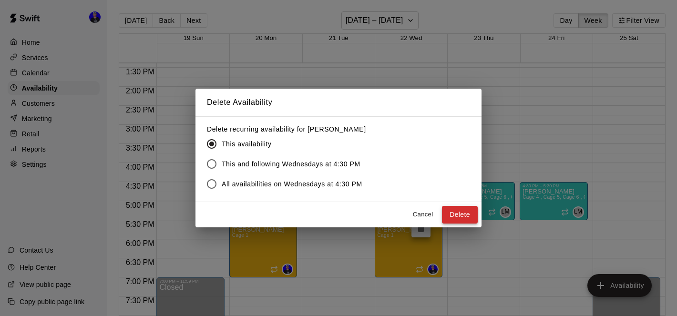
click at [462, 216] on button "Delete" at bounding box center [460, 215] width 36 height 18
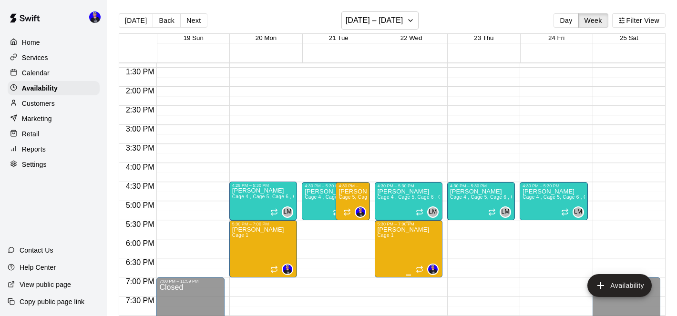
click at [384, 258] on icon "delete" at bounding box center [387, 259] width 11 height 11
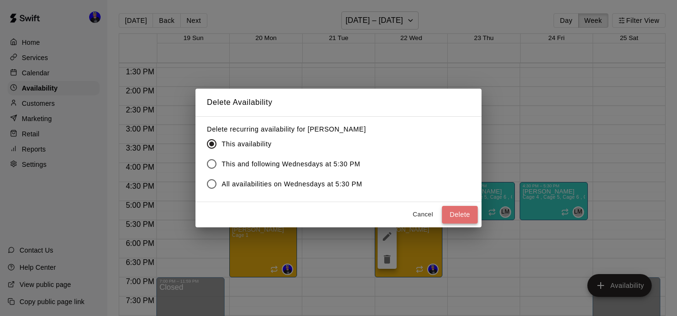
click at [452, 214] on button "Delete" at bounding box center [460, 215] width 36 height 18
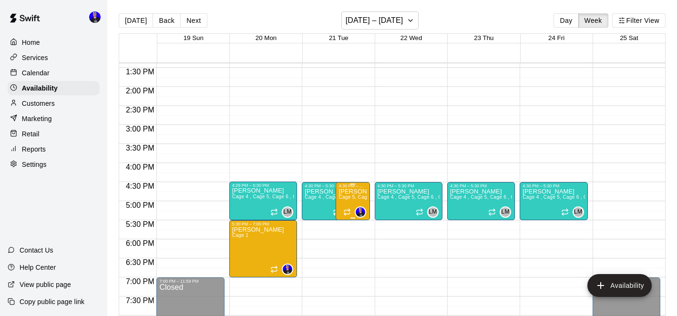
click at [353, 192] on p "[PERSON_NAME]" at bounding box center [353, 192] width 28 height 0
click at [351, 228] on icon "delete" at bounding box center [348, 224] width 7 height 9
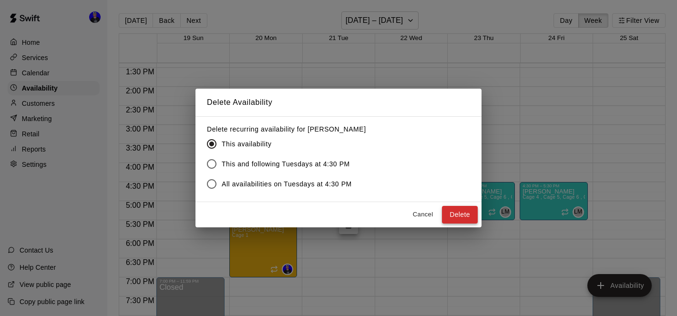
click at [455, 213] on button "Delete" at bounding box center [460, 215] width 36 height 18
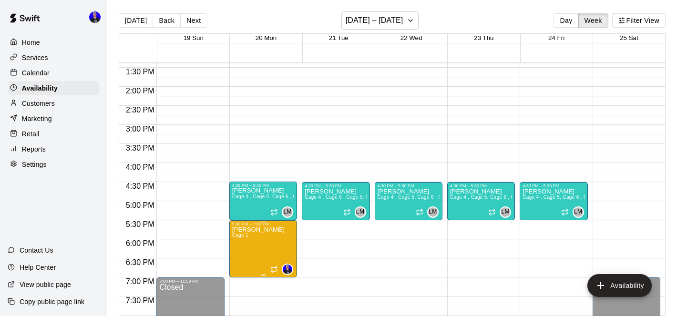
click at [240, 257] on icon "delete" at bounding box center [241, 259] width 11 height 11
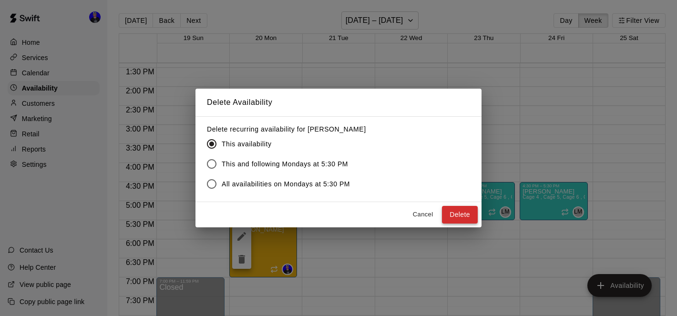
click at [457, 210] on button "Delete" at bounding box center [460, 215] width 36 height 18
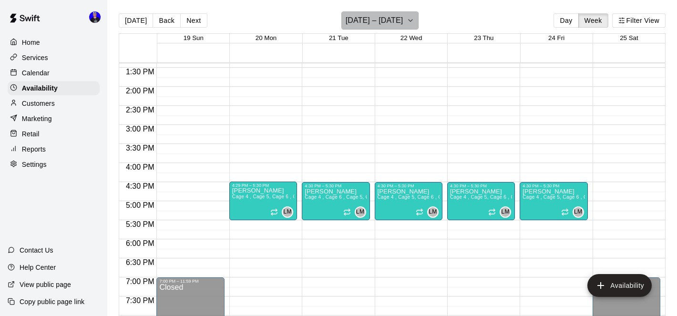
click at [390, 23] on h6 "[DATE] – [DATE]" at bounding box center [375, 20] width 58 height 13
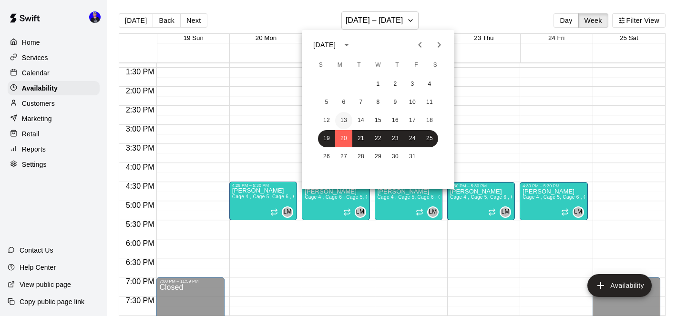
click at [344, 120] on button "13" at bounding box center [343, 120] width 17 height 17
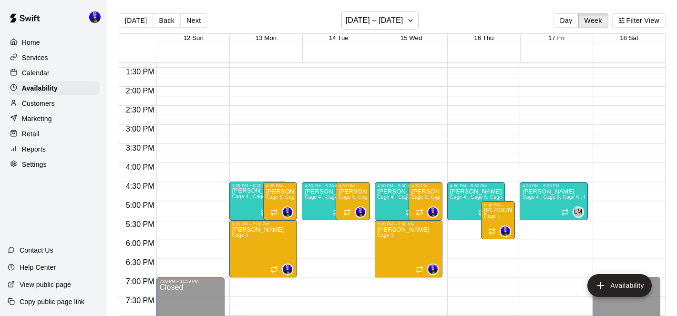
click at [49, 98] on div "Customers" at bounding box center [54, 103] width 92 height 14
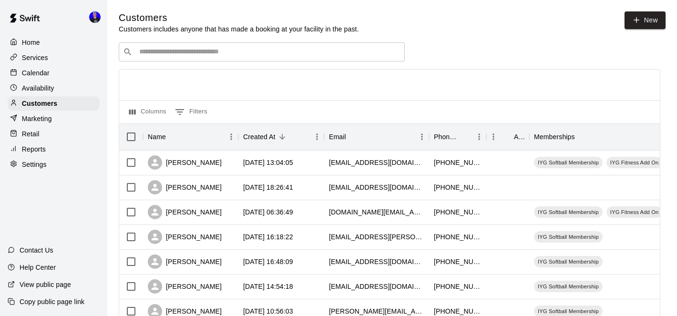
click at [47, 73] on p "Calendar" at bounding box center [36, 73] width 28 height 10
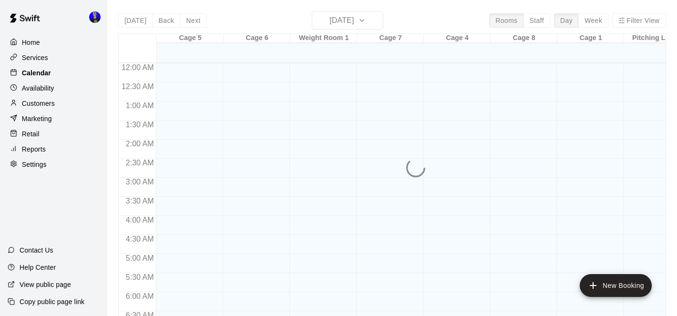
scroll to position [434, 0]
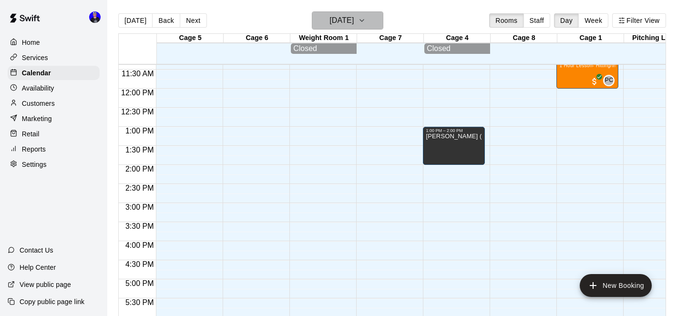
click at [334, 25] on h6 "[DATE]" at bounding box center [342, 20] width 24 height 13
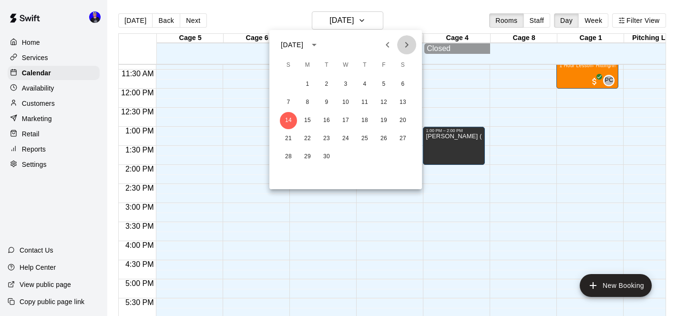
click at [407, 48] on icon "Next month" at bounding box center [406, 44] width 11 height 11
click at [308, 139] on button "20" at bounding box center [307, 138] width 17 height 17
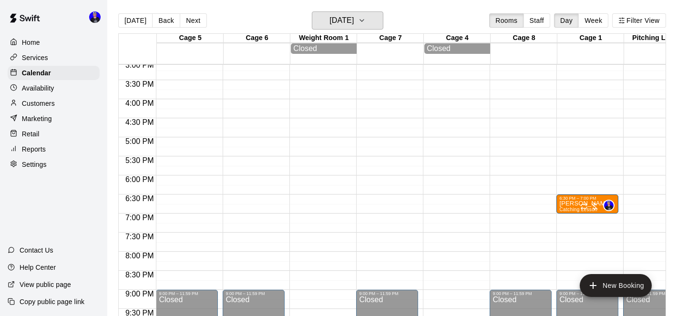
scroll to position [568, 0]
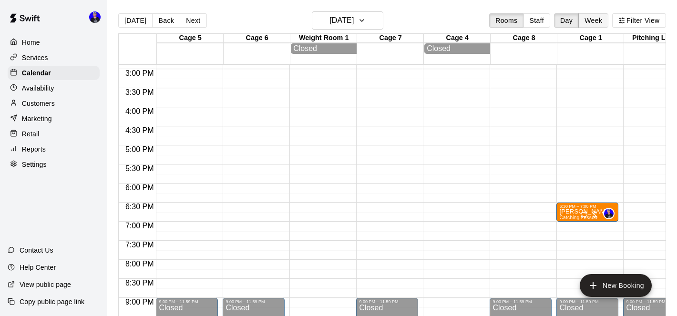
click at [593, 19] on button "Week" at bounding box center [594, 20] width 30 height 14
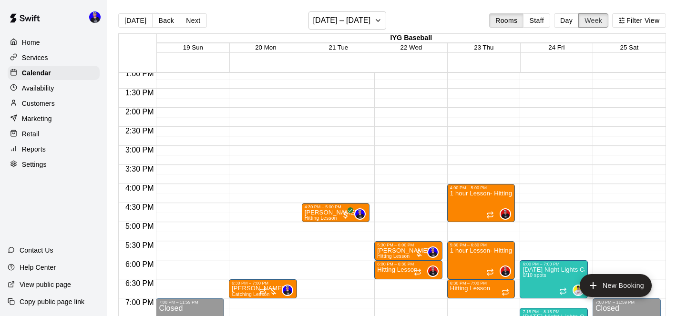
scroll to position [520, 0]
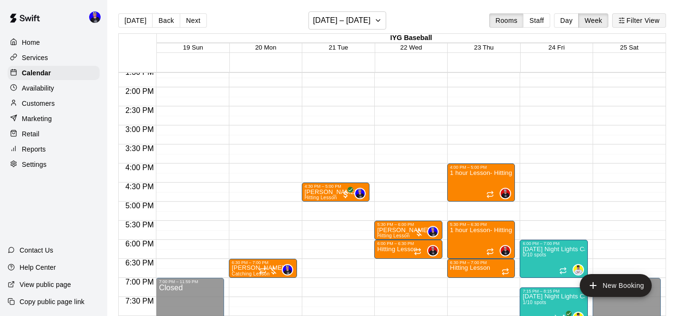
click at [631, 20] on button "Filter View" at bounding box center [639, 20] width 53 height 14
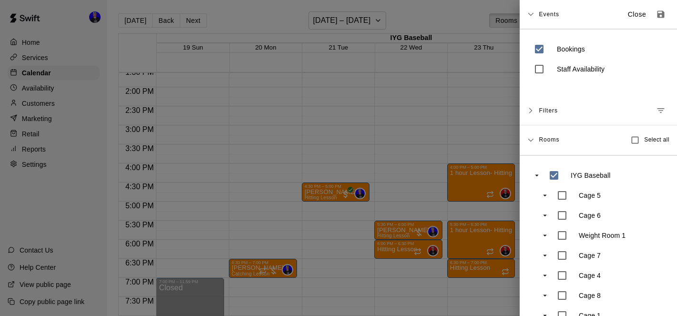
click at [658, 106] on icon "Manage filters" at bounding box center [661, 111] width 10 height 10
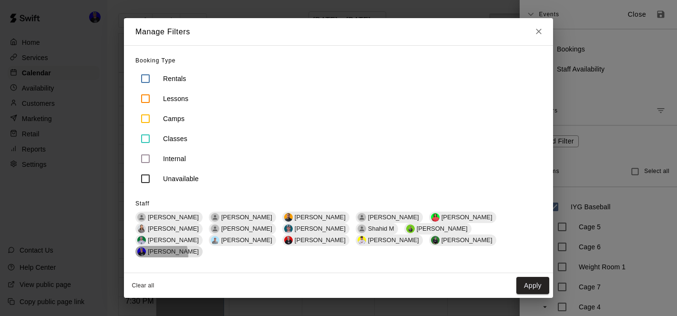
click at [203, 250] on span "[PERSON_NAME]" at bounding box center [173, 251] width 59 height 7
click at [532, 279] on button "Apply" at bounding box center [533, 286] width 33 height 18
